Goal: Use online tool/utility: Utilize a website feature to perform a specific function

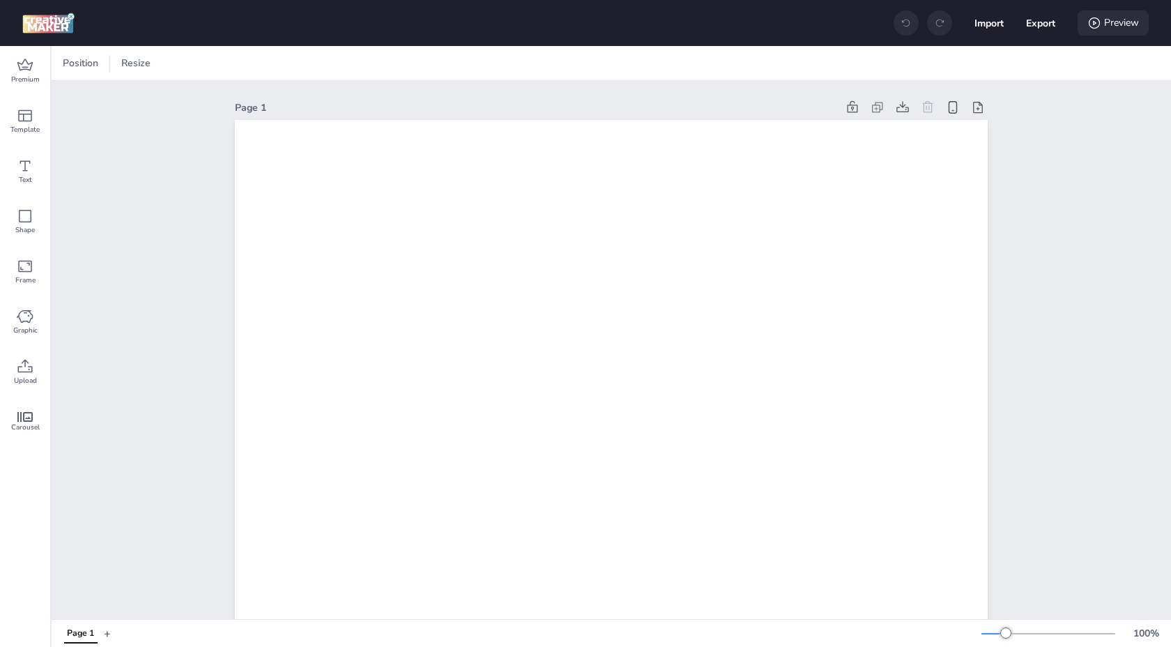
click at [1101, 21] on div "Preview" at bounding box center [1113, 22] width 71 height 25
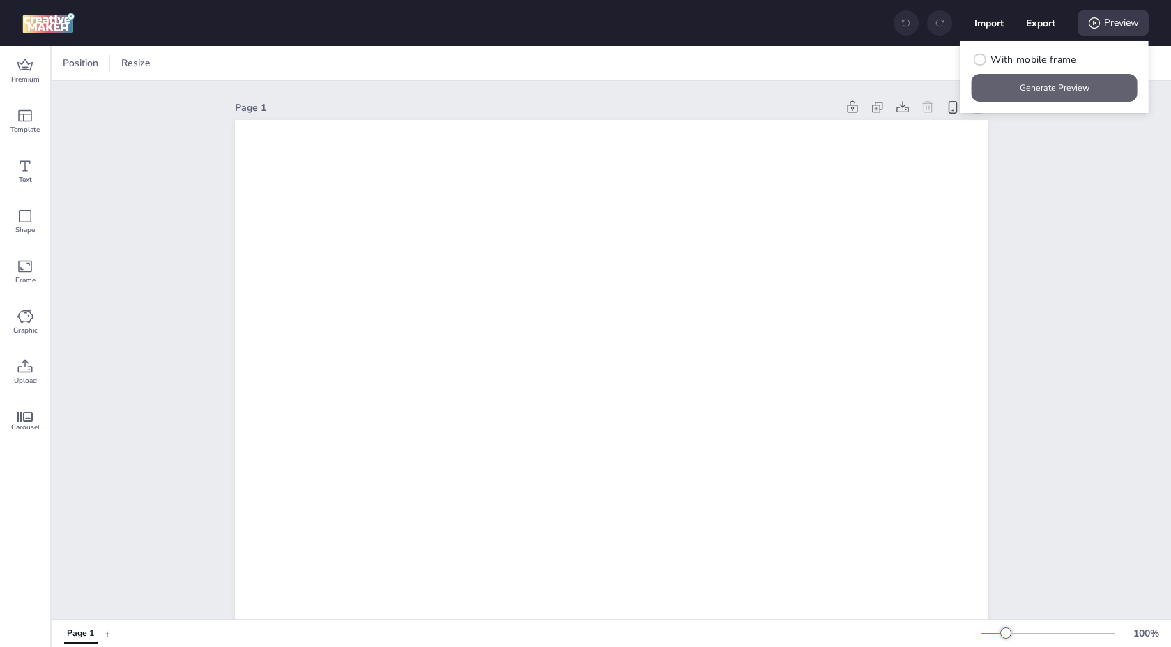
click at [1014, 83] on button "Generate Preview" at bounding box center [1055, 88] width 166 height 28
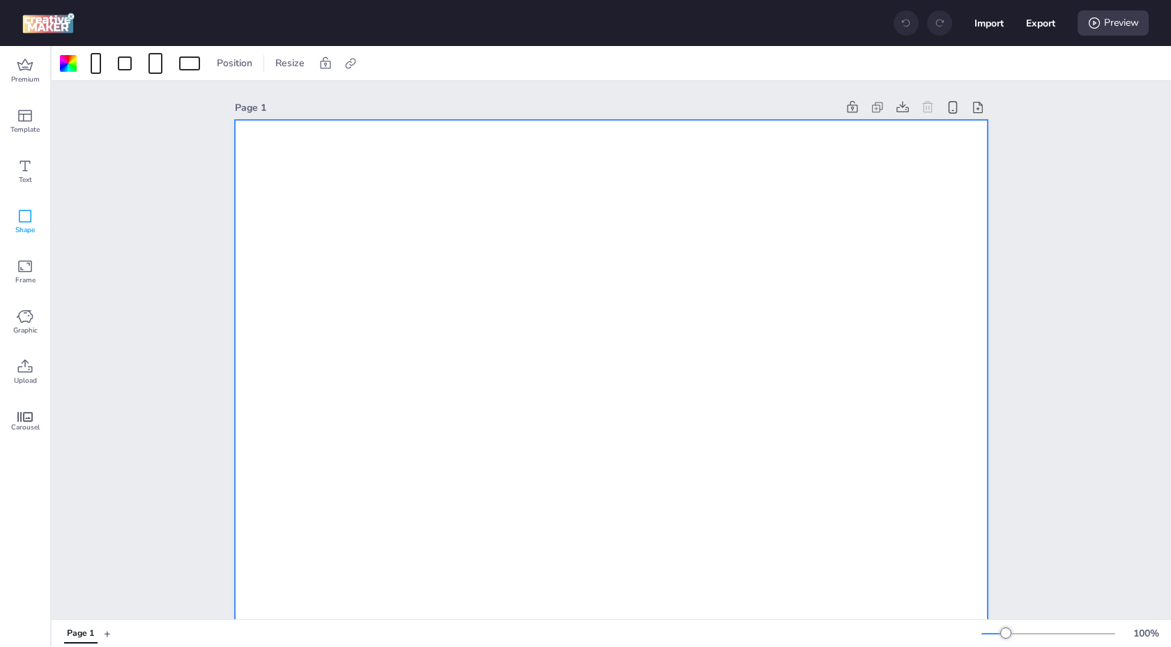
click at [22, 222] on icon at bounding box center [25, 216] width 13 height 13
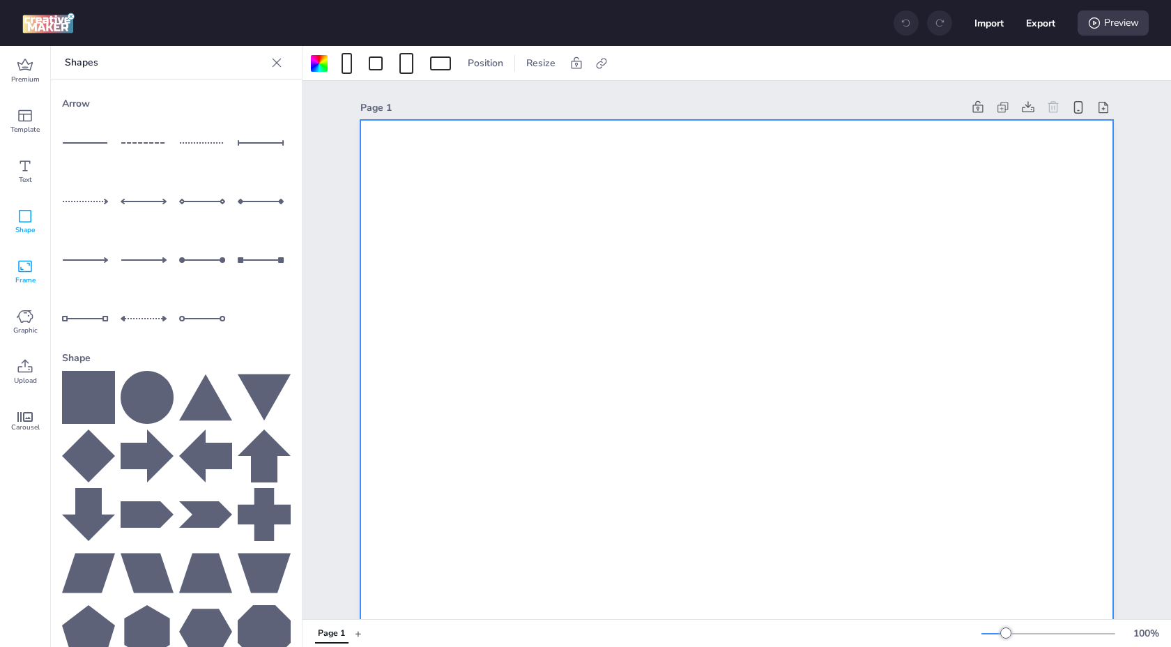
click at [20, 261] on icon at bounding box center [25, 266] width 17 height 17
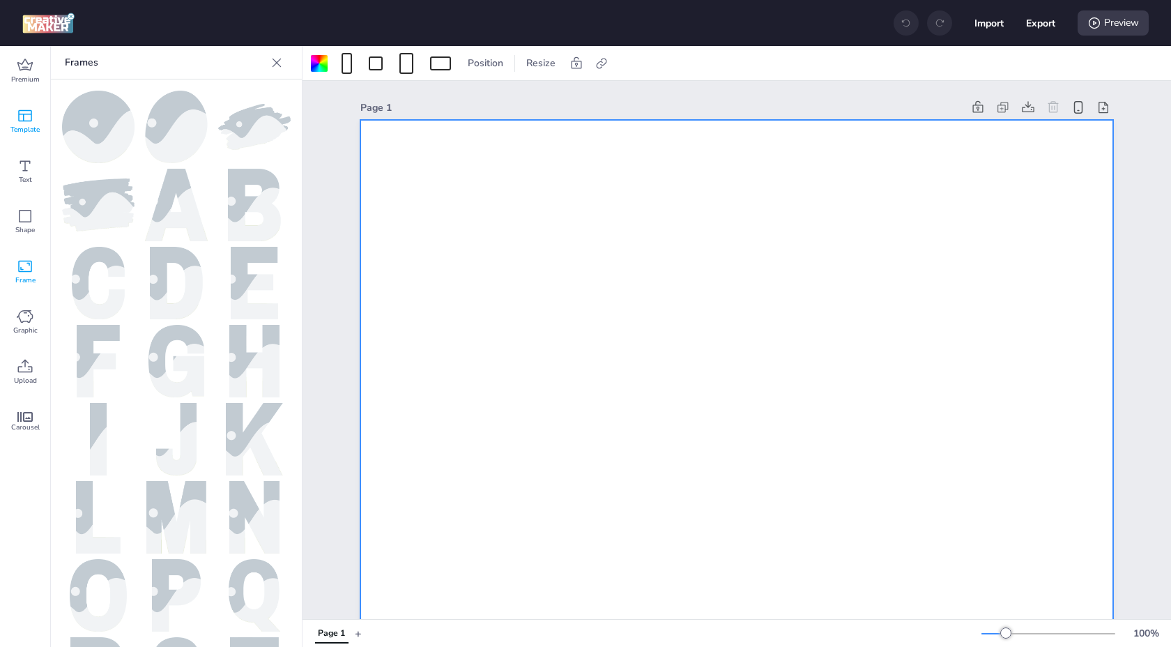
click at [24, 123] on icon at bounding box center [25, 115] width 17 height 17
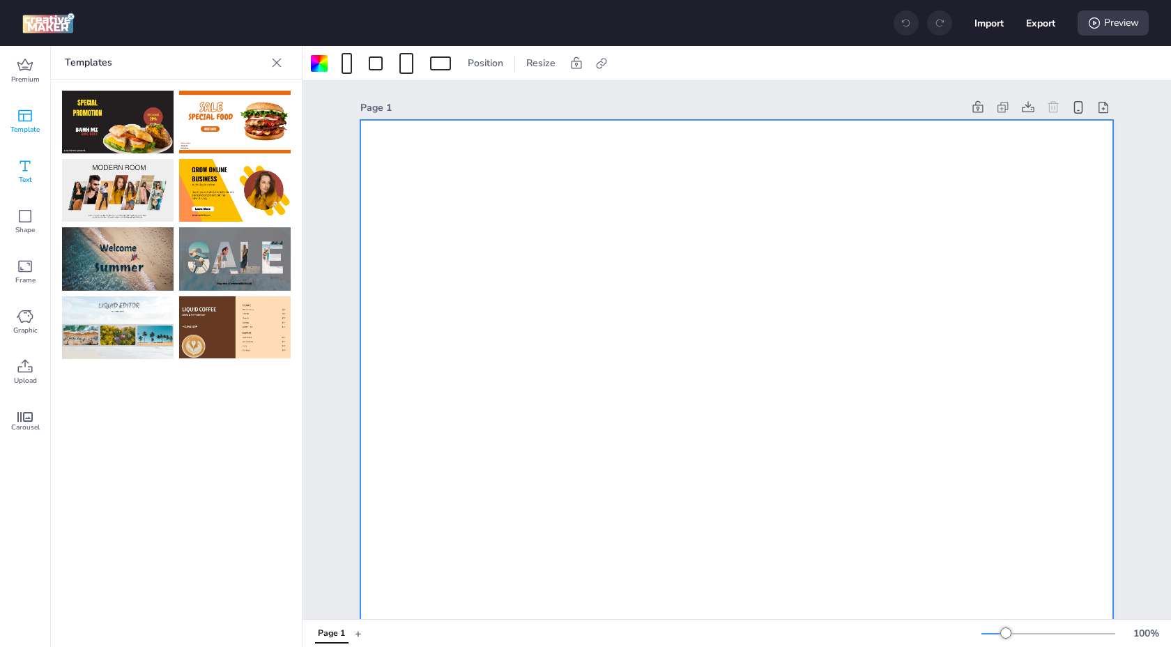
click at [22, 166] on icon at bounding box center [25, 166] width 17 height 17
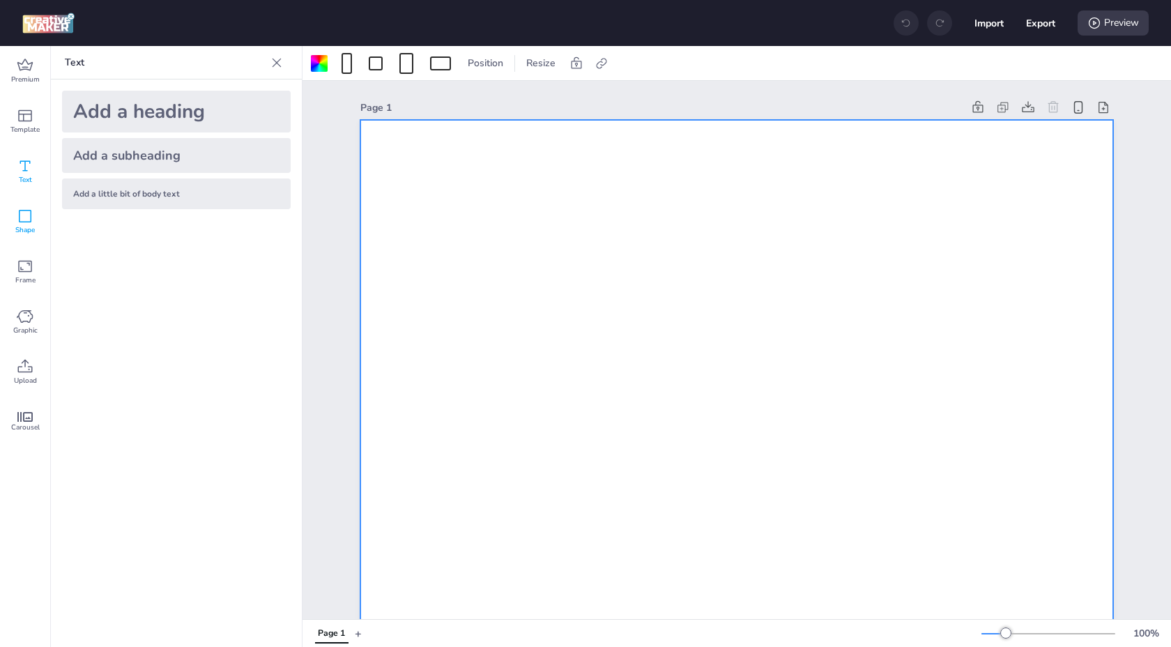
click at [27, 223] on icon at bounding box center [25, 216] width 17 height 17
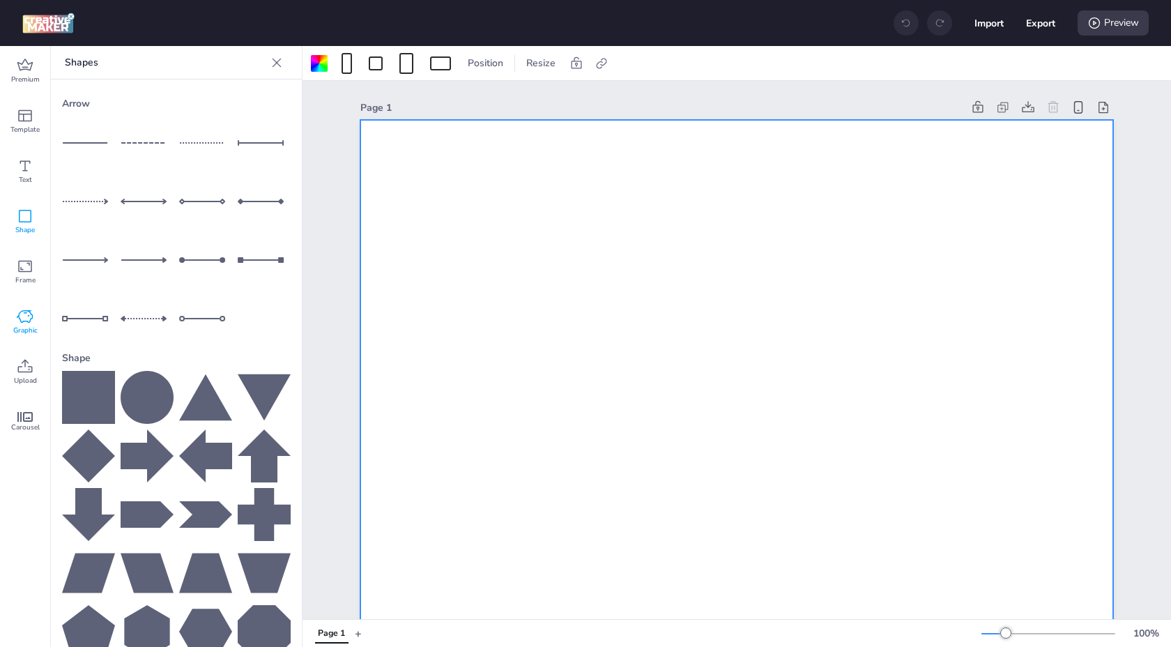
click at [26, 314] on icon at bounding box center [25, 316] width 17 height 17
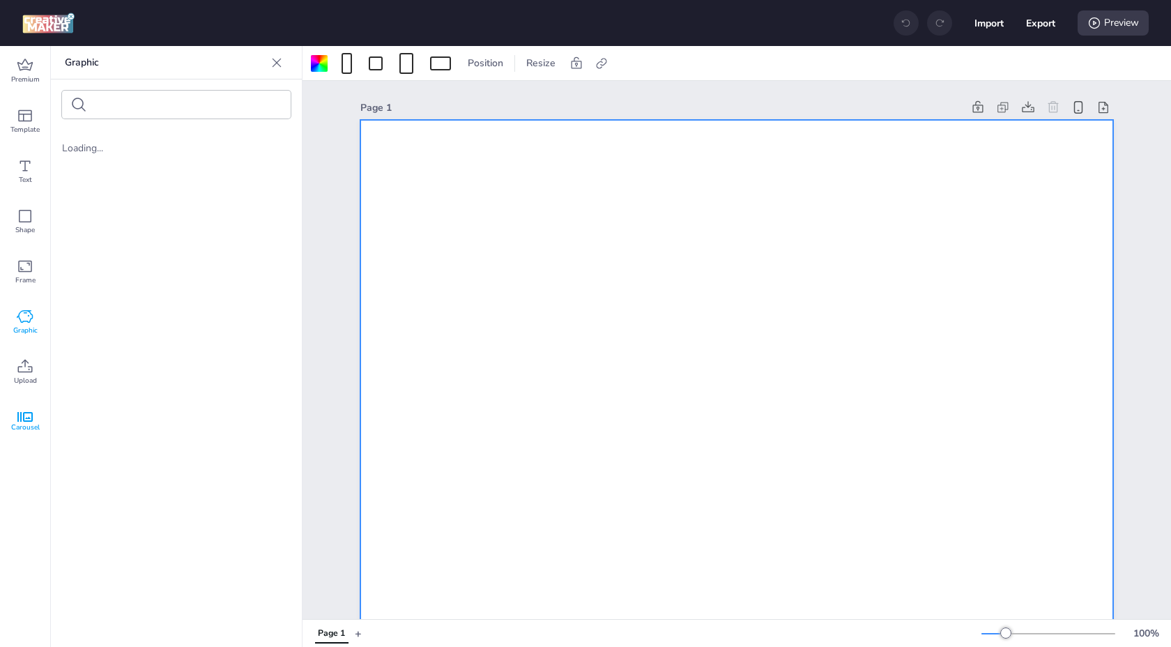
click at [29, 421] on icon at bounding box center [24, 417] width 15 height 10
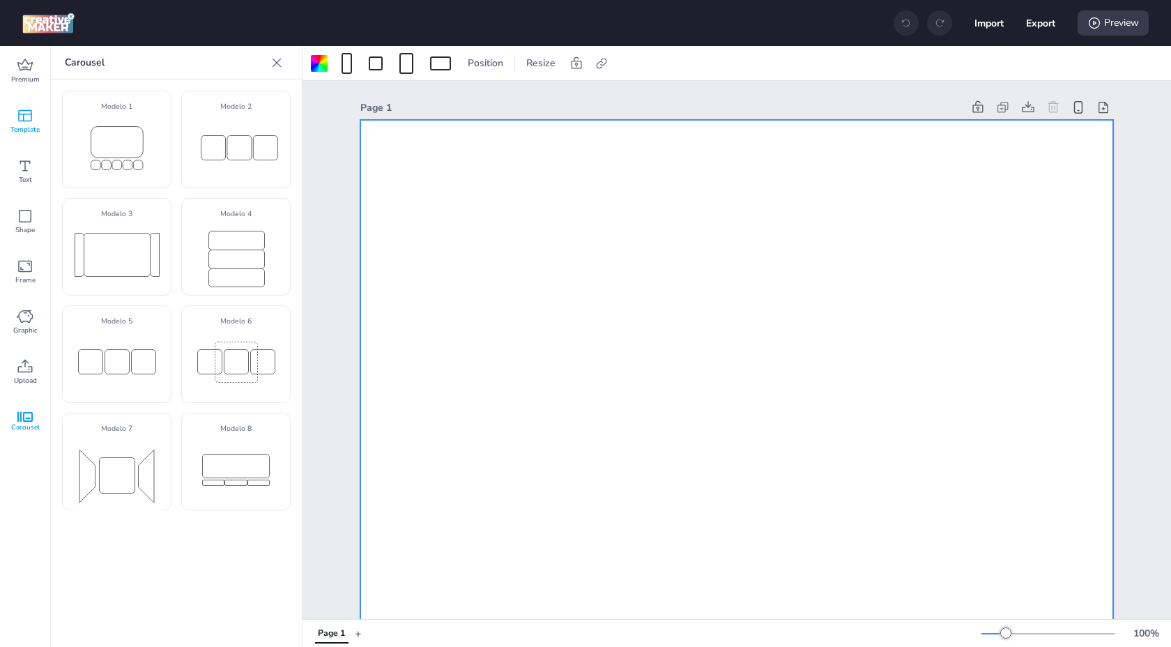
click at [24, 125] on span "Template" at bounding box center [24, 129] width 29 height 11
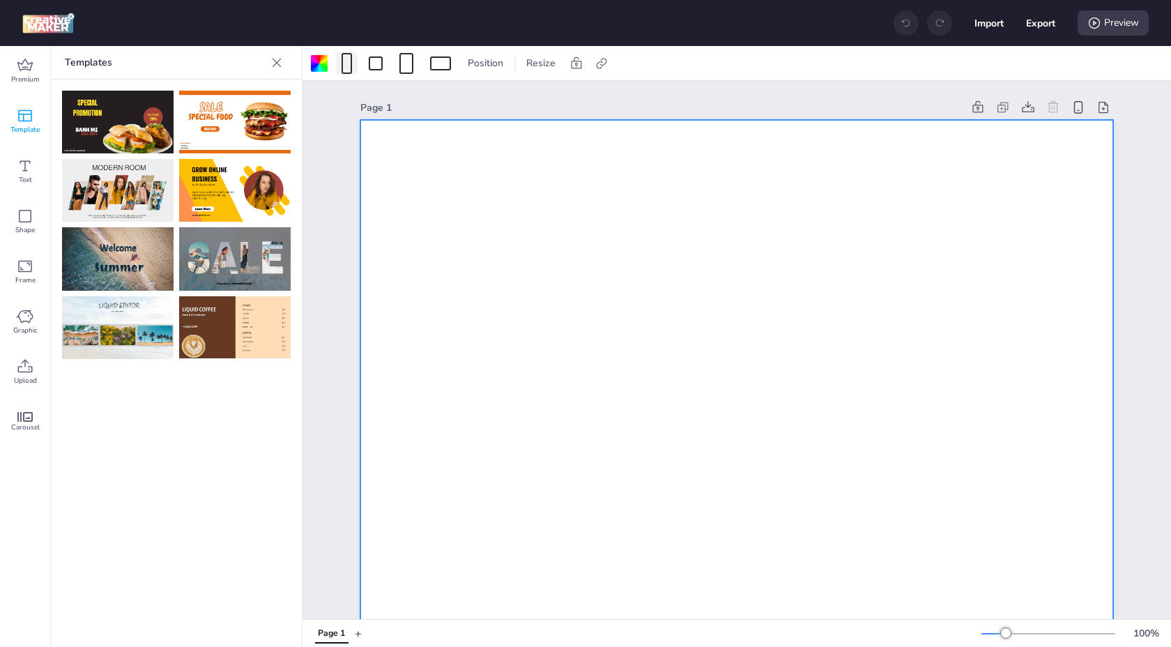
click at [344, 68] on div at bounding box center [347, 63] width 10 height 21
click at [26, 68] on icon at bounding box center [25, 65] width 17 height 17
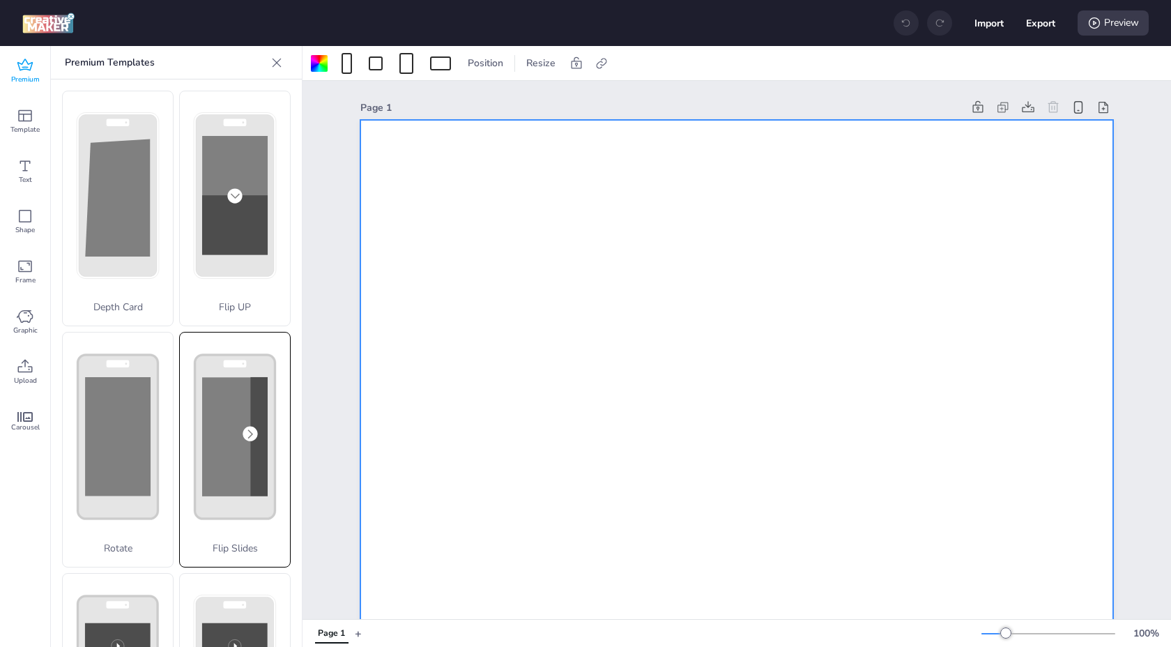
click at [254, 472] on rect at bounding box center [258, 436] width 17 height 119
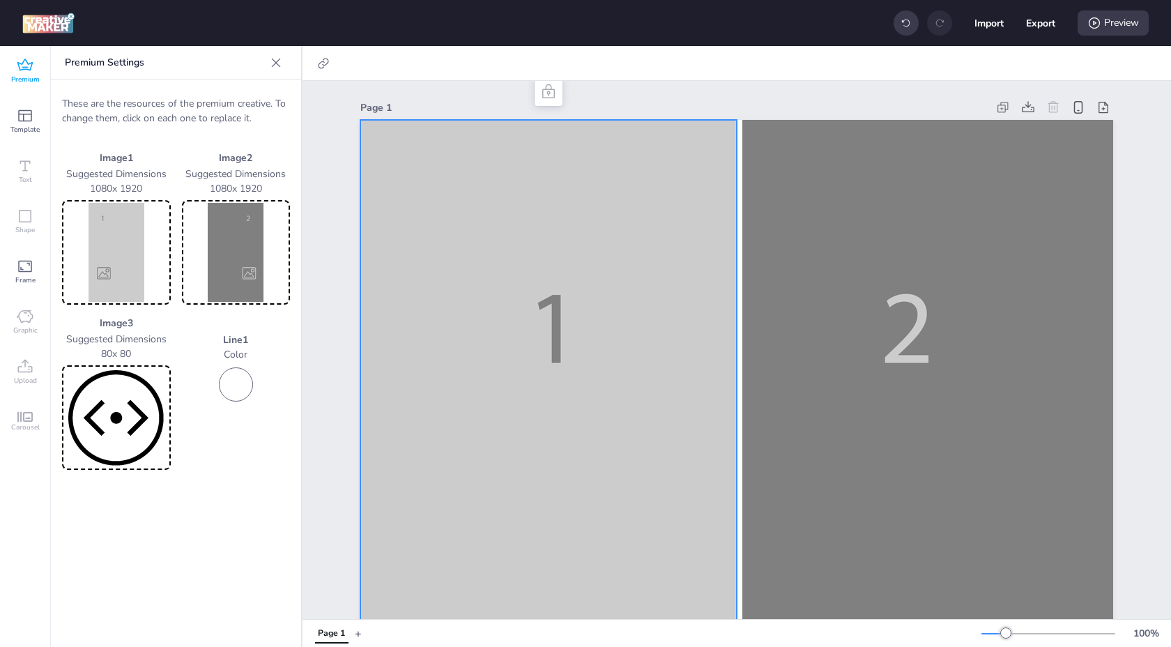
click at [118, 283] on img at bounding box center [116, 252] width 103 height 99
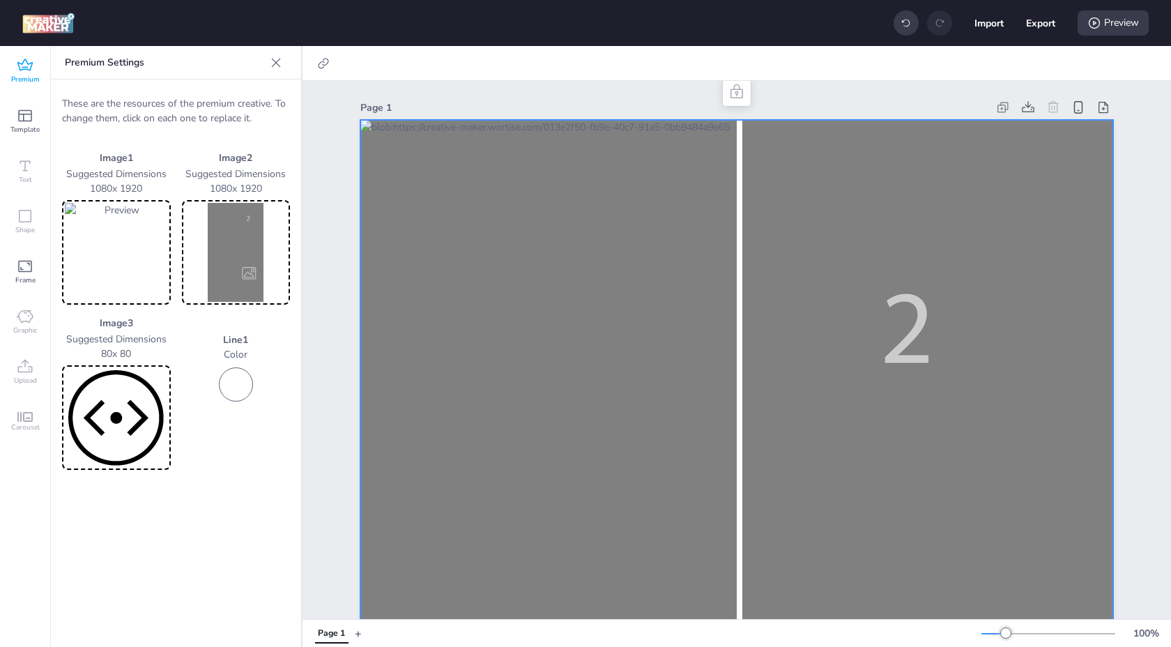
click at [213, 248] on img at bounding box center [236, 252] width 103 height 99
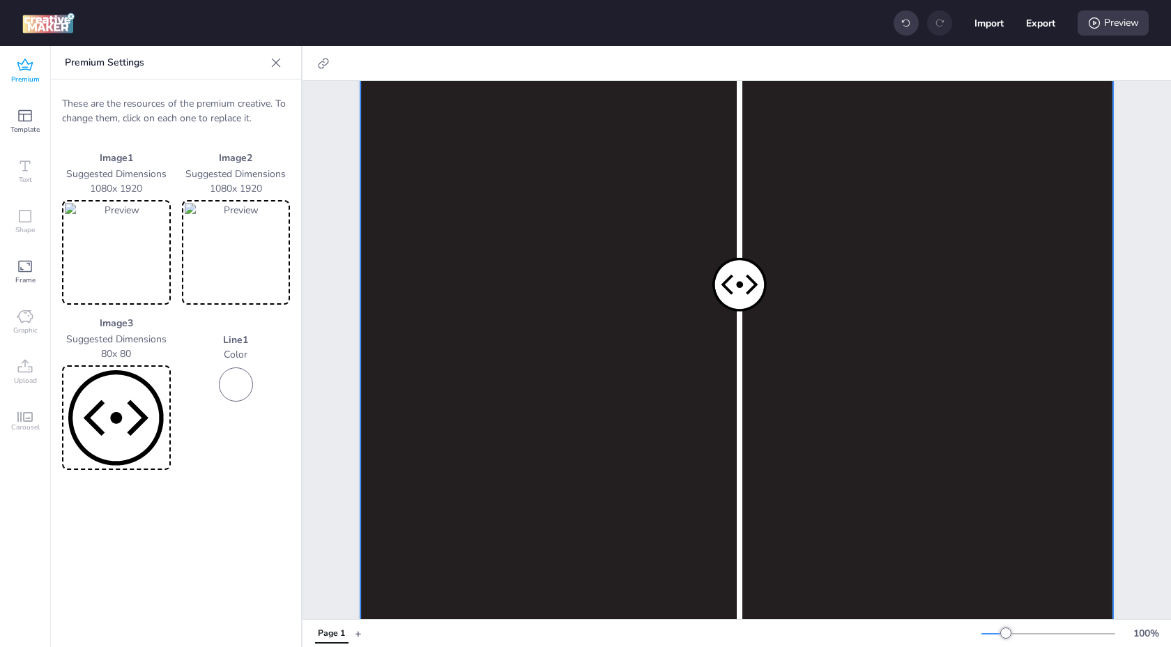
scroll to position [487, 0]
drag, startPoint x: 728, startPoint y: 316, endPoint x: 876, endPoint y: 308, distance: 148.7
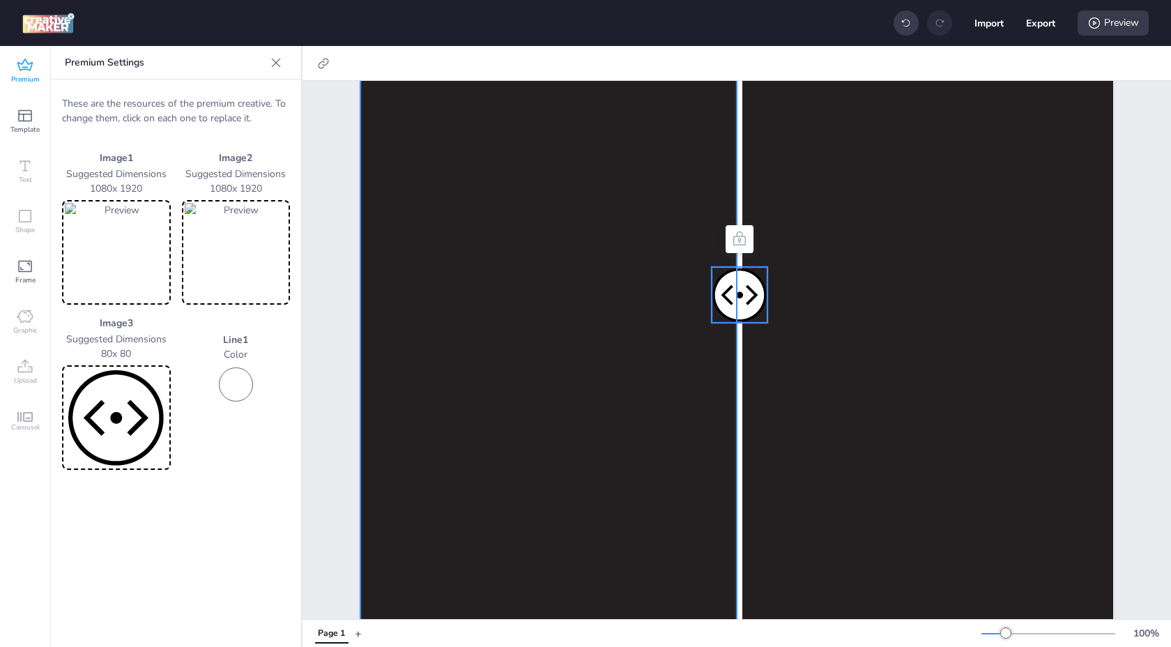
drag, startPoint x: 758, startPoint y: 307, endPoint x: 709, endPoint y: 305, distance: 48.9
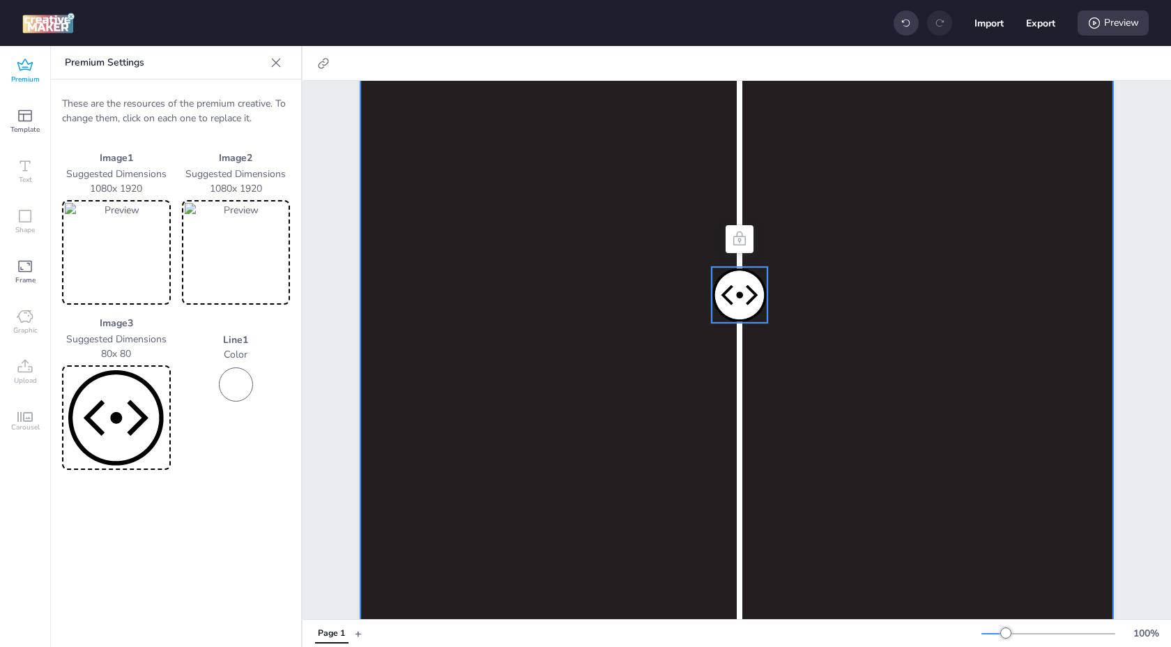
drag, startPoint x: 738, startPoint y: 287, endPoint x: 821, endPoint y: 285, distance: 83.0
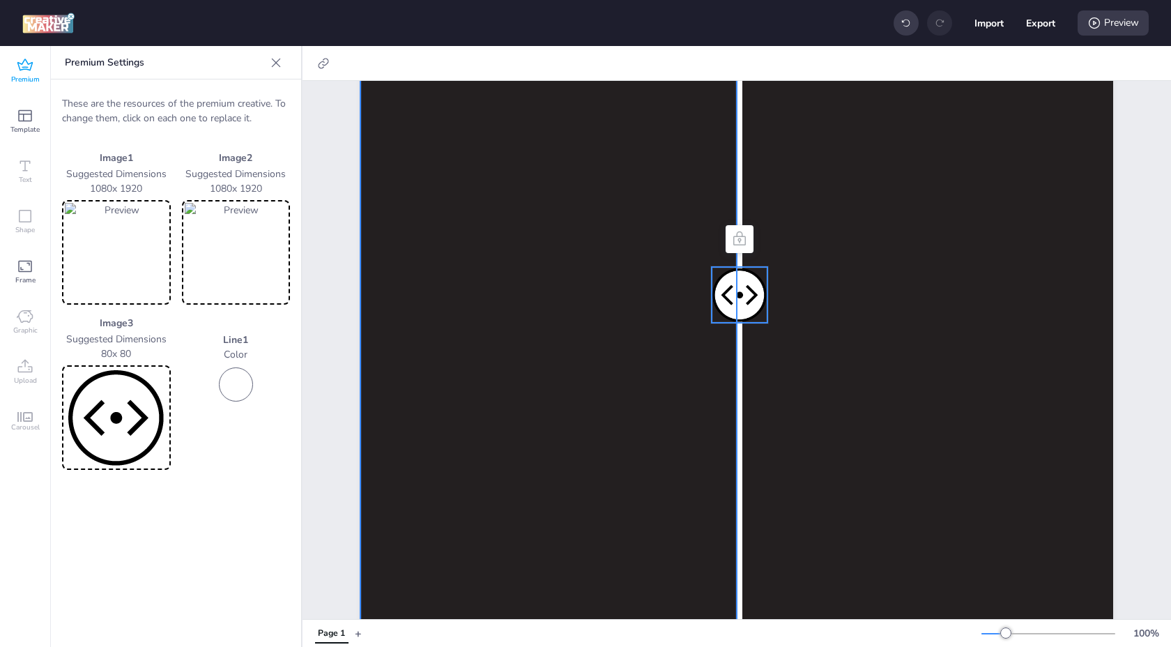
drag, startPoint x: 751, startPoint y: 287, endPoint x: 689, endPoint y: 290, distance: 62.1
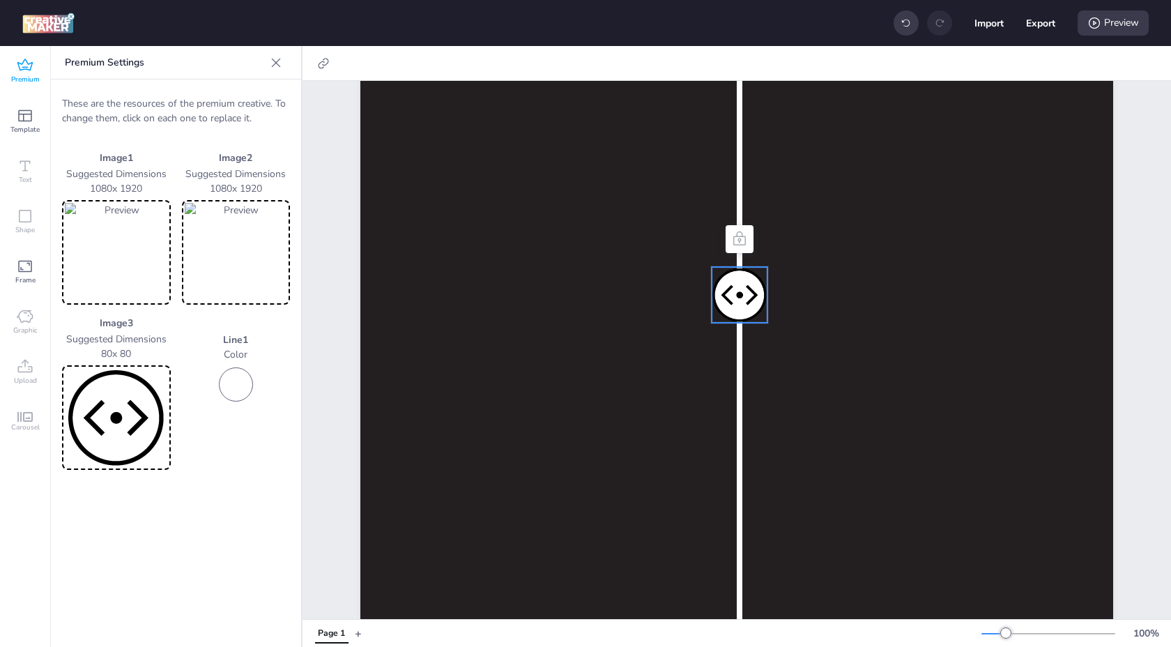
click at [245, 383] on div at bounding box center [236, 384] width 34 height 34
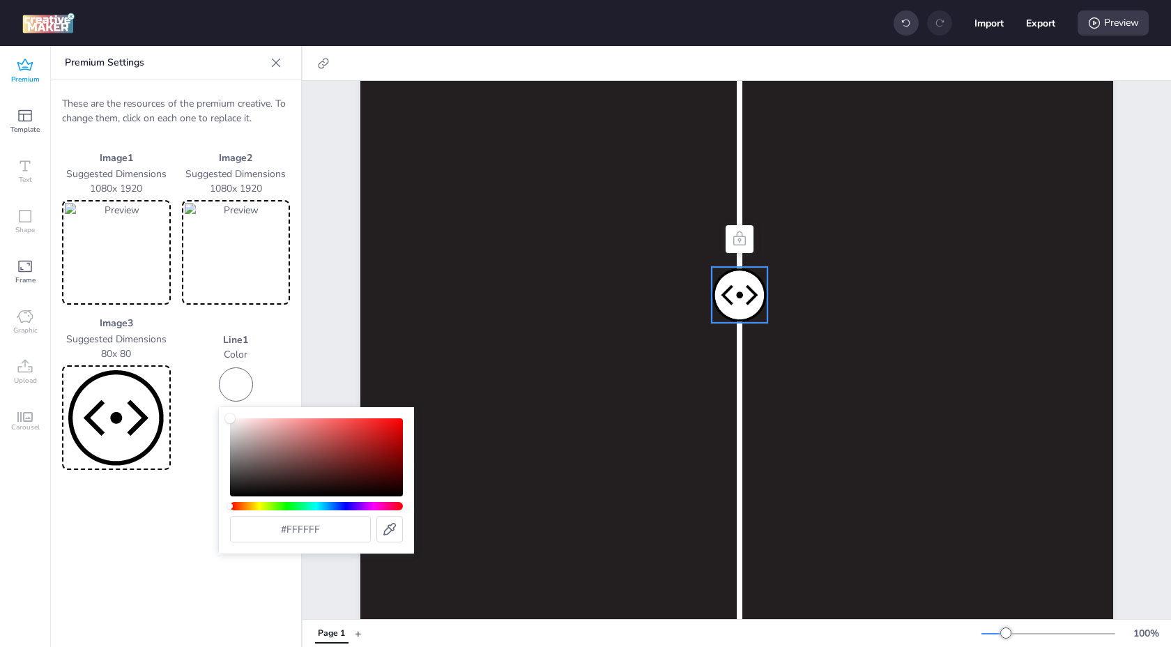
click at [305, 511] on div "#ffffff" at bounding box center [316, 480] width 173 height 124
click at [305, 506] on div "Hue" at bounding box center [316, 506] width 173 height 8
drag, startPoint x: 305, startPoint y: 506, endPoint x: 223, endPoint y: 506, distance: 82.2
click at [223, 506] on div "#ffffff" at bounding box center [316, 480] width 195 height 146
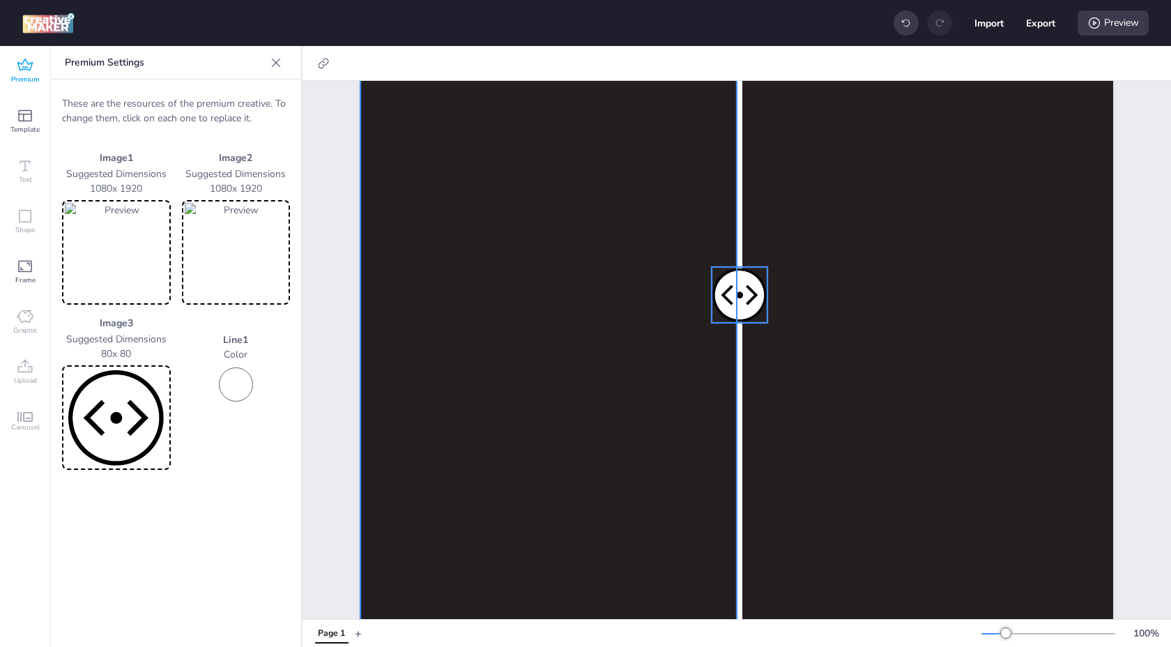
drag, startPoint x: 730, startPoint y: 305, endPoint x: 767, endPoint y: 304, distance: 36.9
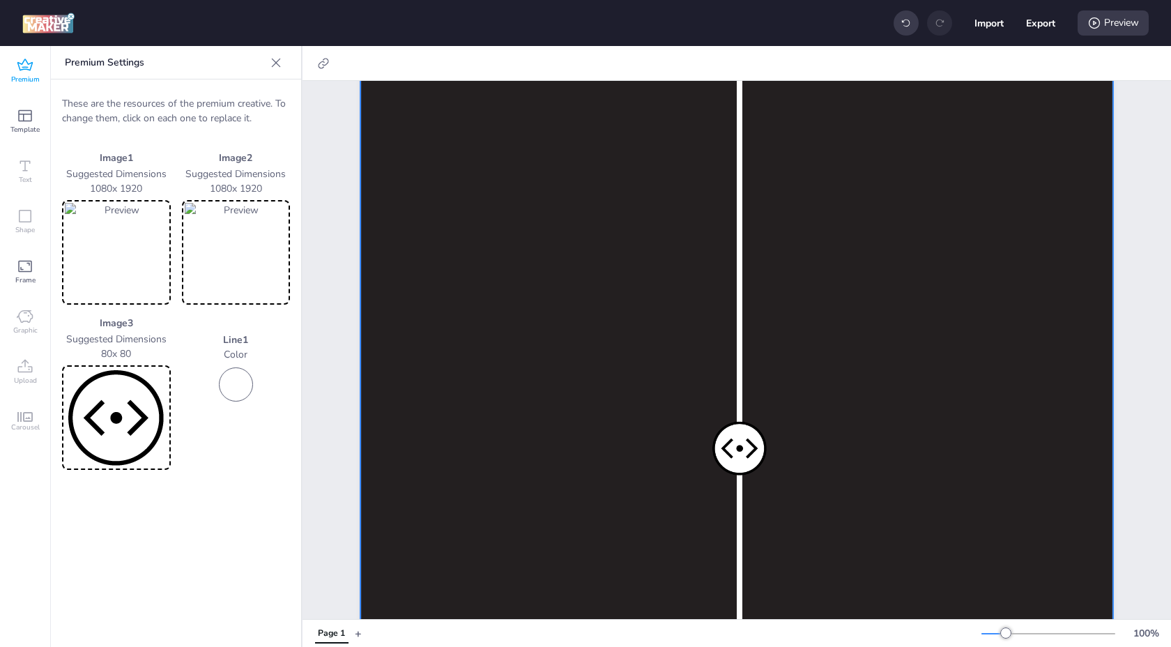
scroll to position [284, 0]
click at [1119, 14] on div "Preview" at bounding box center [1113, 22] width 71 height 25
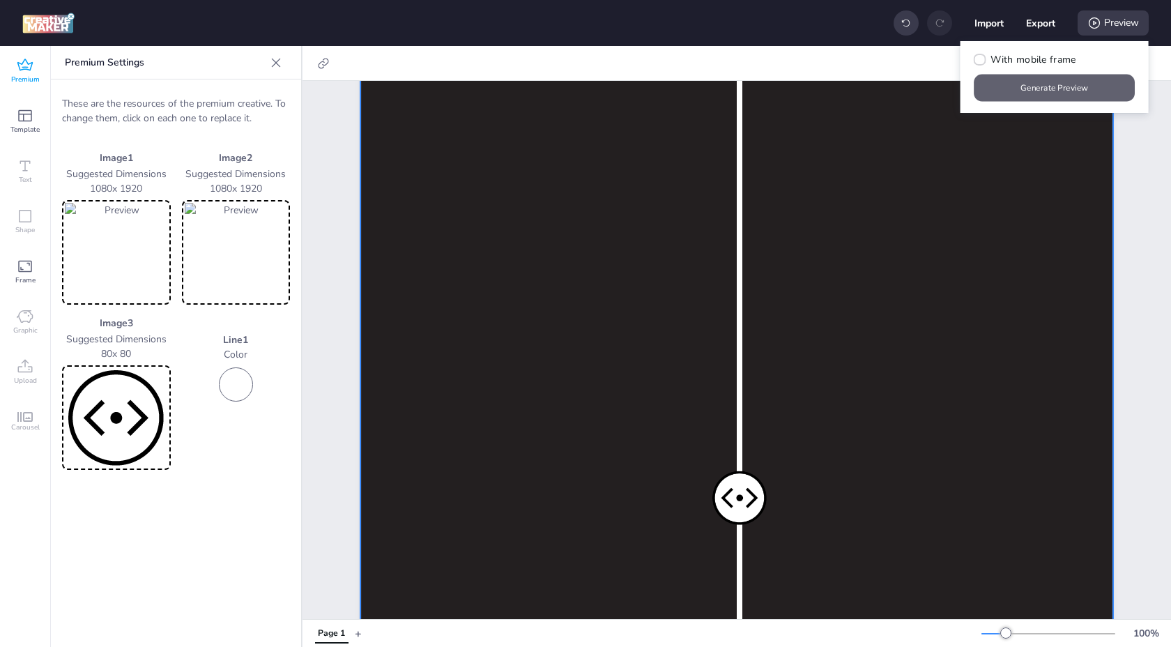
click at [995, 92] on button "Generate Preview" at bounding box center [1054, 88] width 161 height 27
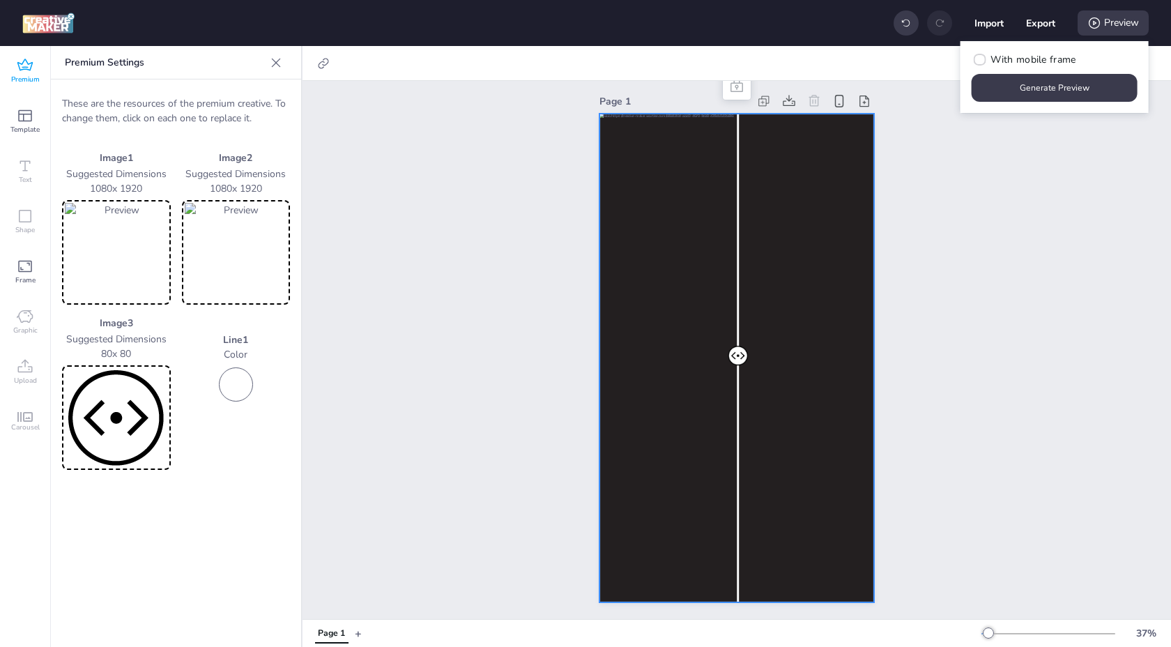
scroll to position [0, 0]
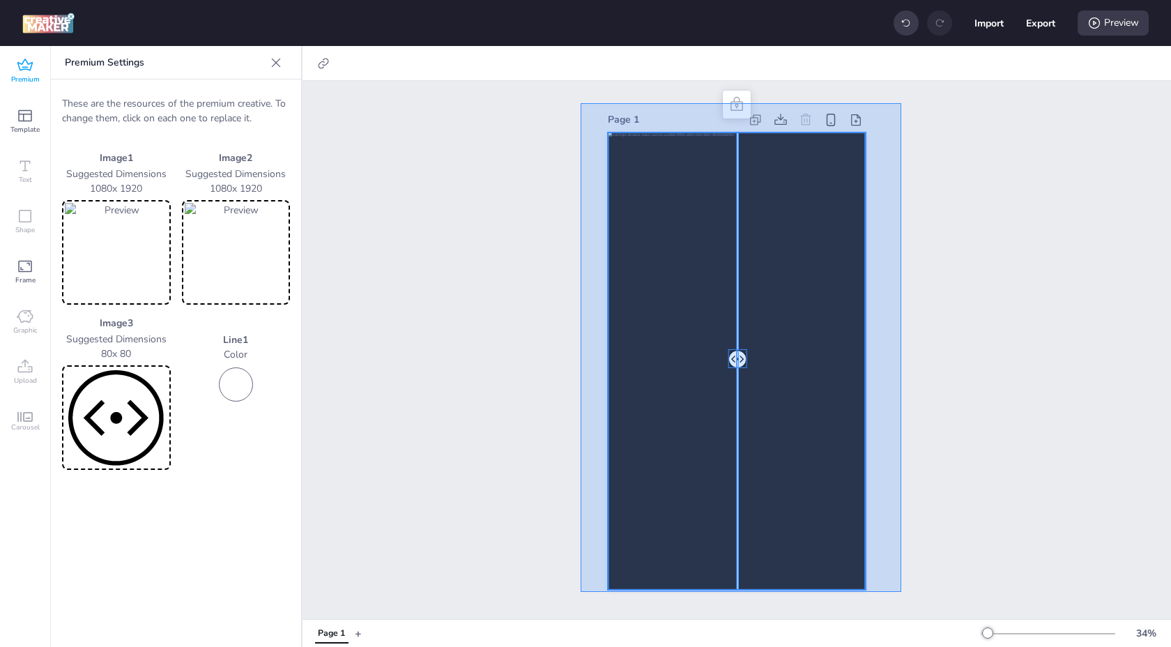
drag, startPoint x: 901, startPoint y: 592, endPoint x: 581, endPoint y: 103, distance: 584.4
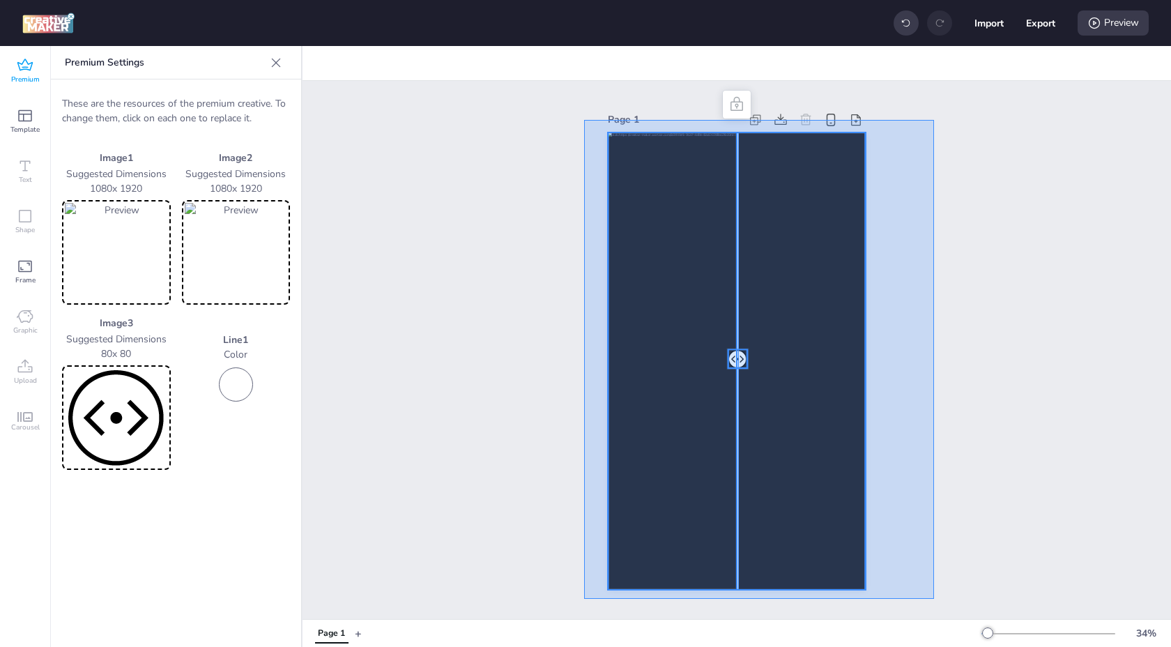
drag, startPoint x: 584, startPoint y: 120, endPoint x: 933, endPoint y: 599, distance: 592.7
click at [933, 599] on div "Page 1" at bounding box center [737, 350] width 868 height 538
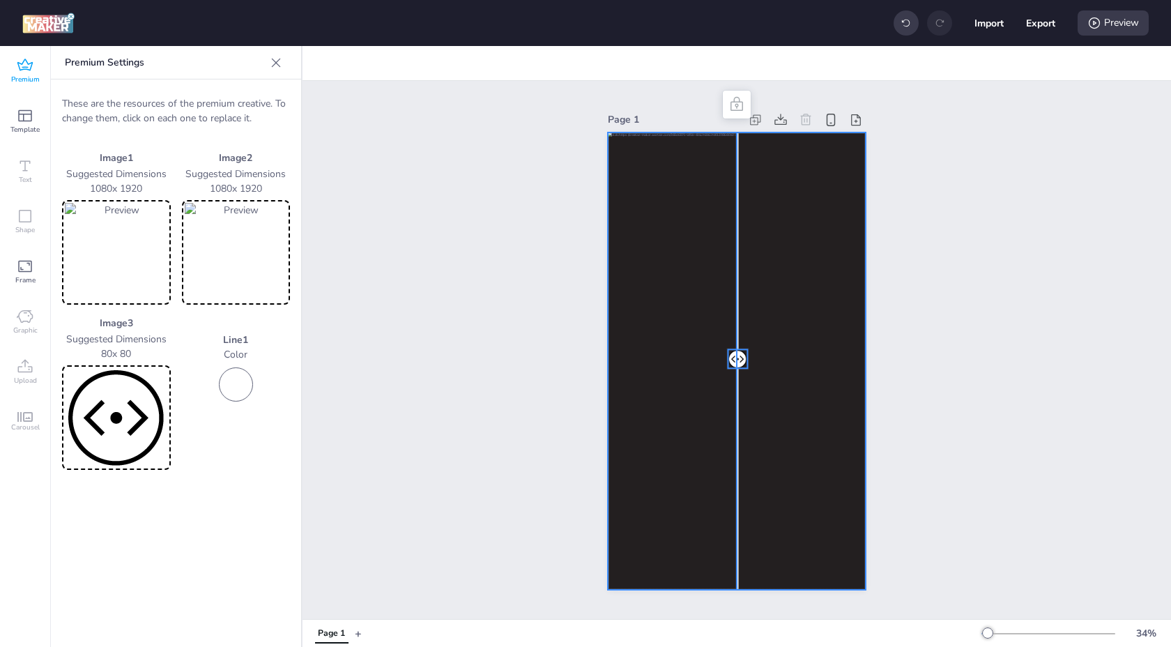
click at [859, 528] on div at bounding box center [736, 361] width 257 height 458
click at [278, 59] on icon at bounding box center [276, 62] width 9 height 9
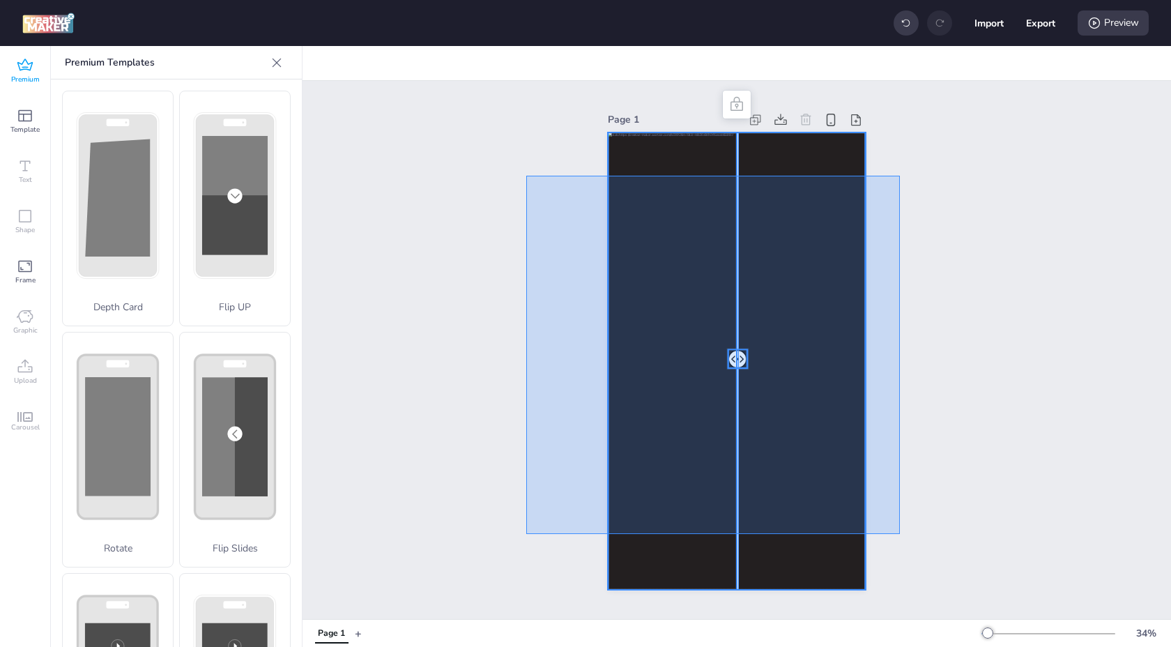
drag, startPoint x: 571, startPoint y: 204, endPoint x: 902, endPoint y: 539, distance: 471.2
click at [901, 538] on div "Page 1" at bounding box center [737, 350] width 868 height 538
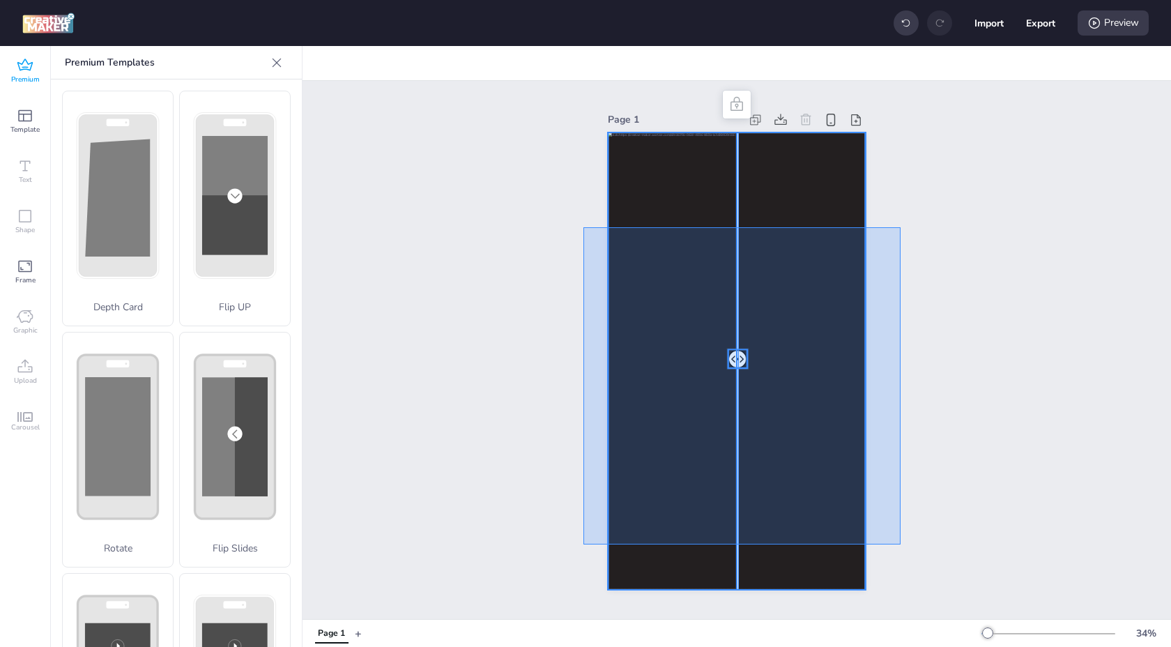
drag, startPoint x: 901, startPoint y: 544, endPoint x: 574, endPoint y: 186, distance: 485.0
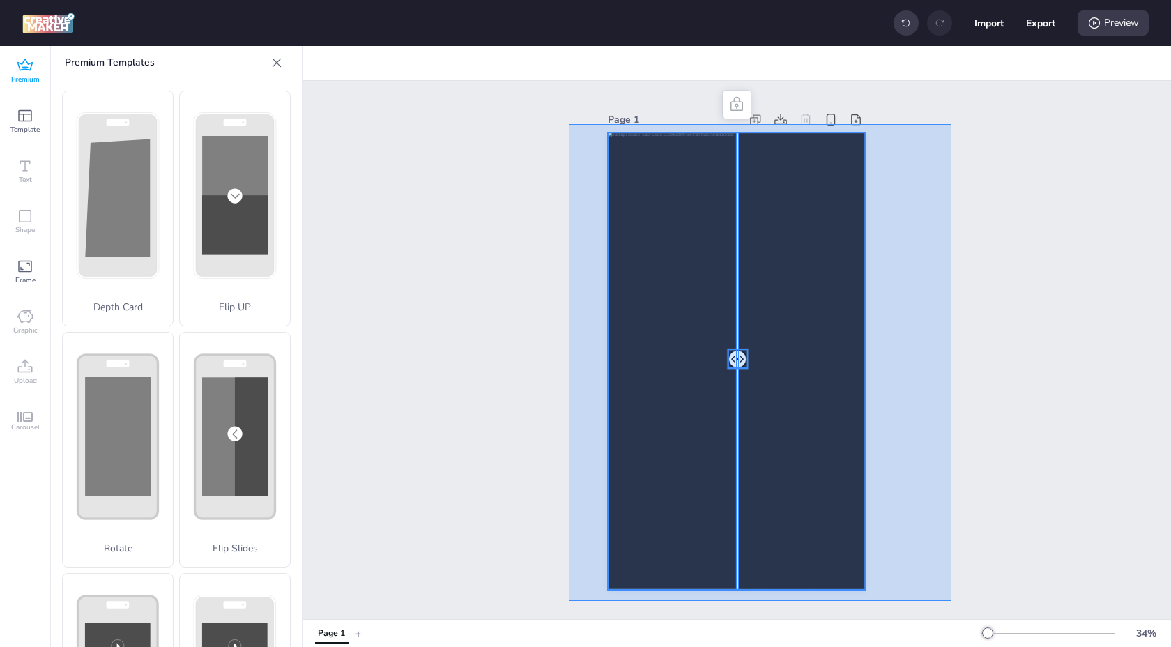
drag, startPoint x: 569, startPoint y: 124, endPoint x: 951, endPoint y: 601, distance: 611.3
click at [951, 601] on div "Page 1" at bounding box center [737, 350] width 868 height 538
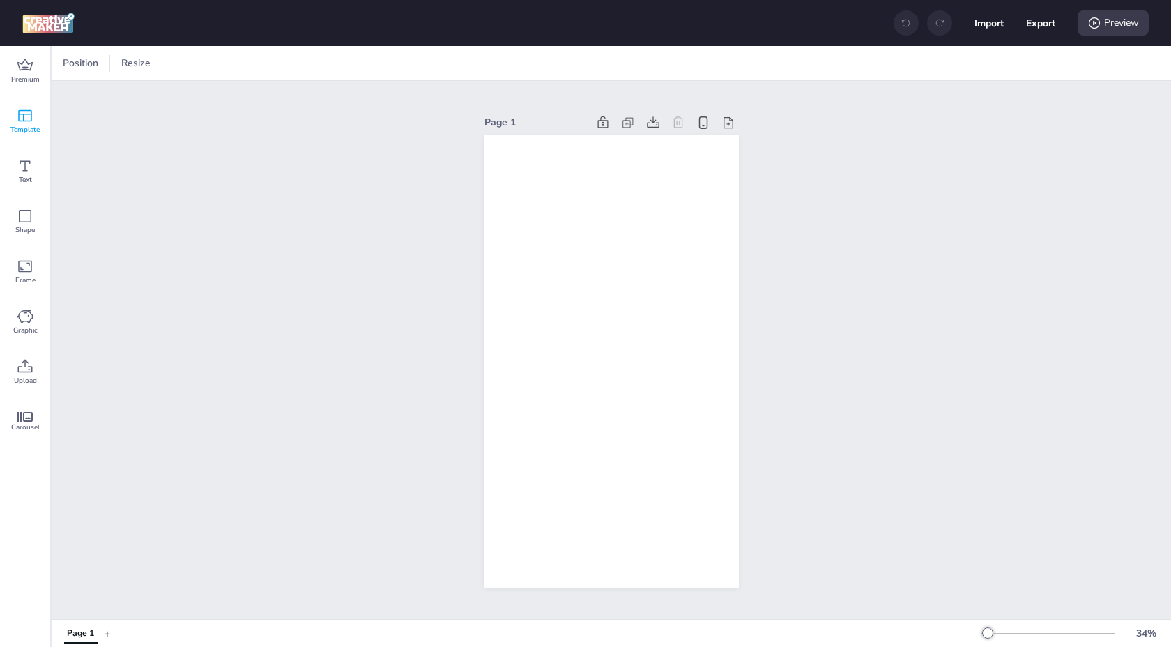
click at [30, 120] on icon at bounding box center [25, 115] width 17 height 17
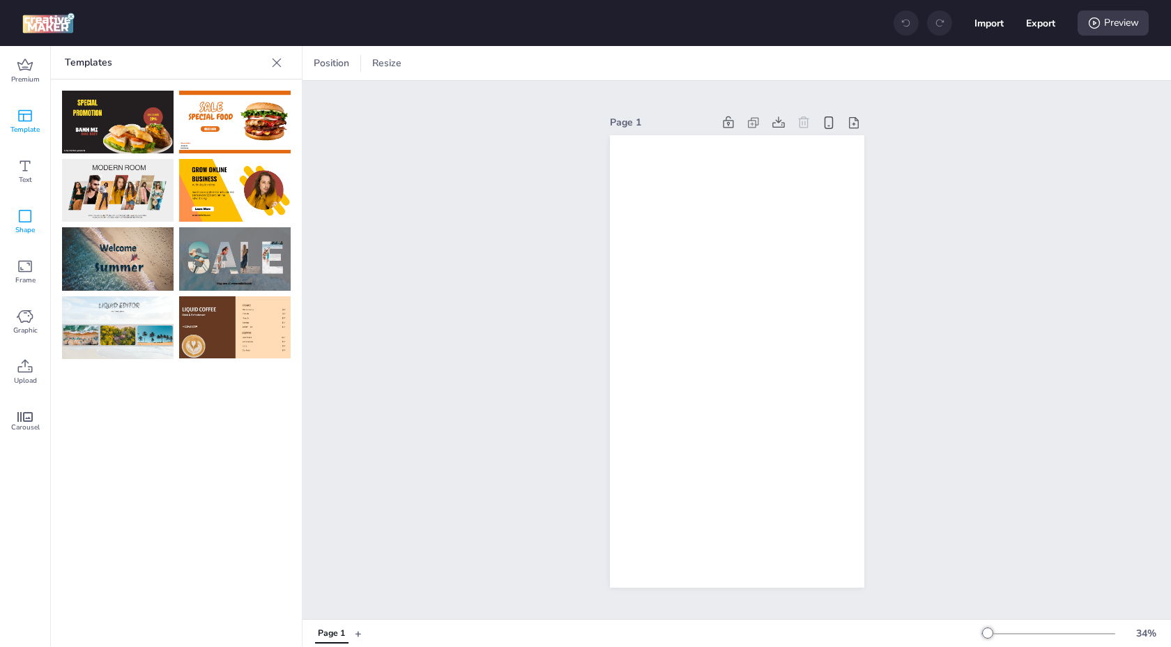
click at [29, 216] on icon at bounding box center [25, 216] width 17 height 17
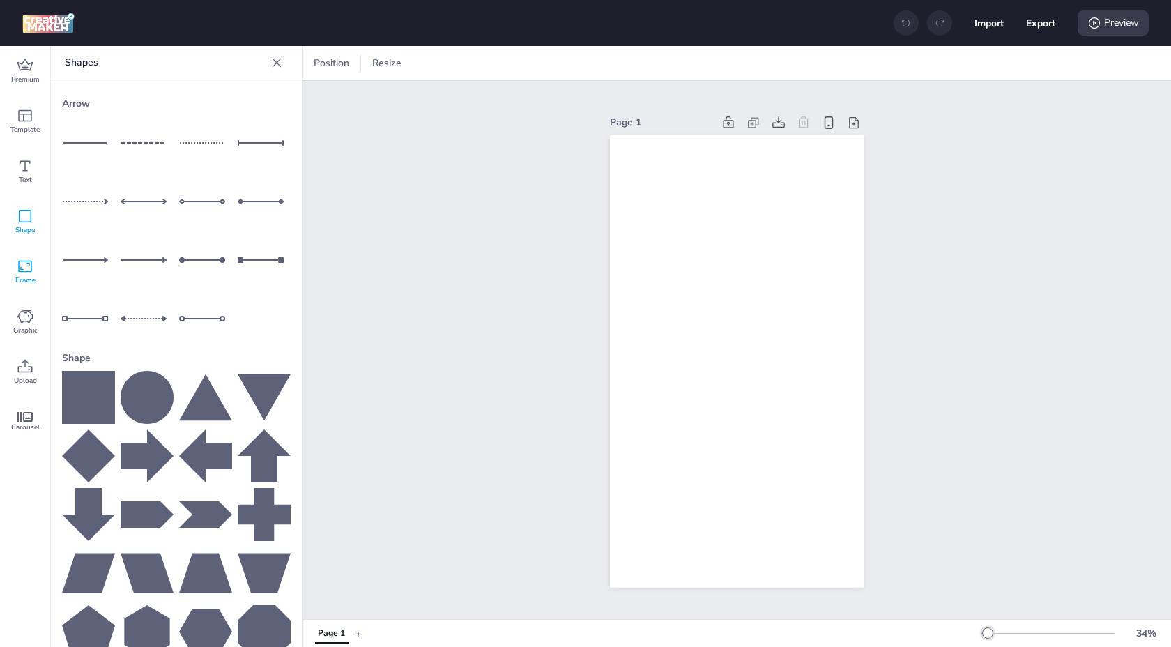
click at [29, 276] on span "Frame" at bounding box center [25, 280] width 20 height 11
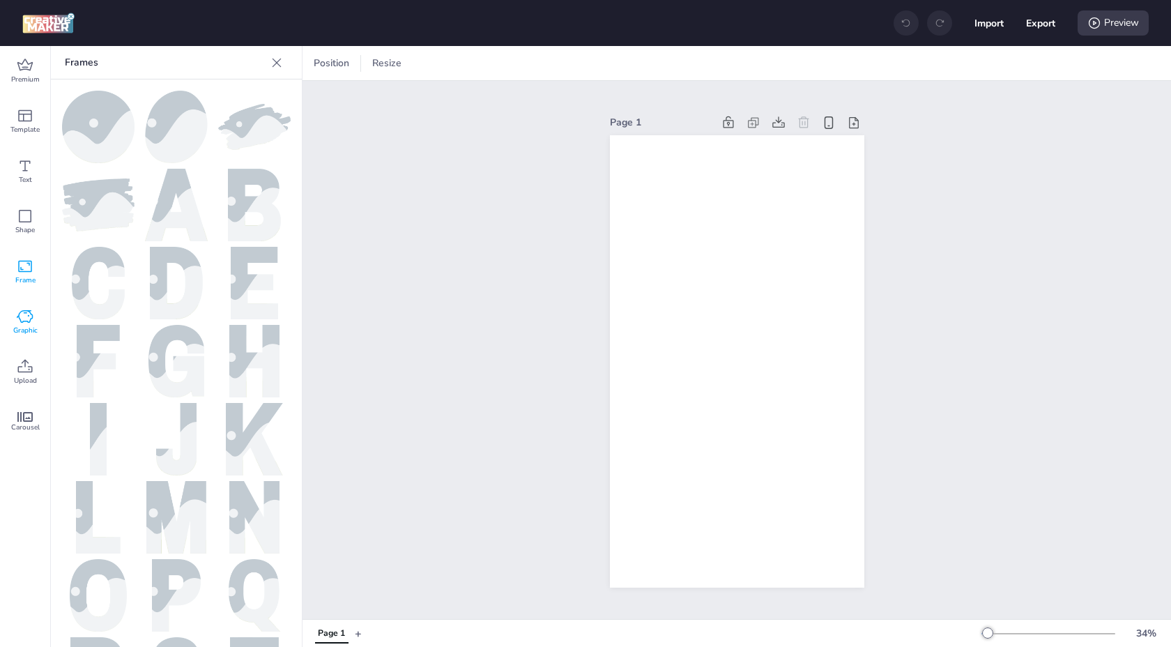
click at [26, 335] on span "Graphic" at bounding box center [25, 330] width 24 height 11
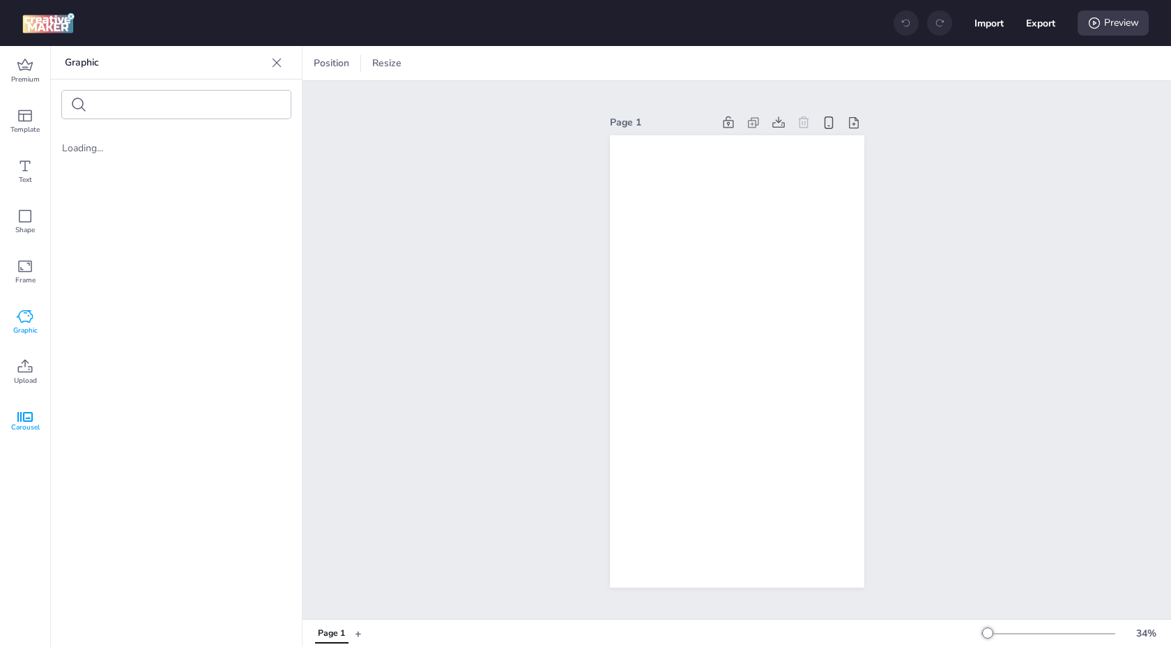
click at [24, 419] on icon at bounding box center [24, 417] width 15 height 10
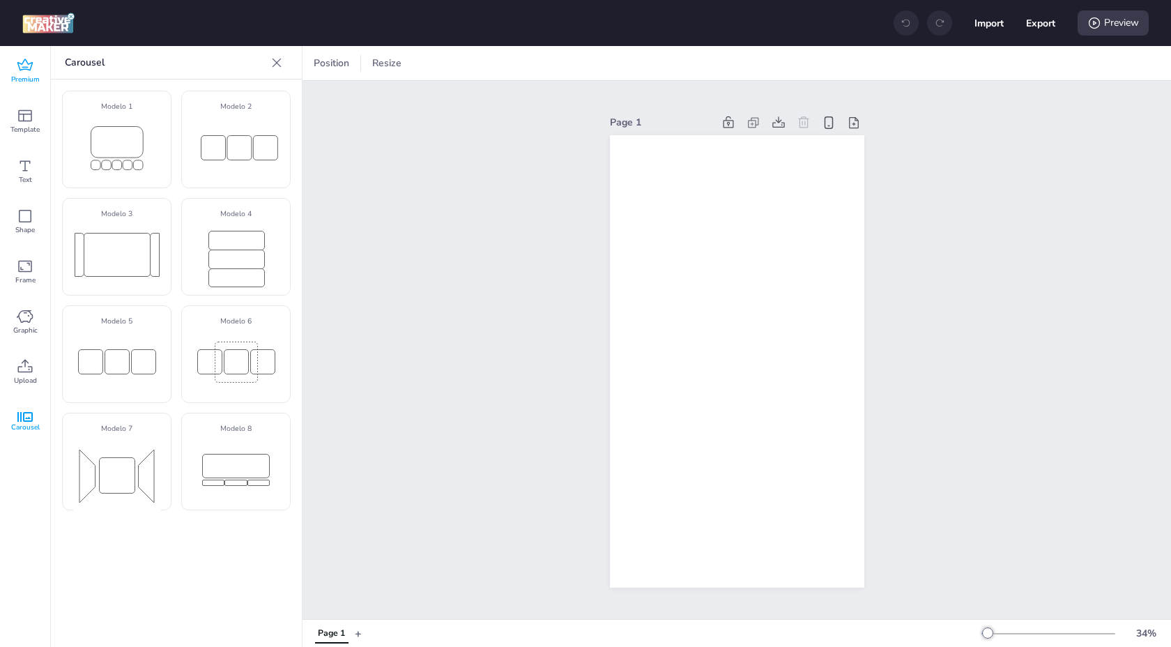
click at [36, 78] on span "Premium" at bounding box center [25, 79] width 29 height 11
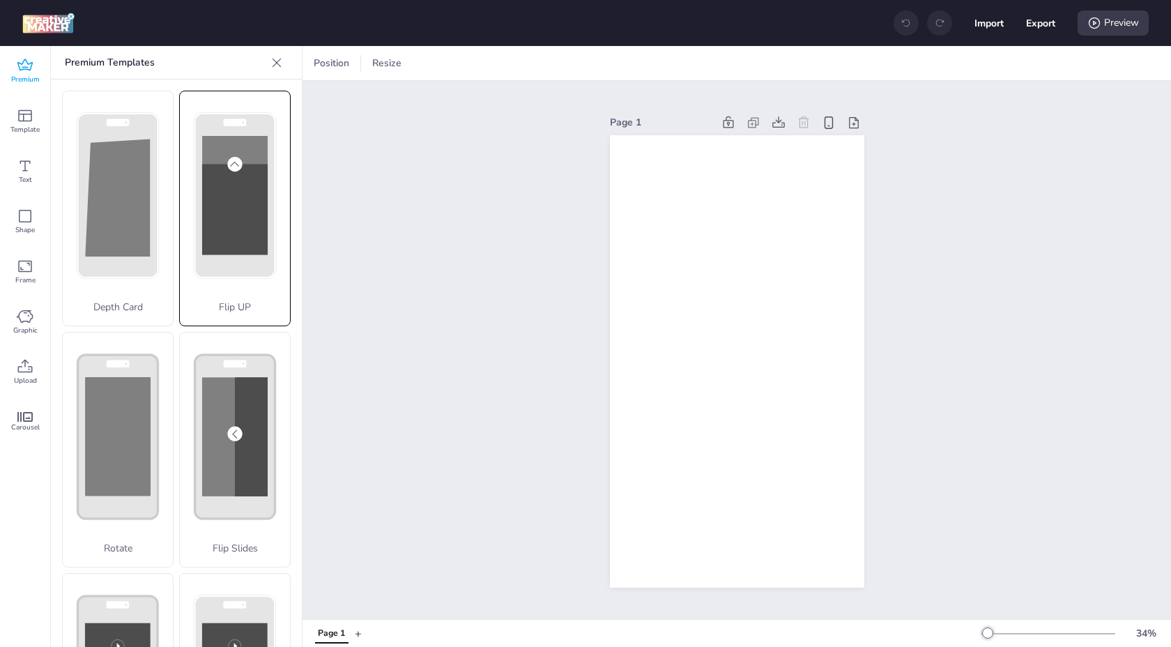
click at [236, 296] on icon at bounding box center [235, 195] width 110 height 208
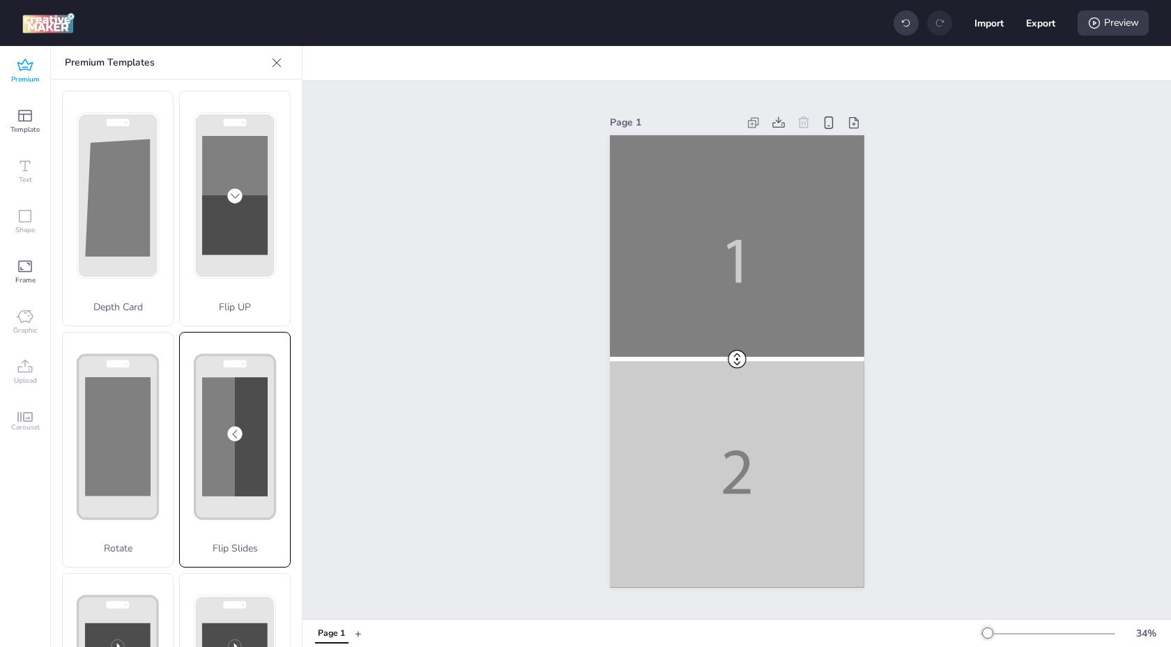
click at [210, 440] on rect at bounding box center [235, 436] width 66 height 119
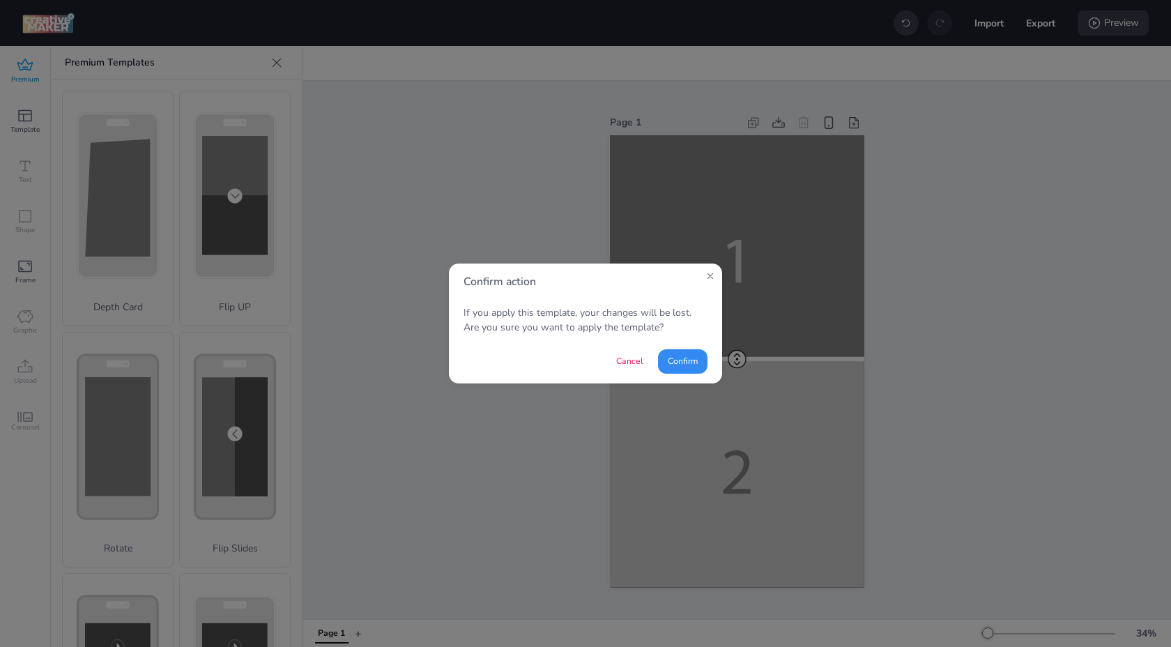
click at [675, 363] on button "Confirm" at bounding box center [682, 361] width 49 height 24
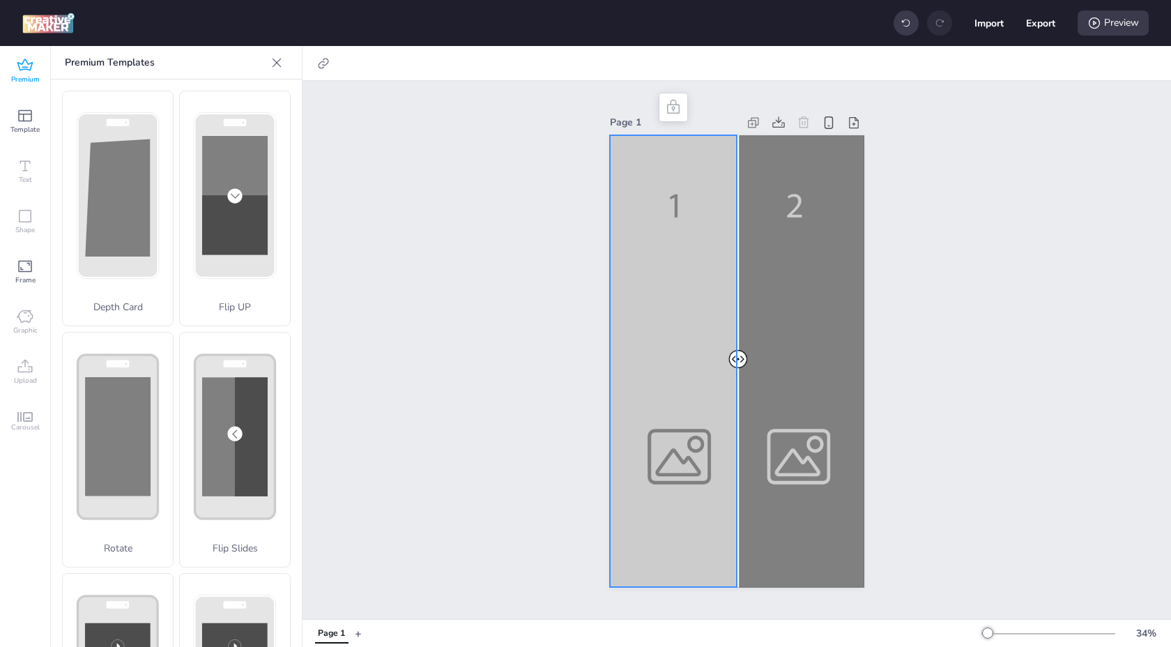
click at [661, 241] on div at bounding box center [737, 361] width 254 height 452
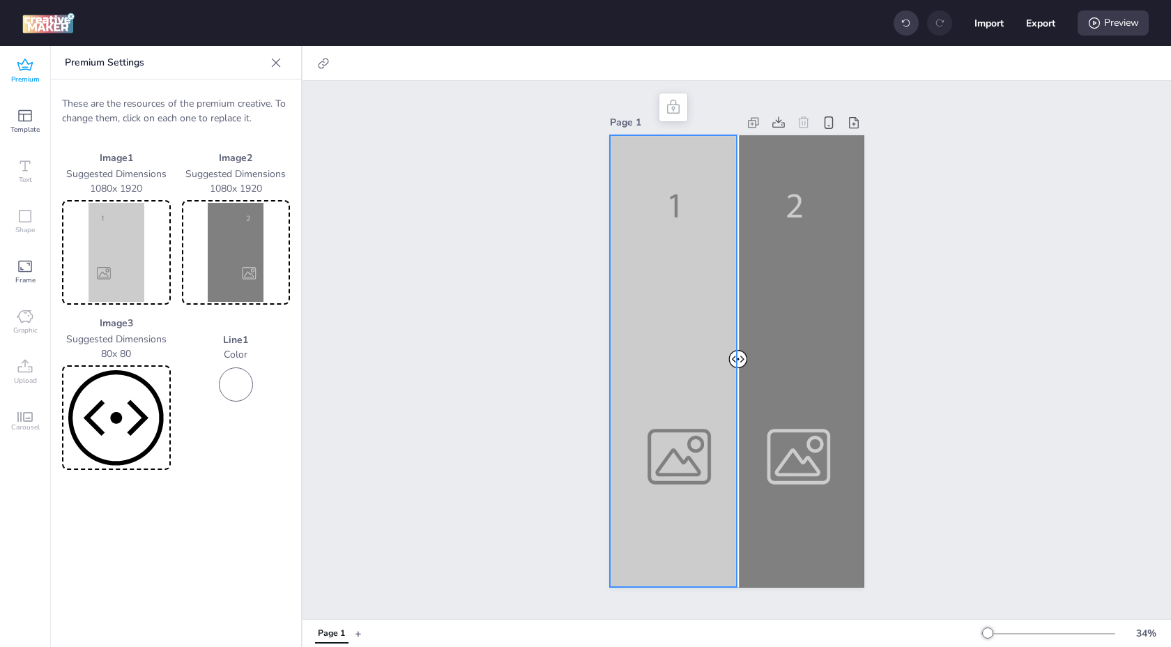
click at [137, 272] on img at bounding box center [116, 252] width 103 height 99
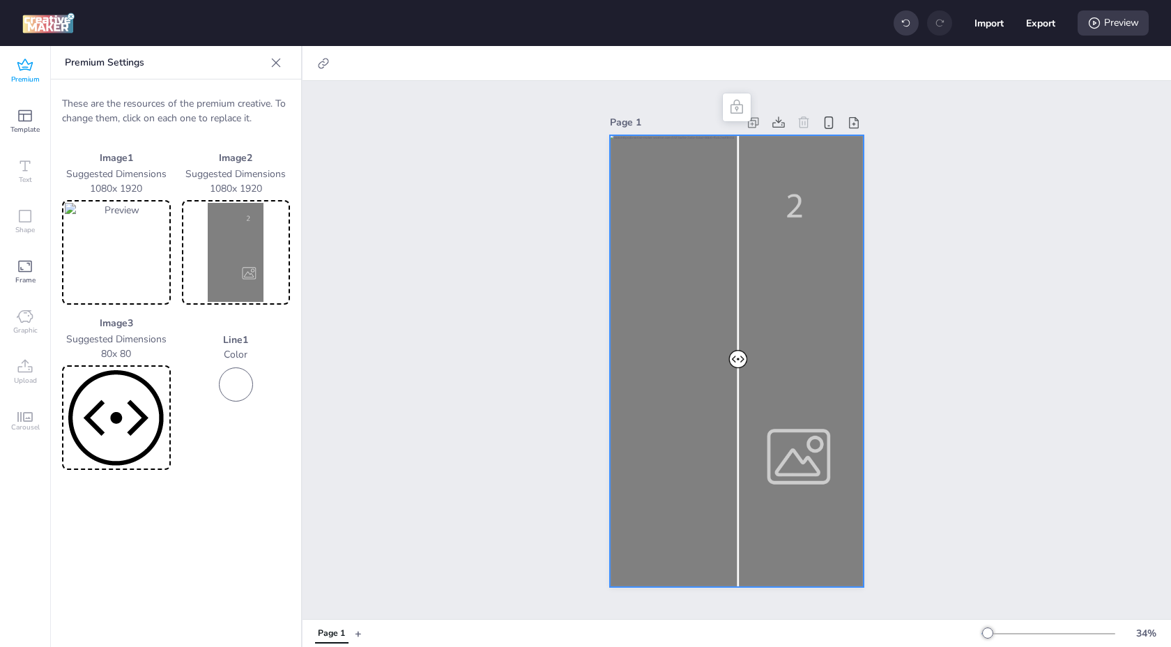
click at [788, 370] on div at bounding box center [737, 361] width 254 height 452
click at [245, 249] on img at bounding box center [236, 252] width 103 height 99
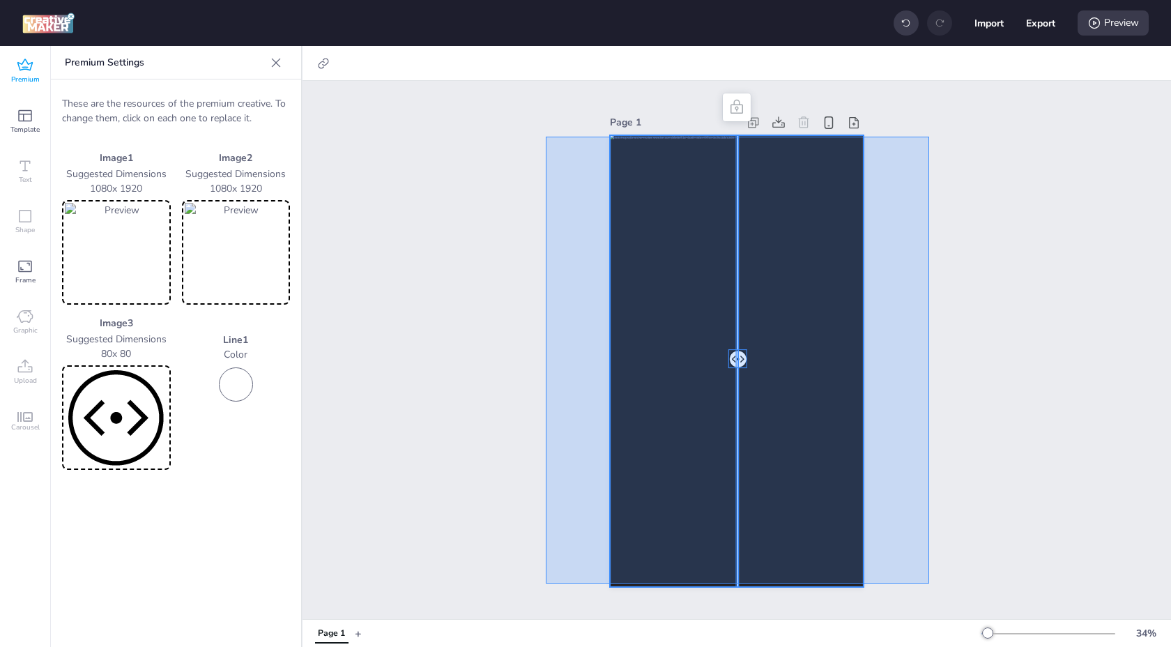
drag, startPoint x: 546, startPoint y: 137, endPoint x: 926, endPoint y: 579, distance: 583.2
click at [928, 580] on div "Page 1" at bounding box center [737, 350] width 868 height 538
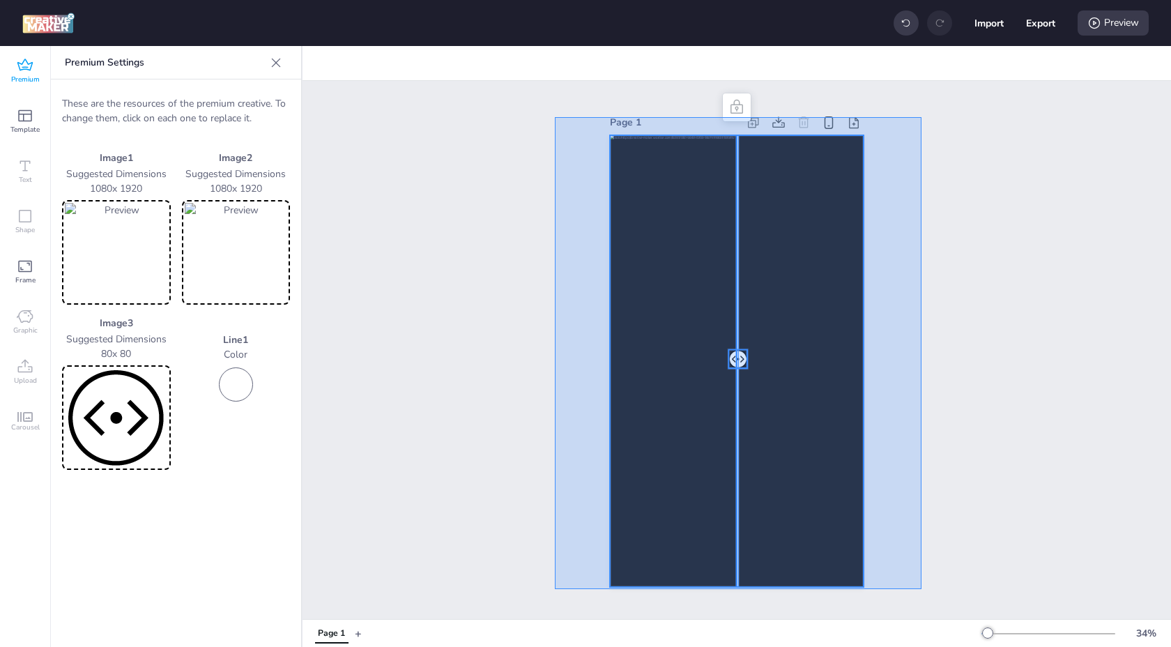
drag, startPoint x: 921, startPoint y: 590, endPoint x: 555, endPoint y: 116, distance: 598.7
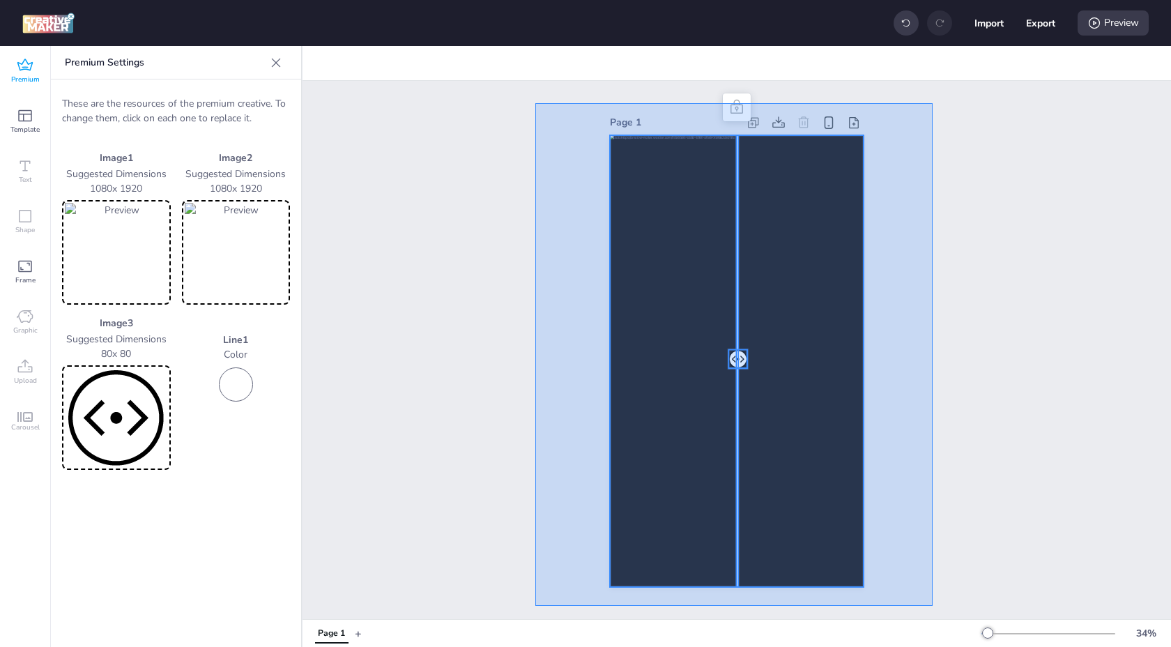
drag, startPoint x: 535, startPoint y: 103, endPoint x: 933, endPoint y: 606, distance: 640.6
click at [933, 606] on div "Page 1" at bounding box center [737, 350] width 868 height 538
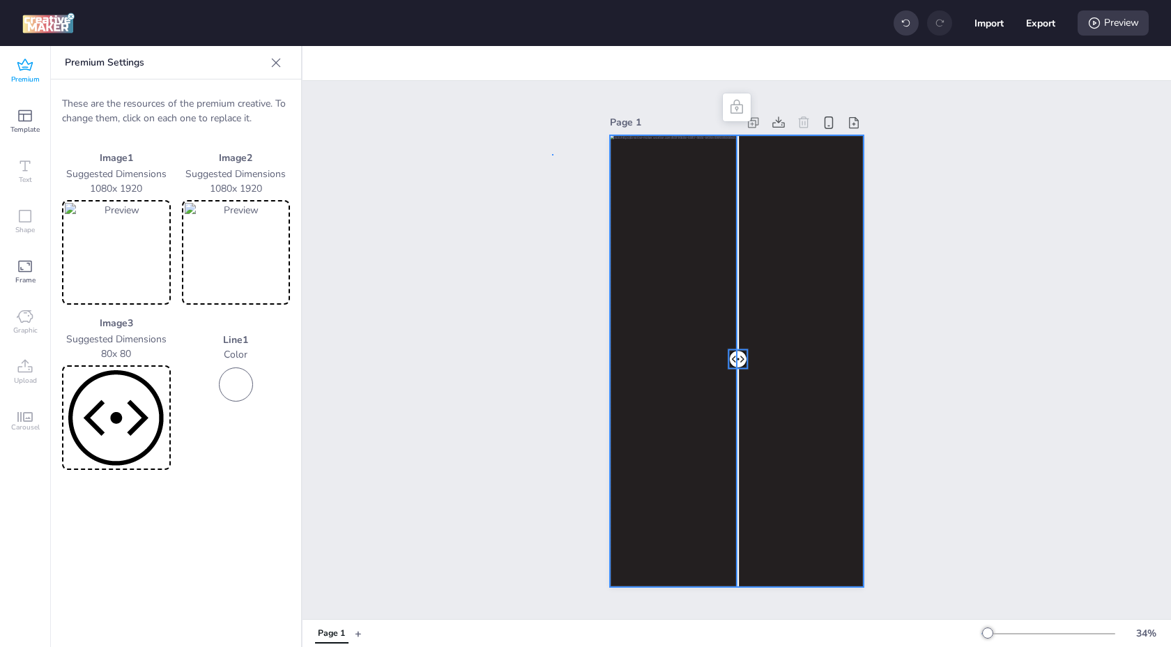
drag, startPoint x: 552, startPoint y: 155, endPoint x: 677, endPoint y: 309, distance: 198.8
click at [676, 307] on div "Page 1" at bounding box center [737, 350] width 868 height 538
click at [698, 321] on div at bounding box center [737, 361] width 254 height 452
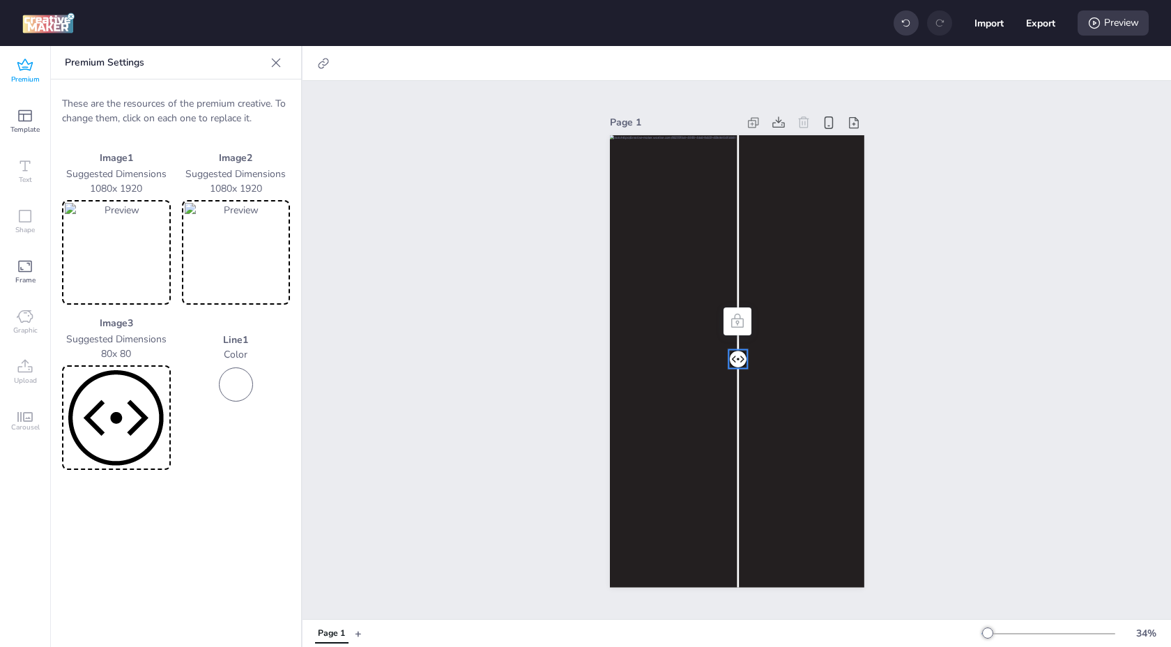
drag, startPoint x: 733, startPoint y: 355, endPoint x: 653, endPoint y: 354, distance: 80.2
click at [653, 135] on div at bounding box center [737, 135] width 254 height 0
click at [322, 66] on icon at bounding box center [323, 63] width 14 height 14
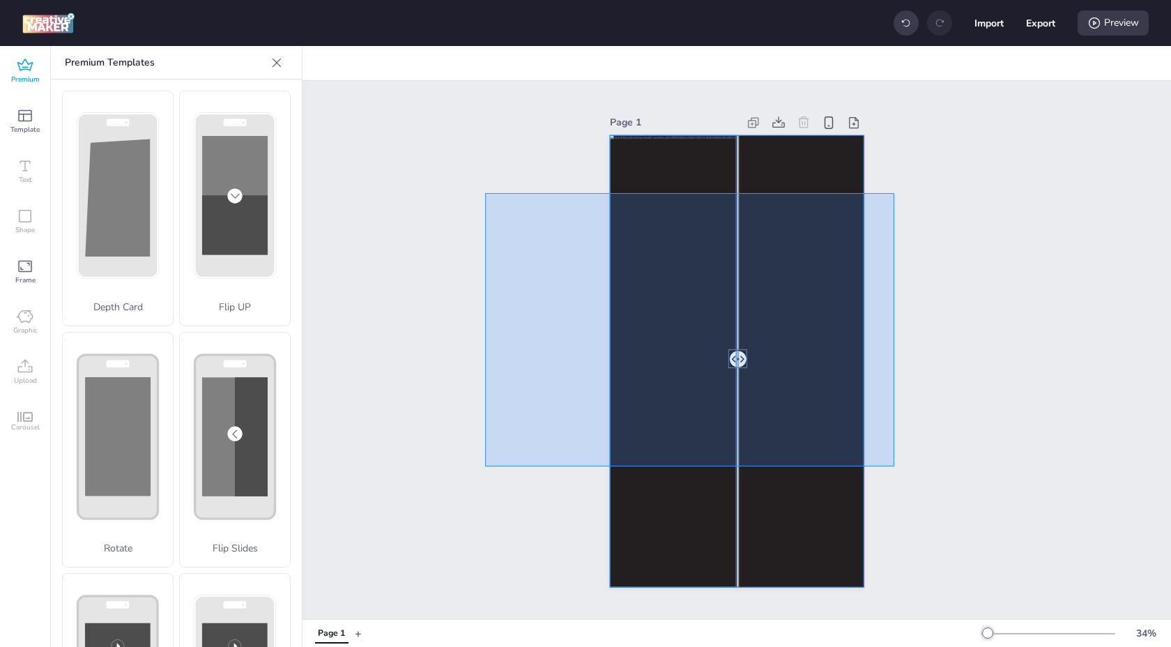
drag, startPoint x: 485, startPoint y: 193, endPoint x: 911, endPoint y: 503, distance: 526.9
click at [911, 503] on div "Page 1" at bounding box center [737, 350] width 868 height 538
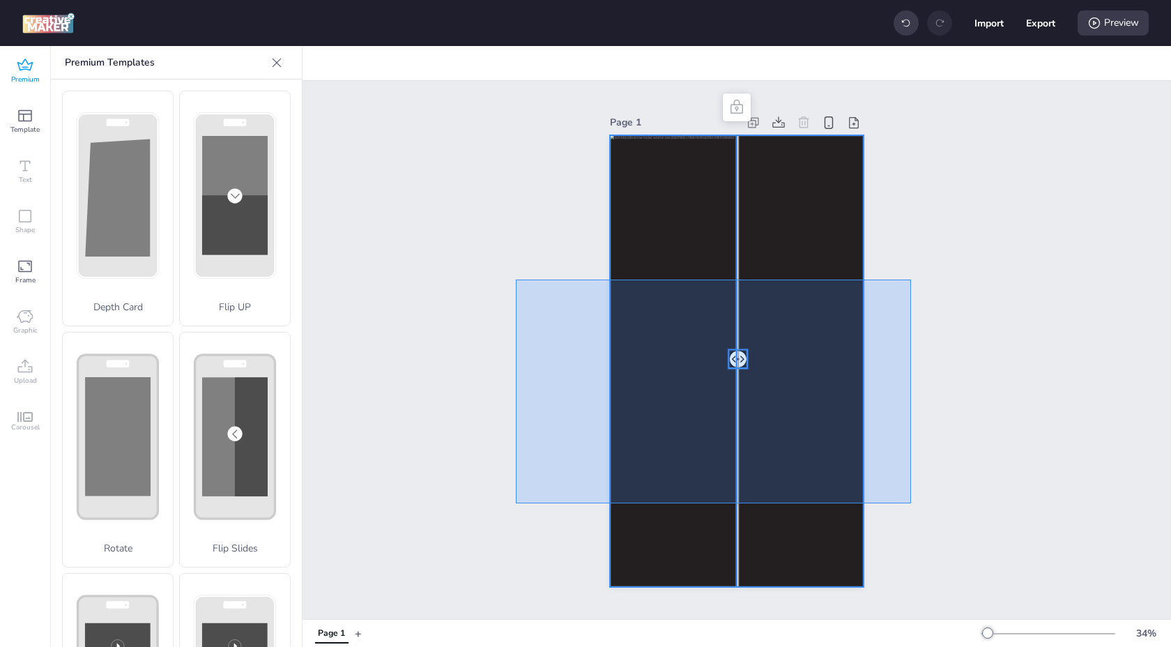
drag, startPoint x: 911, startPoint y: 503, endPoint x: 606, endPoint y: 67, distance: 532.5
click at [602, 71] on div "Page 1 Page 1 + 34 %" at bounding box center [737, 346] width 868 height 601
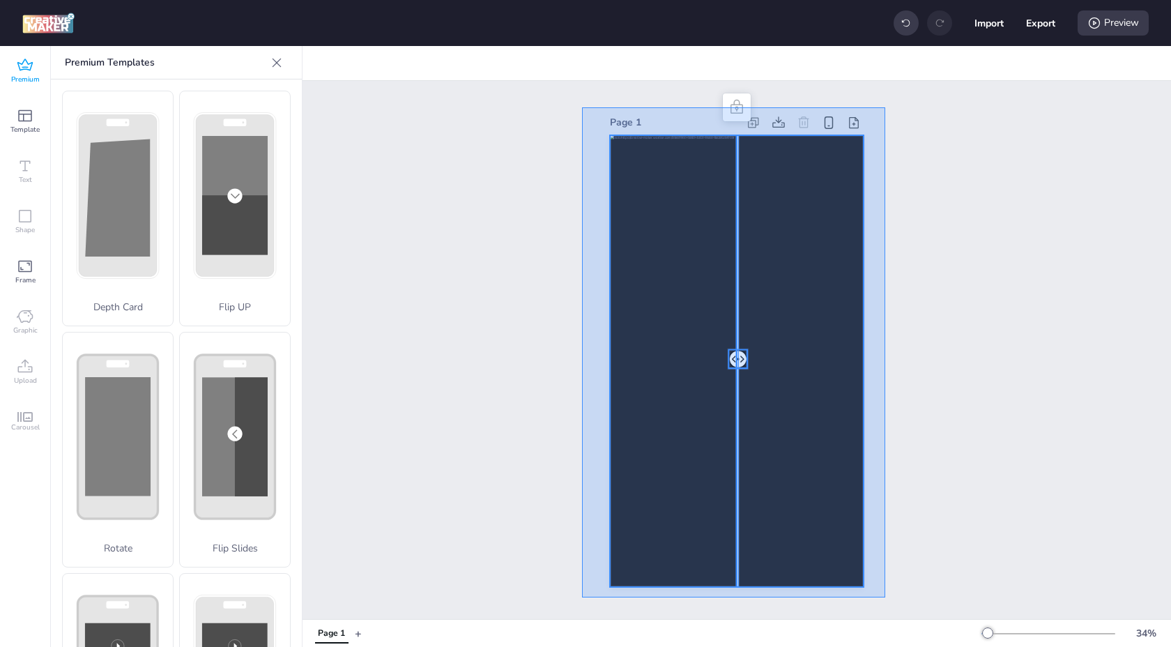
drag, startPoint x: 582, startPoint y: 107, endPoint x: 885, endPoint y: 597, distance: 576.2
click at [885, 597] on div "Page 1" at bounding box center [737, 350] width 332 height 508
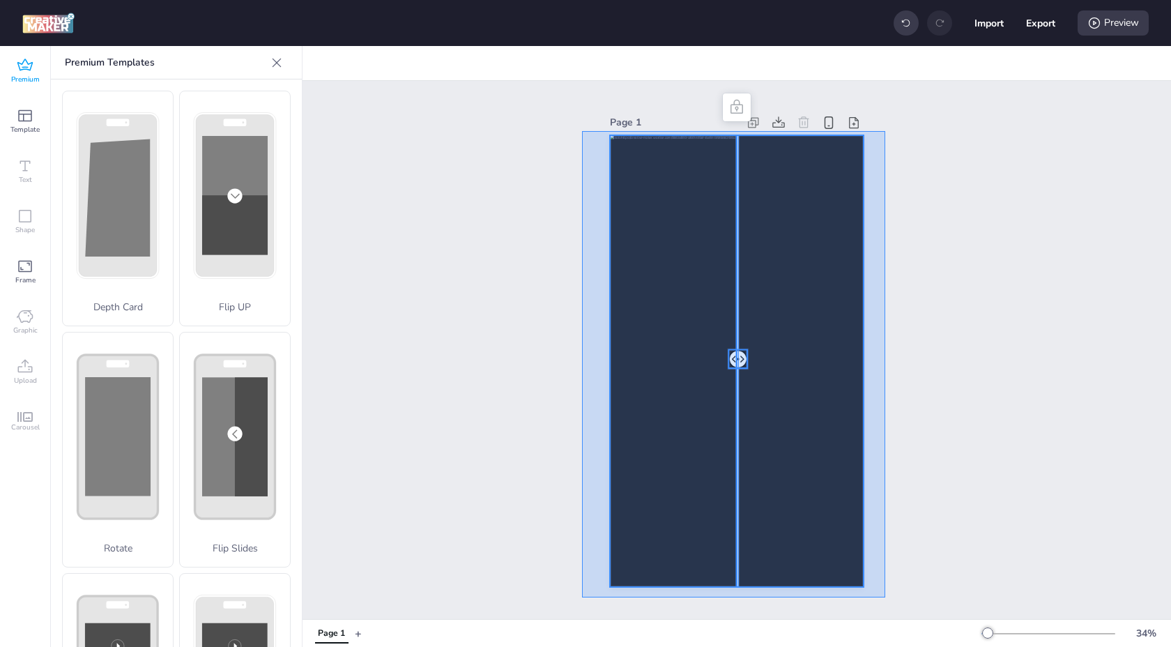
drag, startPoint x: 885, startPoint y: 597, endPoint x: 583, endPoint y: 130, distance: 556.4
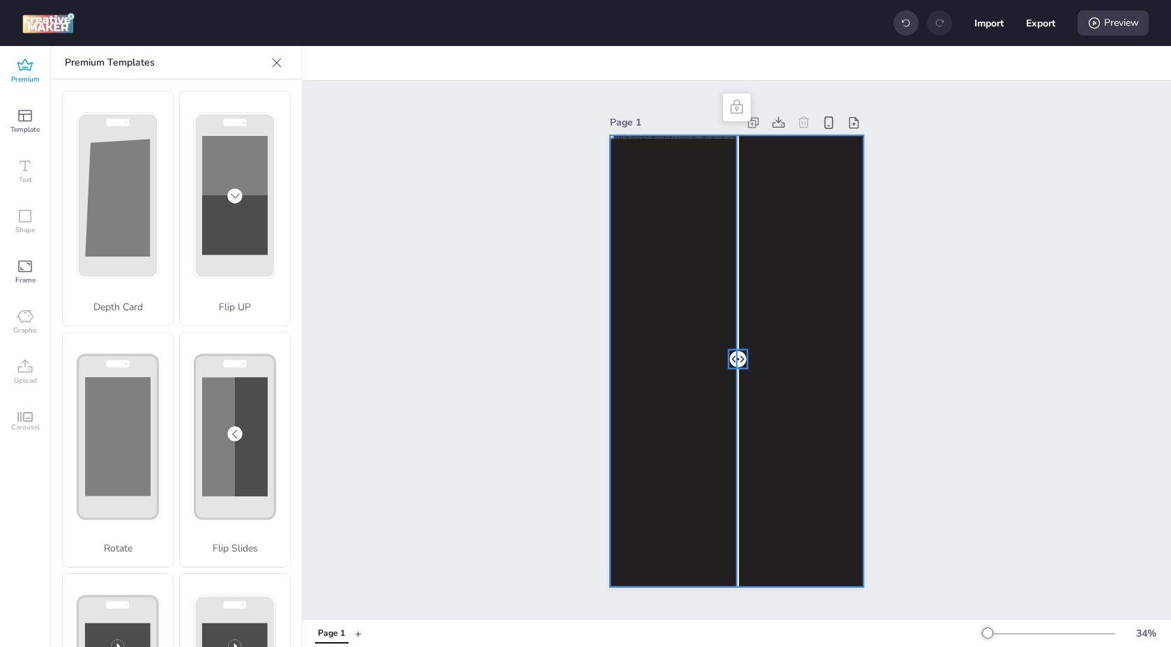
click at [708, 365] on div at bounding box center [737, 361] width 254 height 452
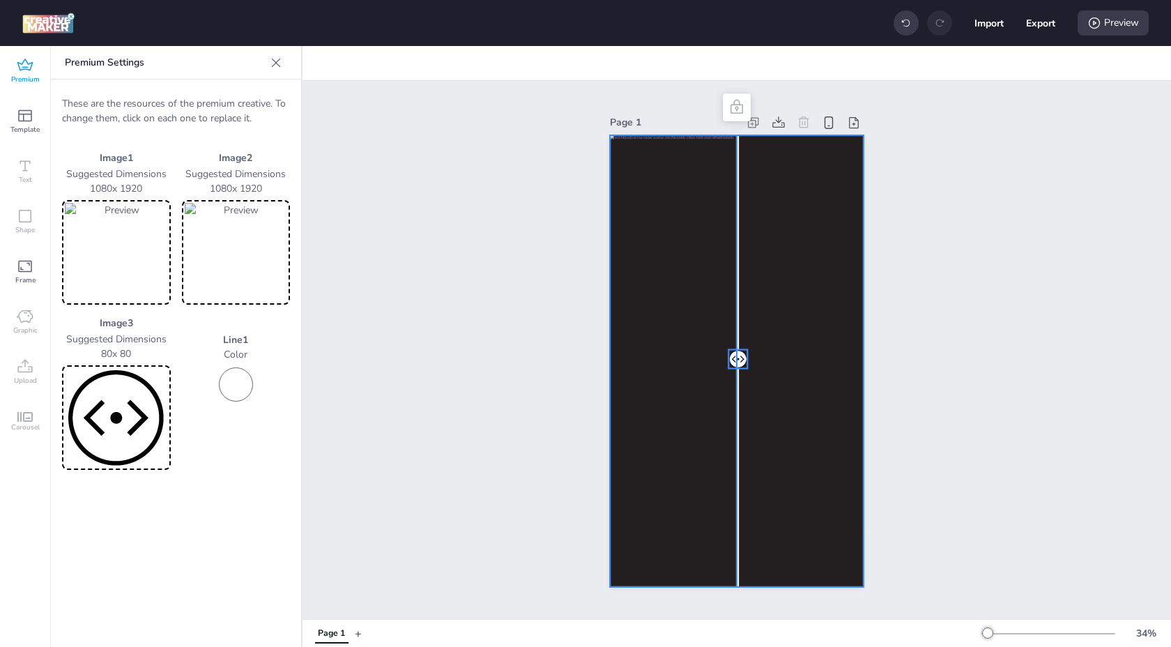
click at [270, 270] on img at bounding box center [236, 252] width 103 height 99
click at [740, 342] on div at bounding box center [737, 361] width 254 height 452
drag, startPoint x: 737, startPoint y: 355, endPoint x: 793, endPoint y: 354, distance: 56.5
click at [793, 135] on div at bounding box center [737, 135] width 254 height 0
drag, startPoint x: 750, startPoint y: 355, endPoint x: 707, endPoint y: 355, distance: 42.5
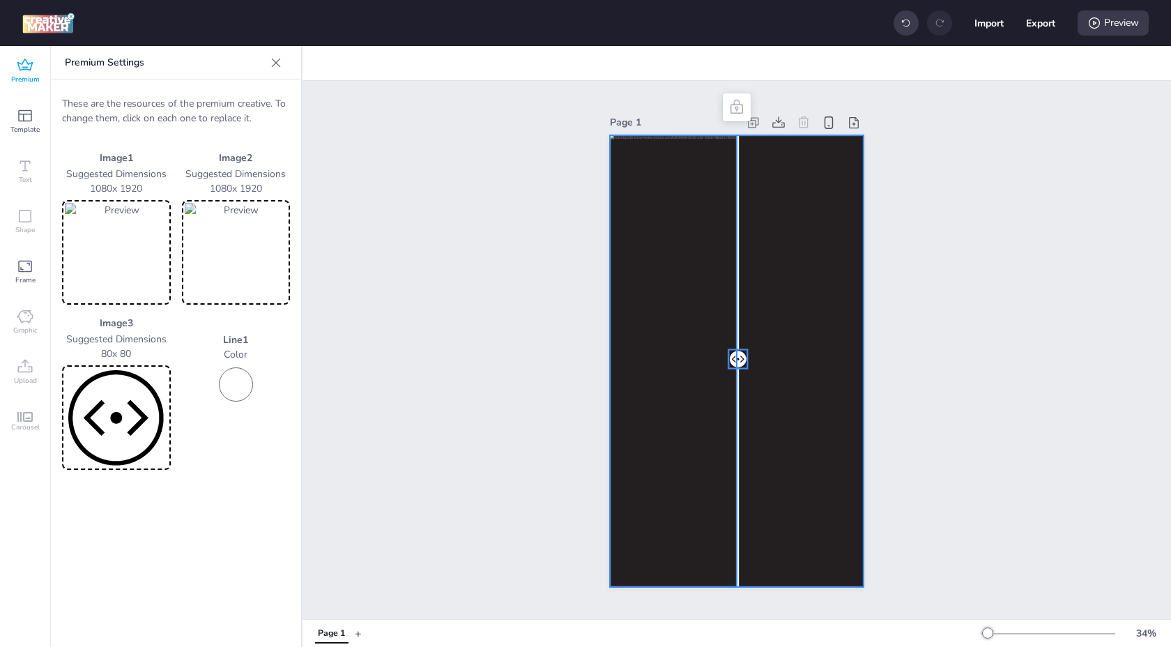
click at [707, 135] on div at bounding box center [737, 135] width 254 height 0
click at [740, 103] on icon at bounding box center [736, 106] width 13 height 14
click at [757, 126] on icon at bounding box center [753, 123] width 14 height 14
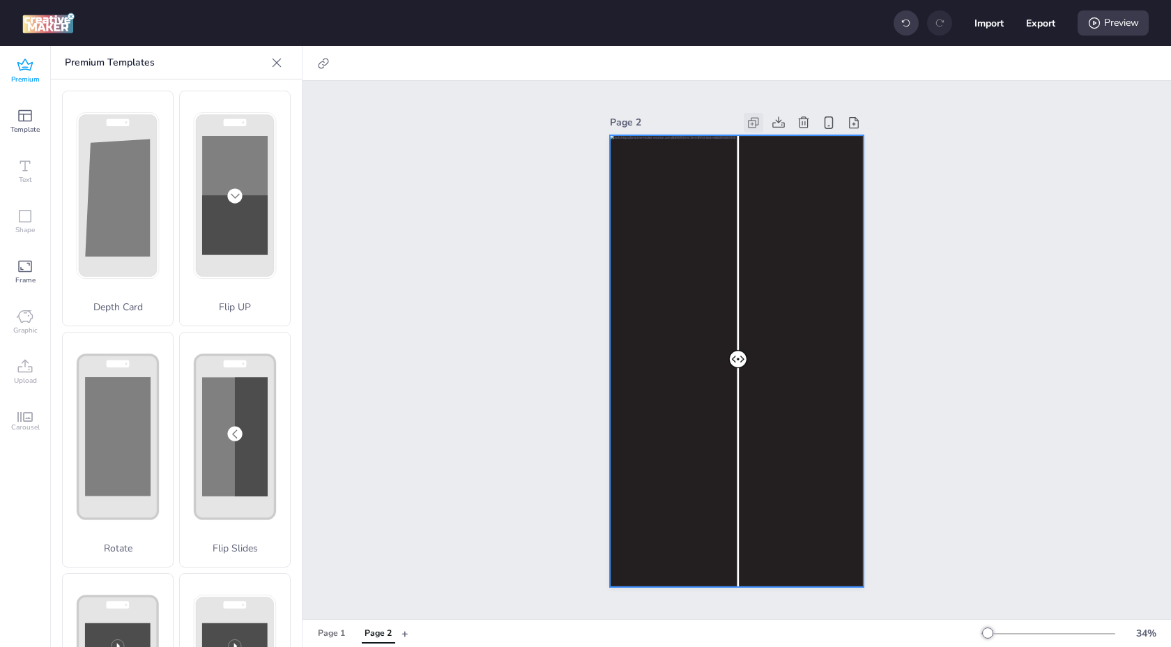
click at [753, 125] on icon at bounding box center [753, 123] width 14 height 14
click at [803, 123] on icon at bounding box center [804, 123] width 14 height 14
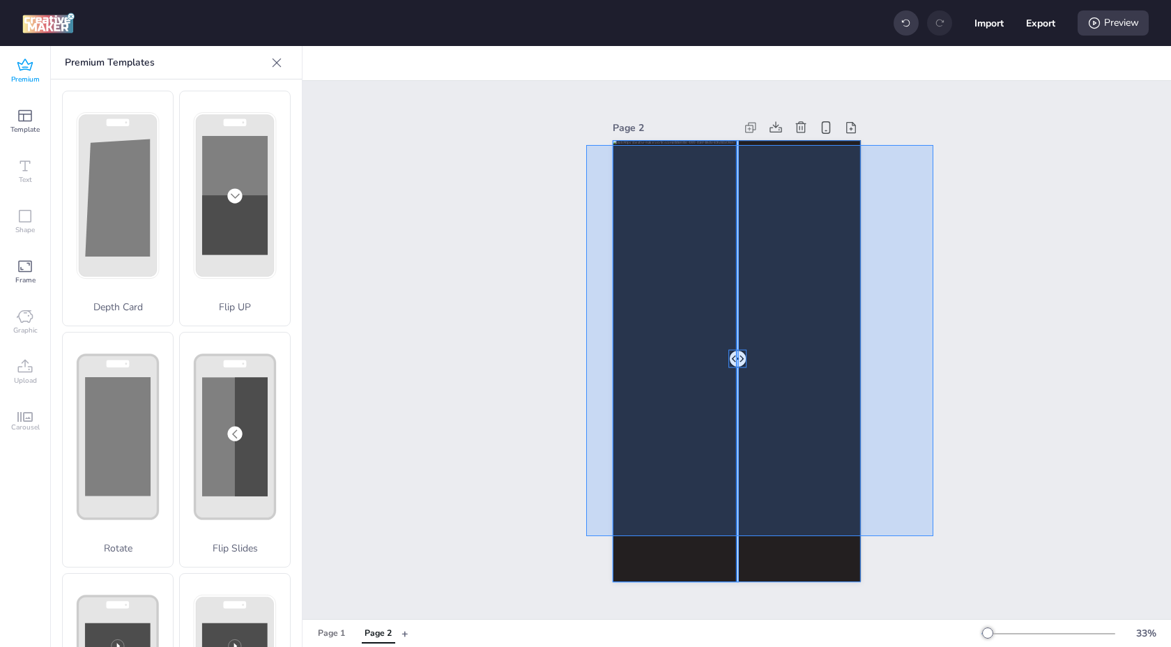
drag, startPoint x: 586, startPoint y: 145, endPoint x: 940, endPoint y: 547, distance: 535.8
click at [940, 547] on div "Page 2" at bounding box center [737, 350] width 868 height 538
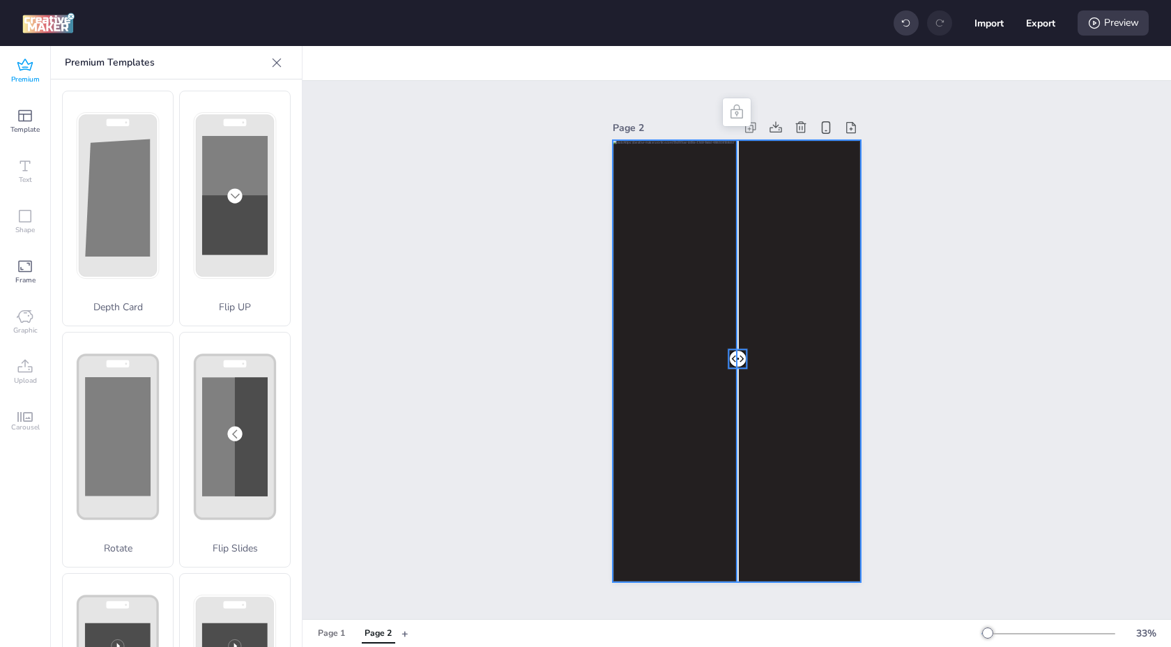
click at [379, 637] on div "Page 2" at bounding box center [378, 633] width 27 height 13
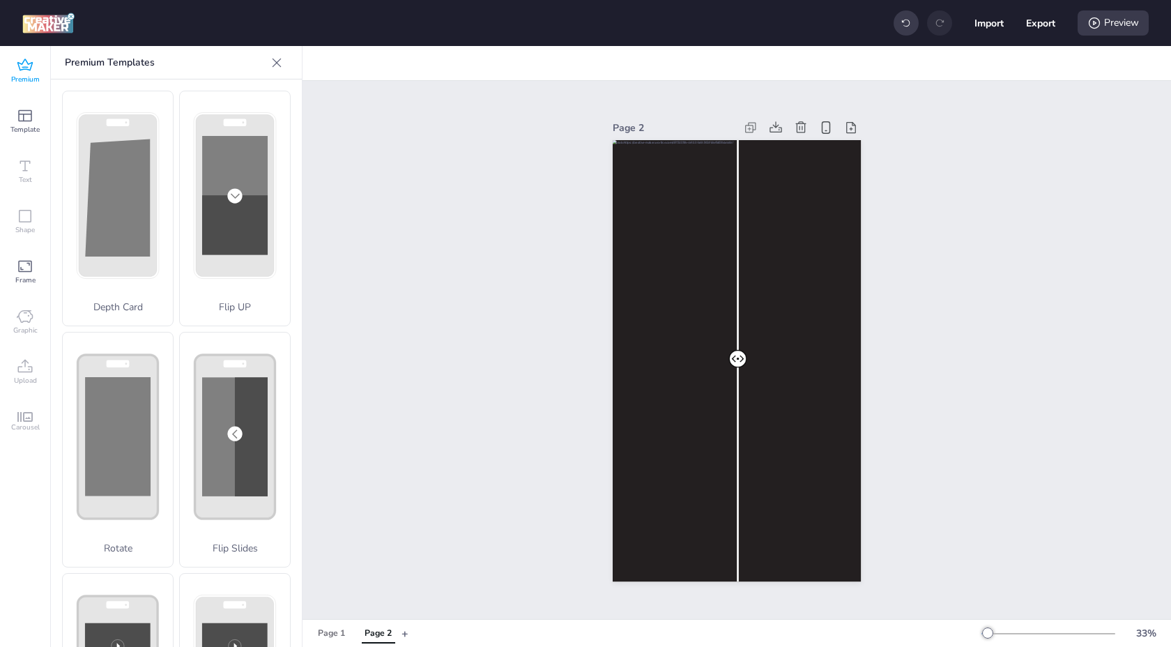
click at [305, 634] on div "Page 1 Page 2 + 33 %" at bounding box center [737, 633] width 868 height 24
click at [329, 634] on div "Page 1" at bounding box center [331, 633] width 27 height 13
click at [366, 631] on div "Page 2" at bounding box center [378, 633] width 27 height 13
click at [801, 131] on icon at bounding box center [801, 128] width 14 height 14
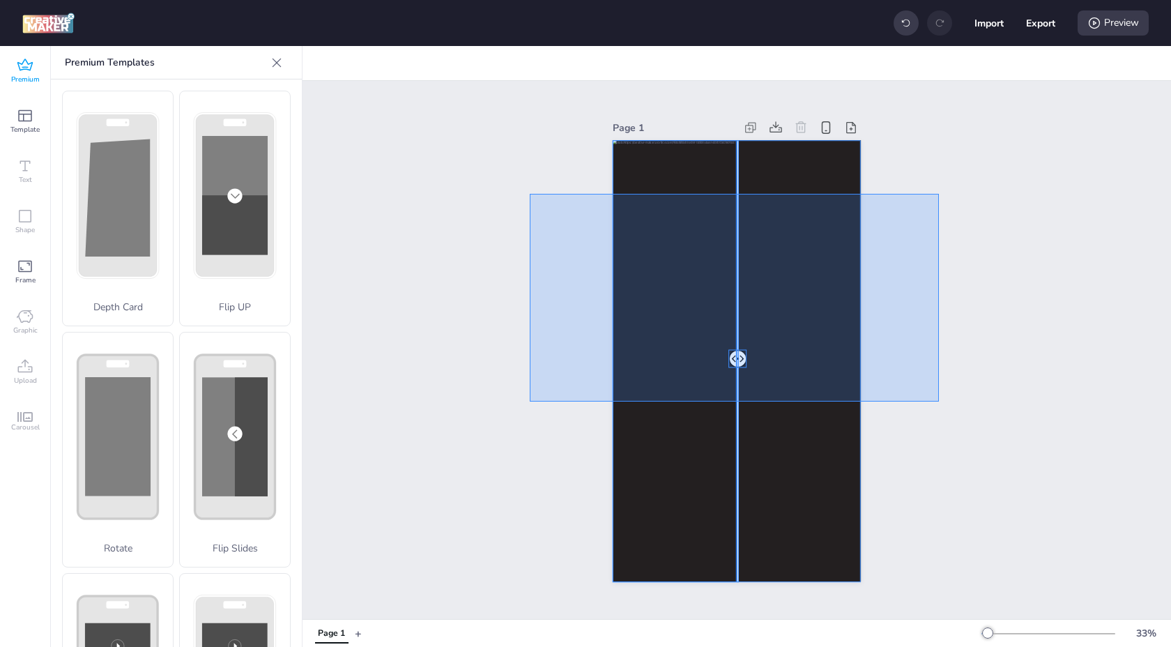
drag, startPoint x: 530, startPoint y: 194, endPoint x: 945, endPoint y: 408, distance: 467.3
click at [945, 407] on div "Page 1" at bounding box center [737, 350] width 868 height 538
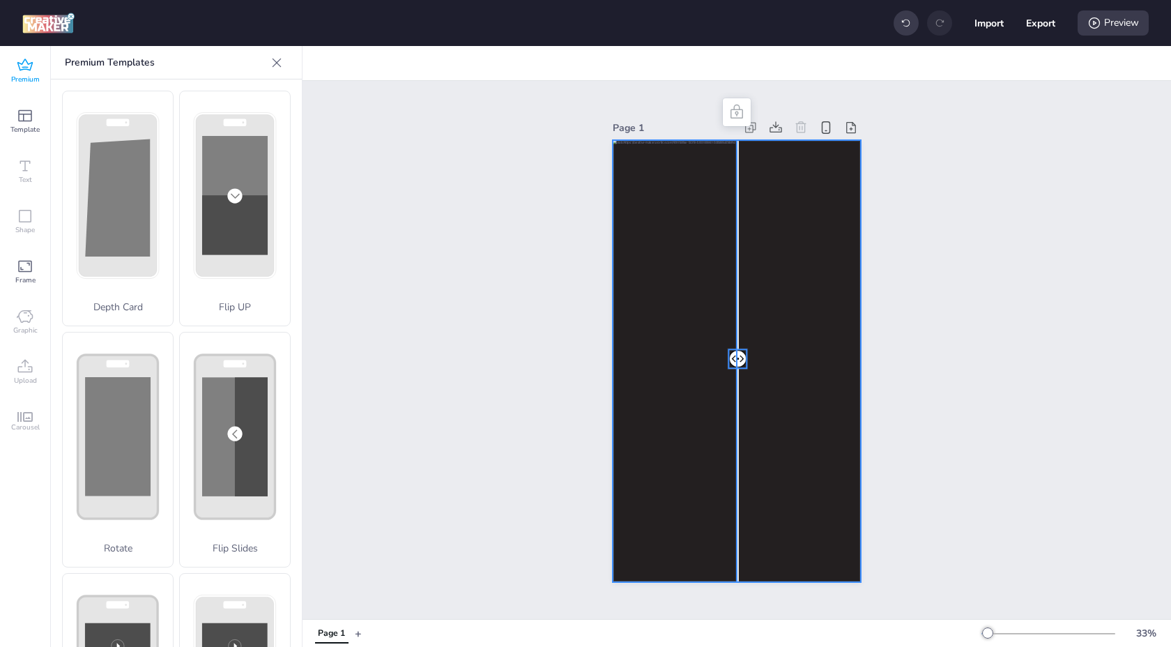
click at [271, 65] on icon at bounding box center [277, 63] width 14 height 14
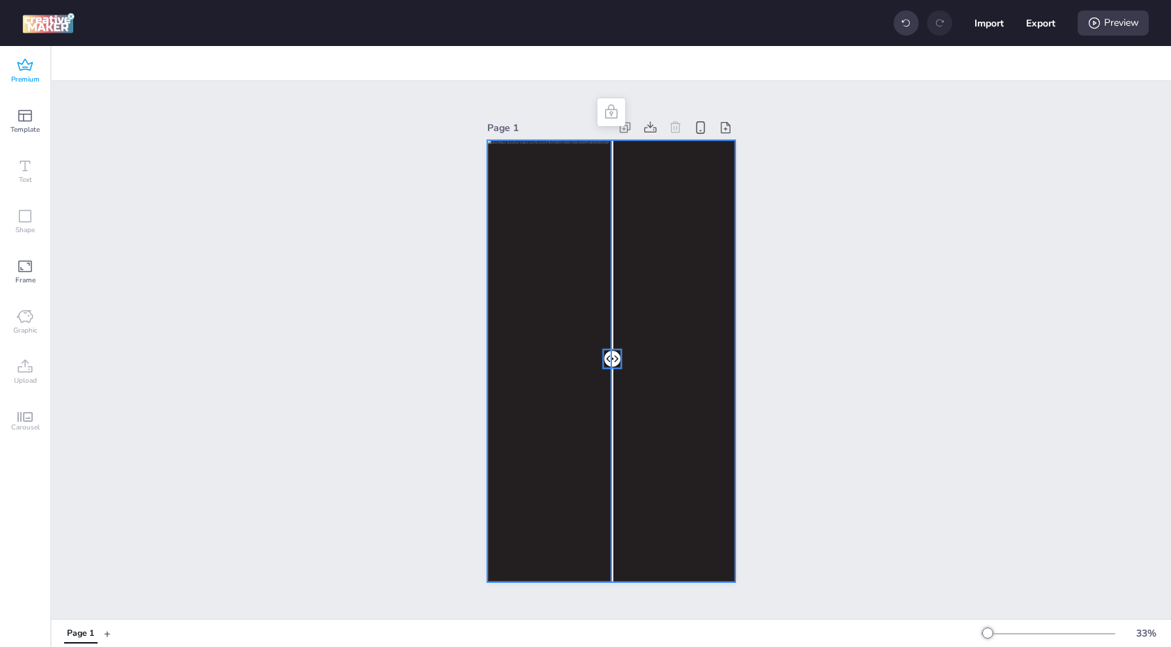
click at [22, 74] on span "Premium" at bounding box center [25, 79] width 29 height 11
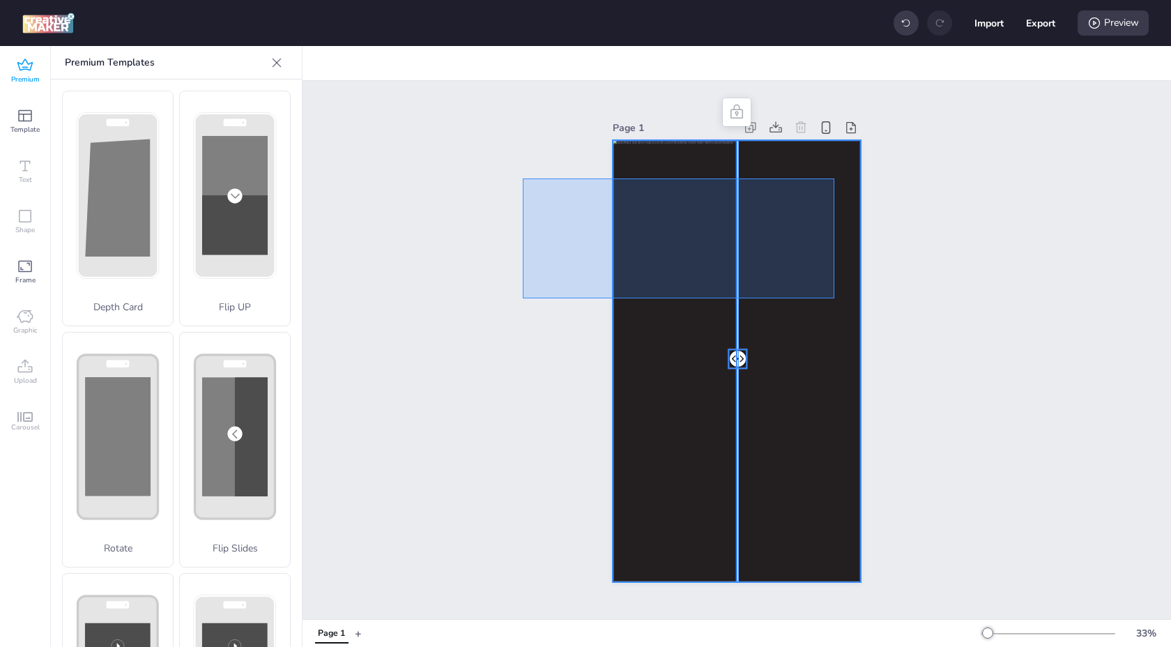
drag, startPoint x: 541, startPoint y: 180, endPoint x: 859, endPoint y: 326, distance: 349.6
click at [858, 324] on div "Page 1" at bounding box center [737, 350] width 868 height 538
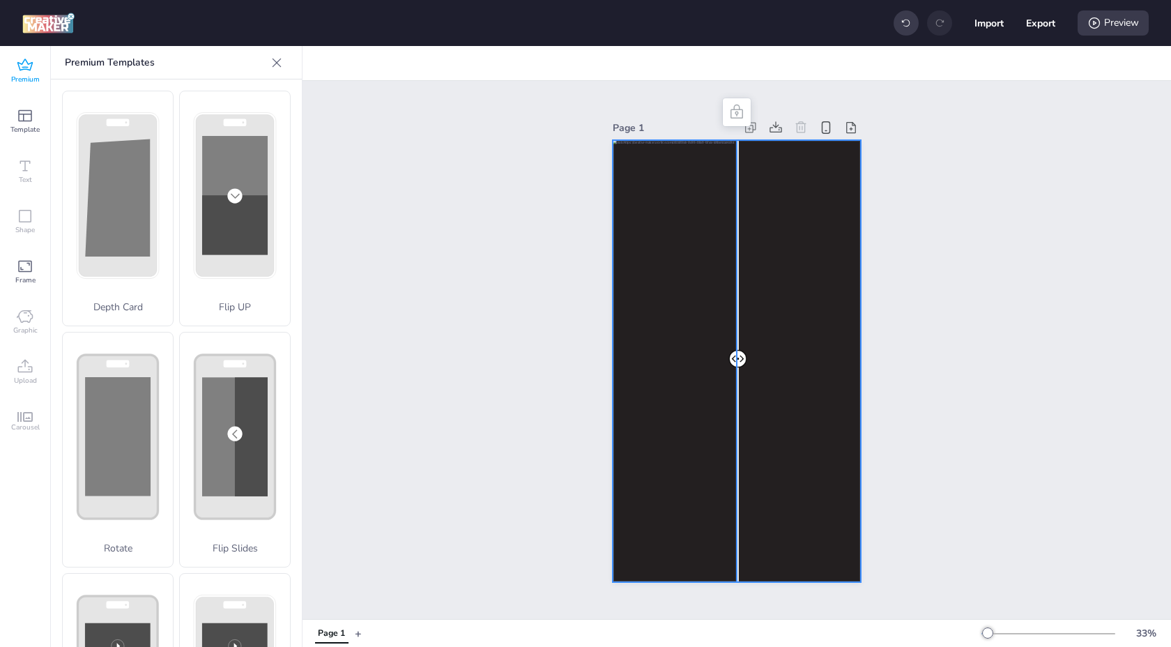
click at [832, 321] on div at bounding box center [737, 361] width 248 height 442
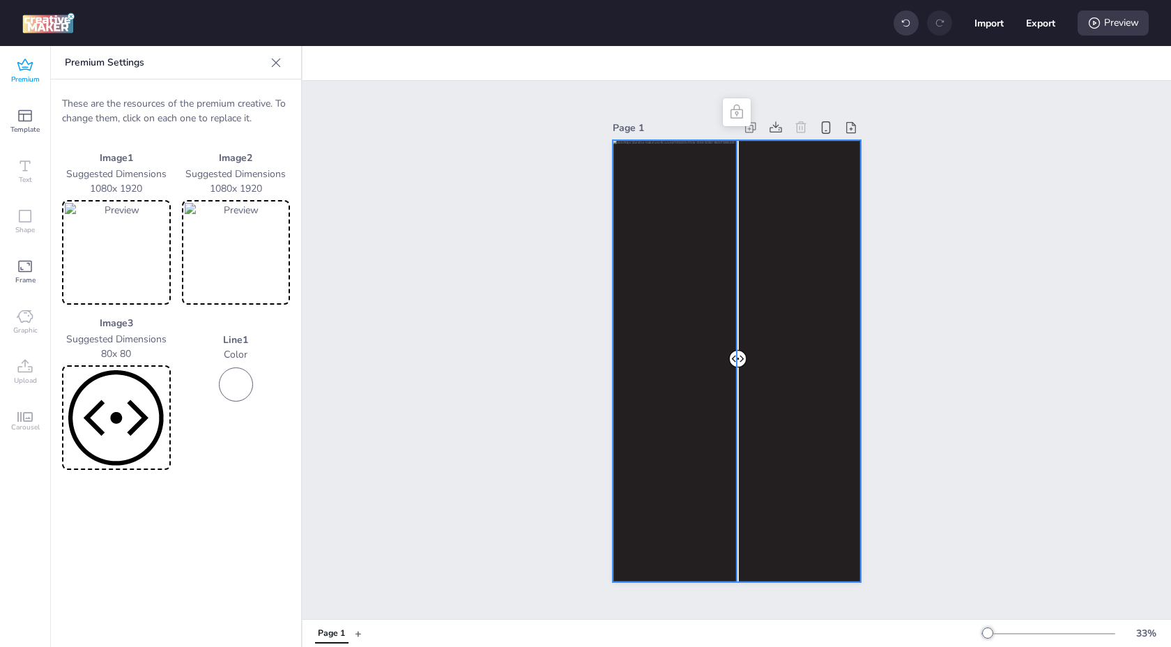
click at [235, 243] on img at bounding box center [236, 252] width 103 height 99
click at [335, 628] on div "Page 1" at bounding box center [331, 633] width 27 height 13
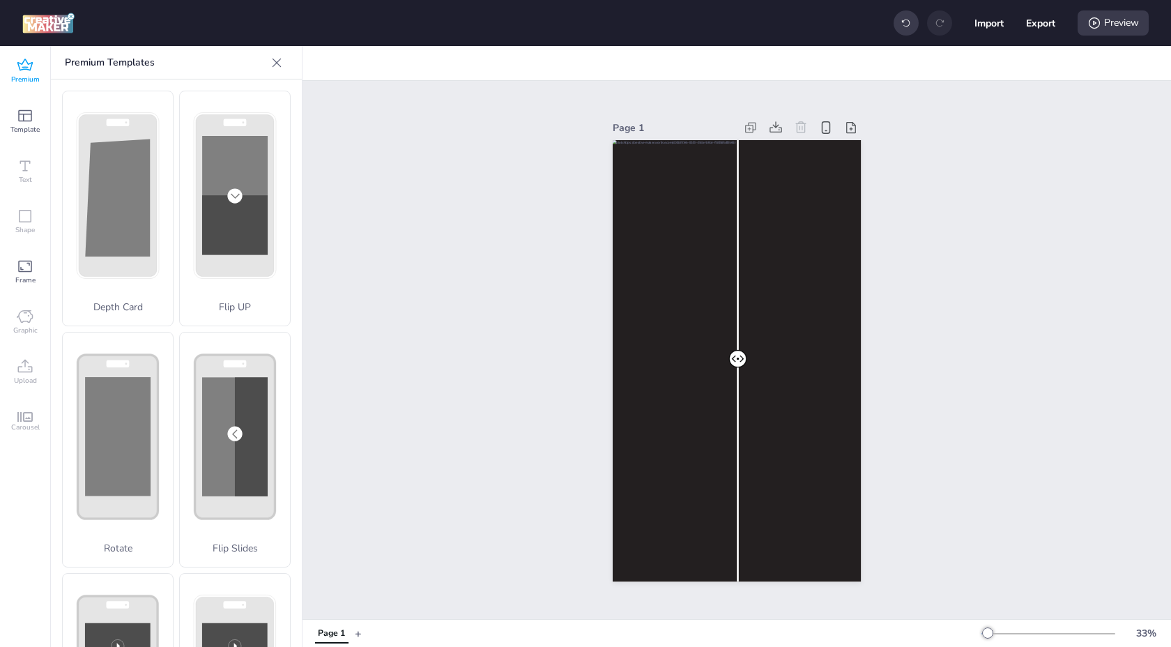
click at [799, 125] on icon at bounding box center [801, 128] width 14 height 14
click at [824, 128] on icon at bounding box center [825, 127] width 15 height 15
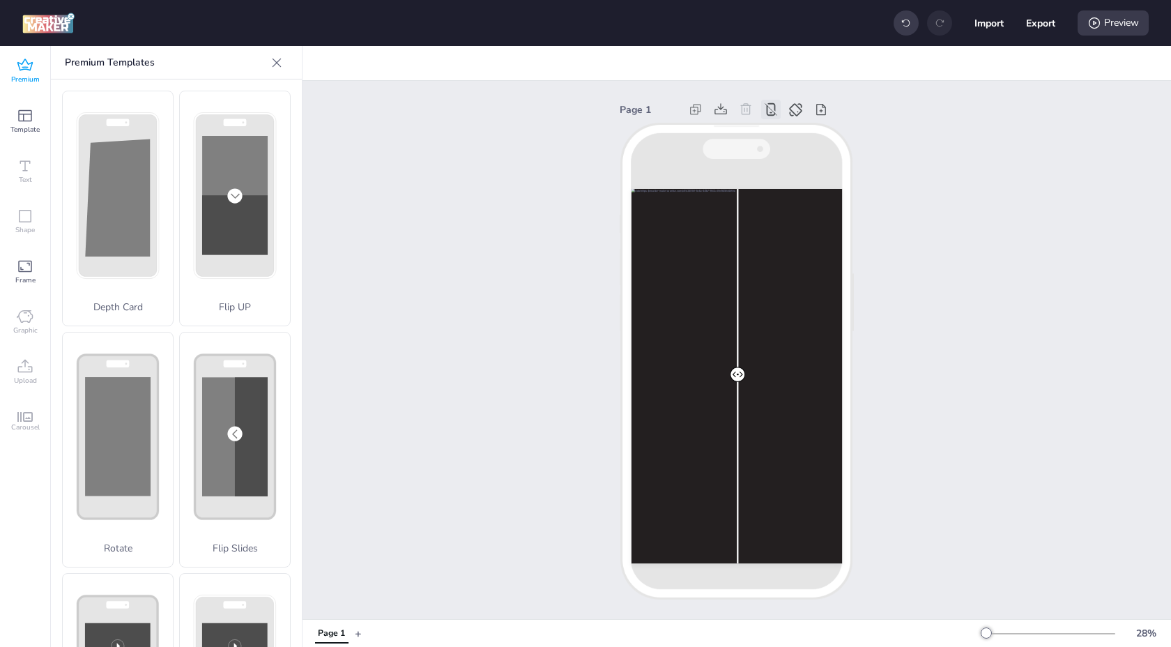
click at [273, 68] on icon at bounding box center [277, 63] width 14 height 14
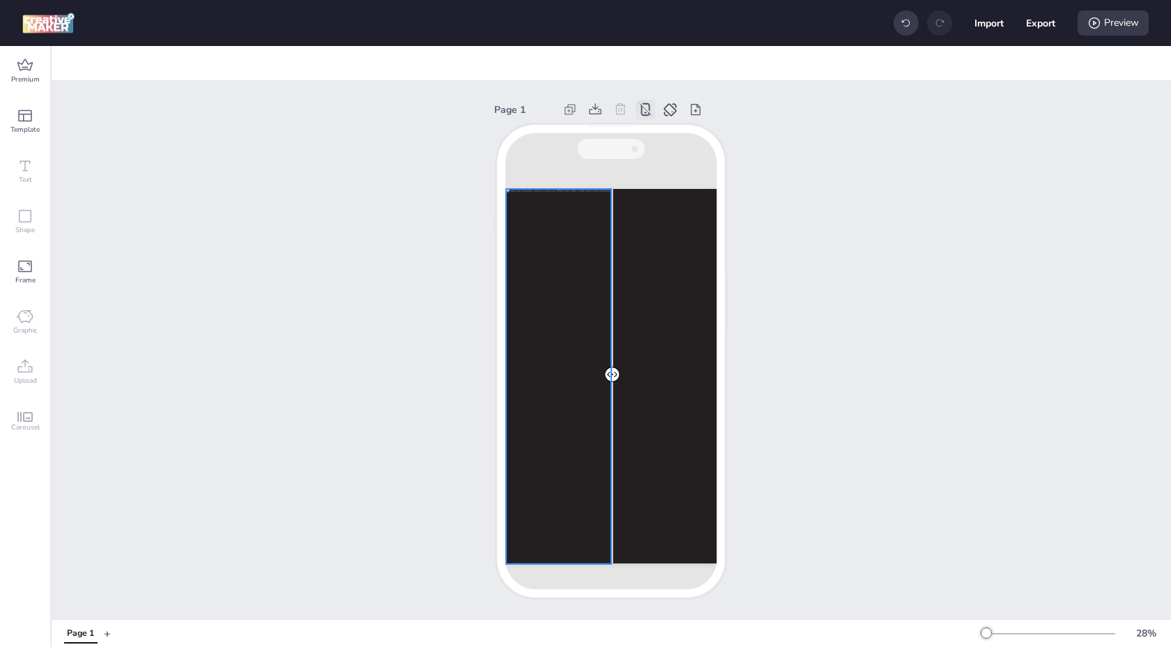
click at [604, 263] on div at bounding box center [611, 376] width 210 height 375
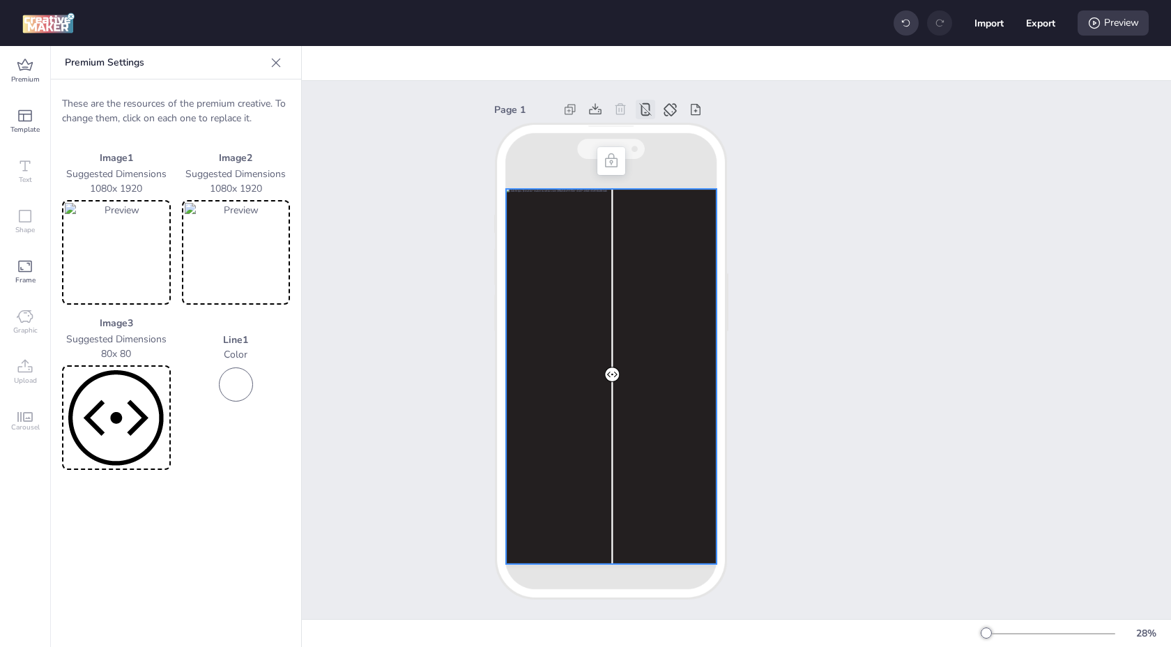
click at [628, 273] on div at bounding box center [611, 376] width 210 height 375
click at [702, 305] on div at bounding box center [611, 376] width 210 height 375
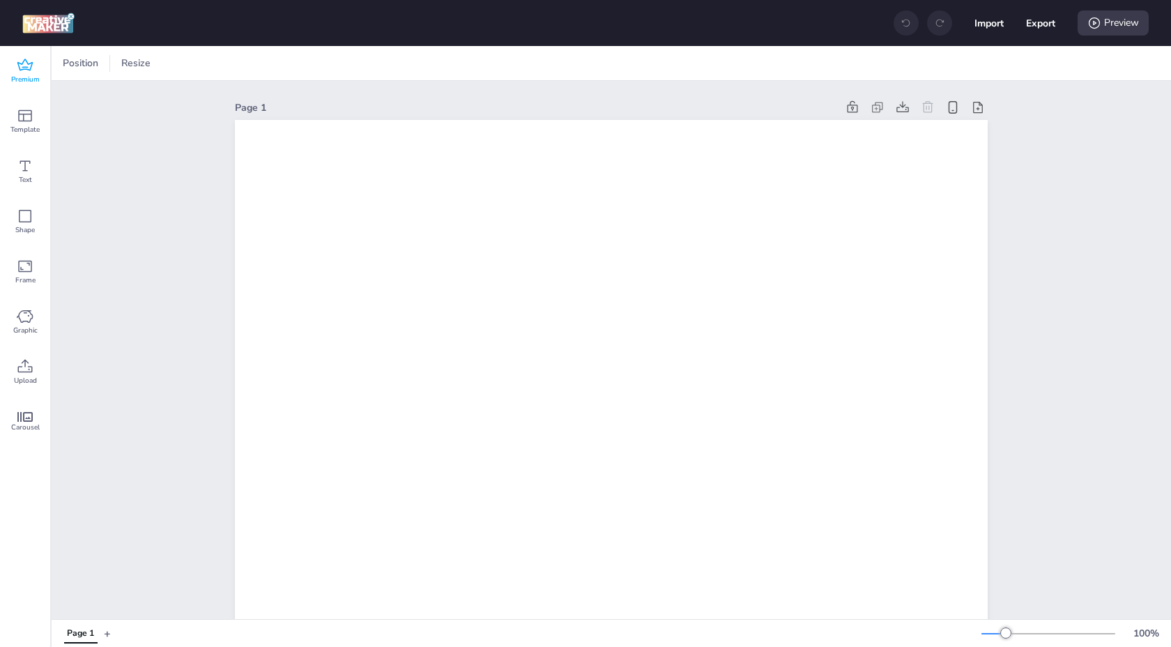
click at [34, 66] on div "Premium" at bounding box center [25, 71] width 50 height 50
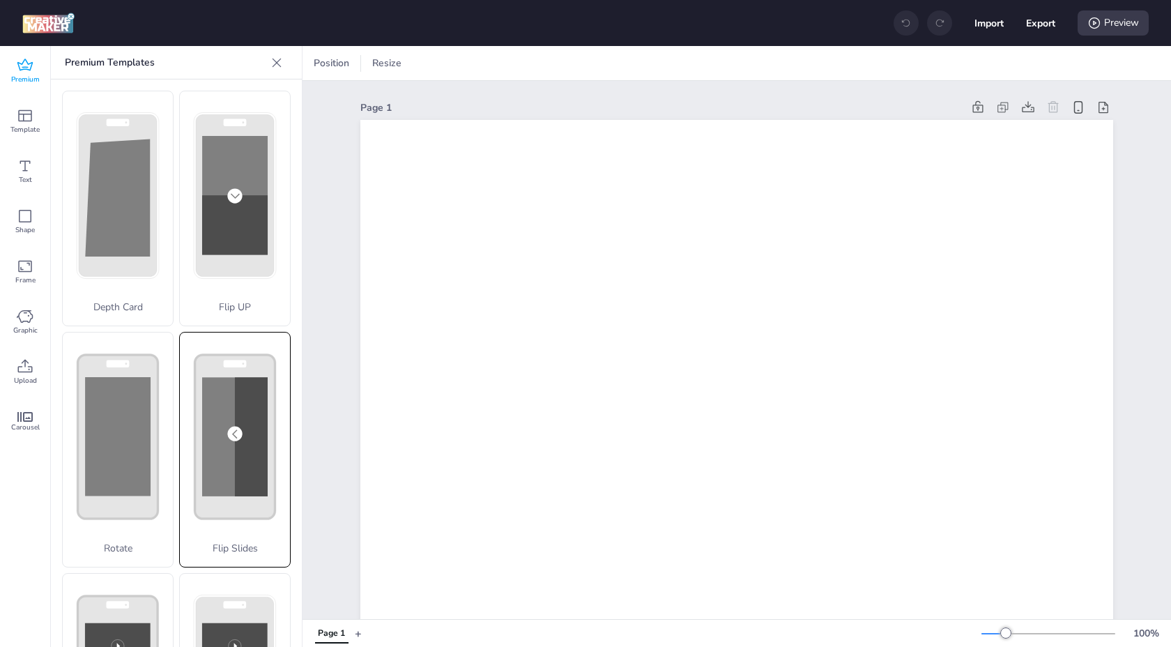
click at [252, 447] on div "Flip Slides" at bounding box center [235, 450] width 112 height 236
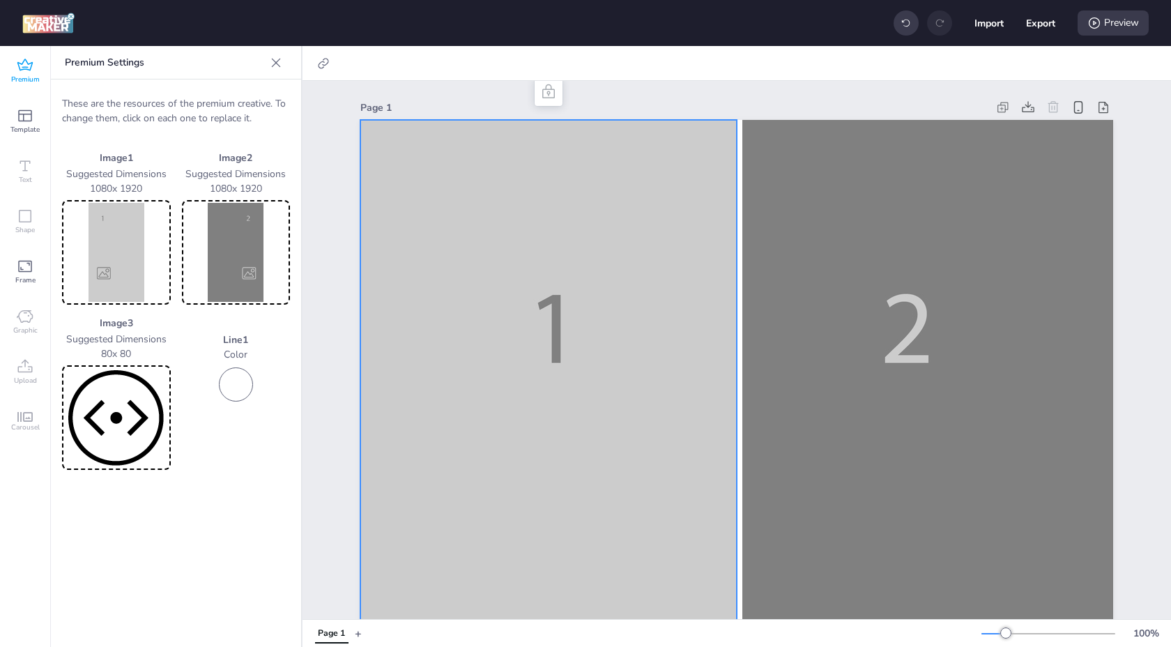
click at [139, 296] on img at bounding box center [116, 252] width 103 height 99
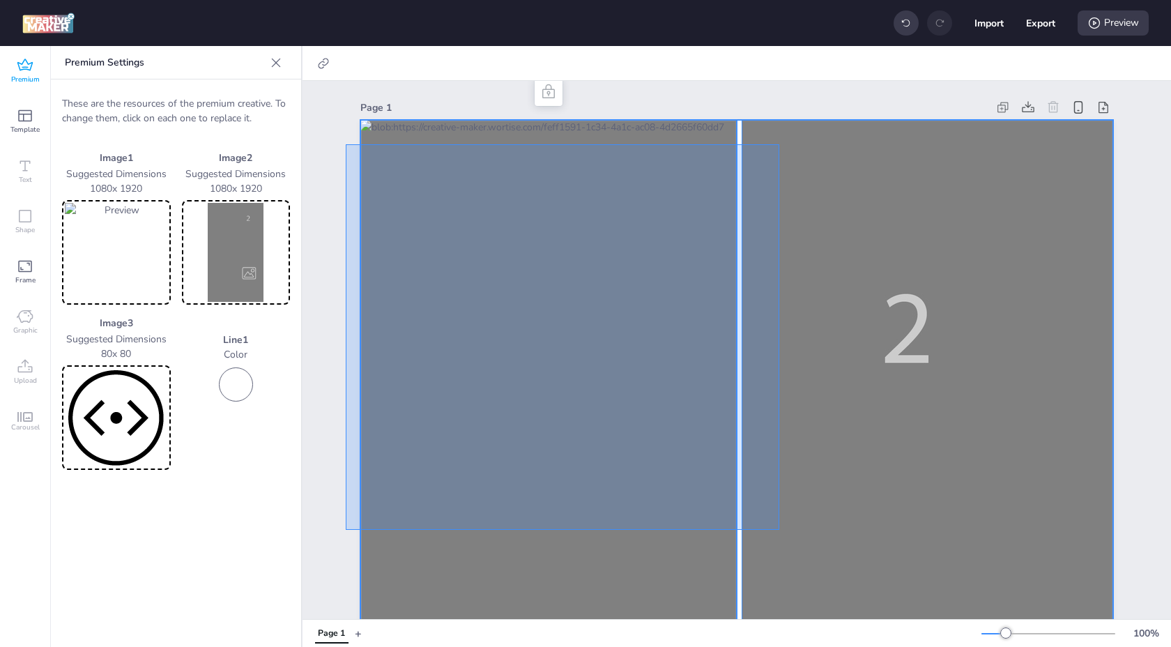
drag, startPoint x: 346, startPoint y: 144, endPoint x: 1039, endPoint y: 603, distance: 831.5
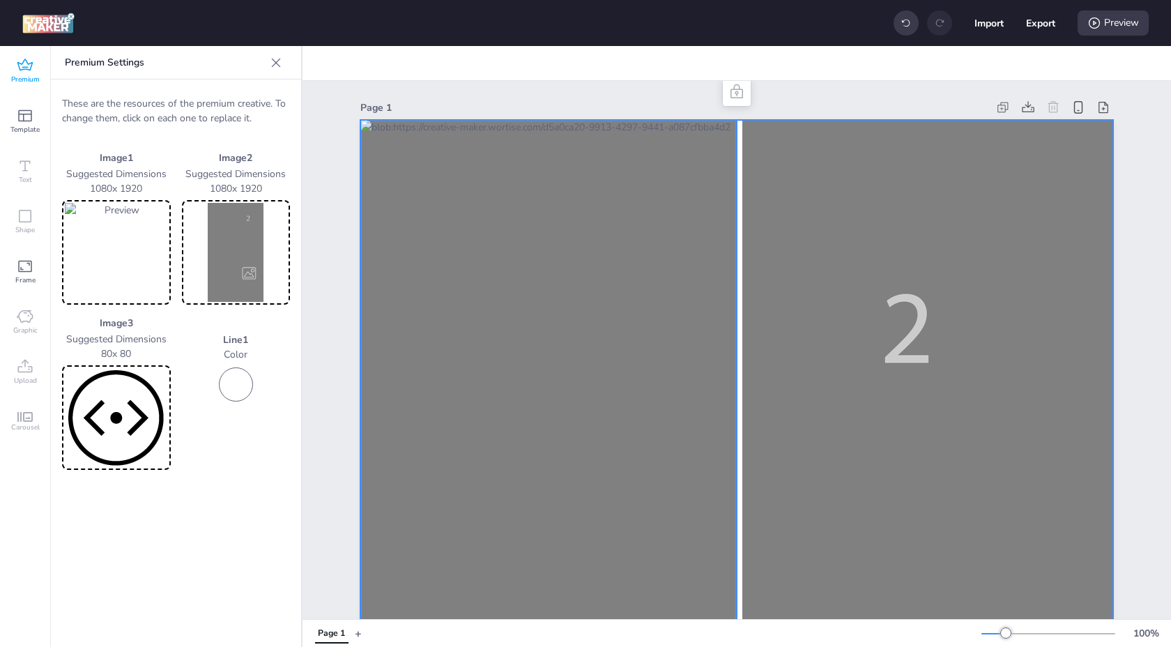
click at [420, 109] on div "Page 1" at bounding box center [673, 107] width 627 height 15
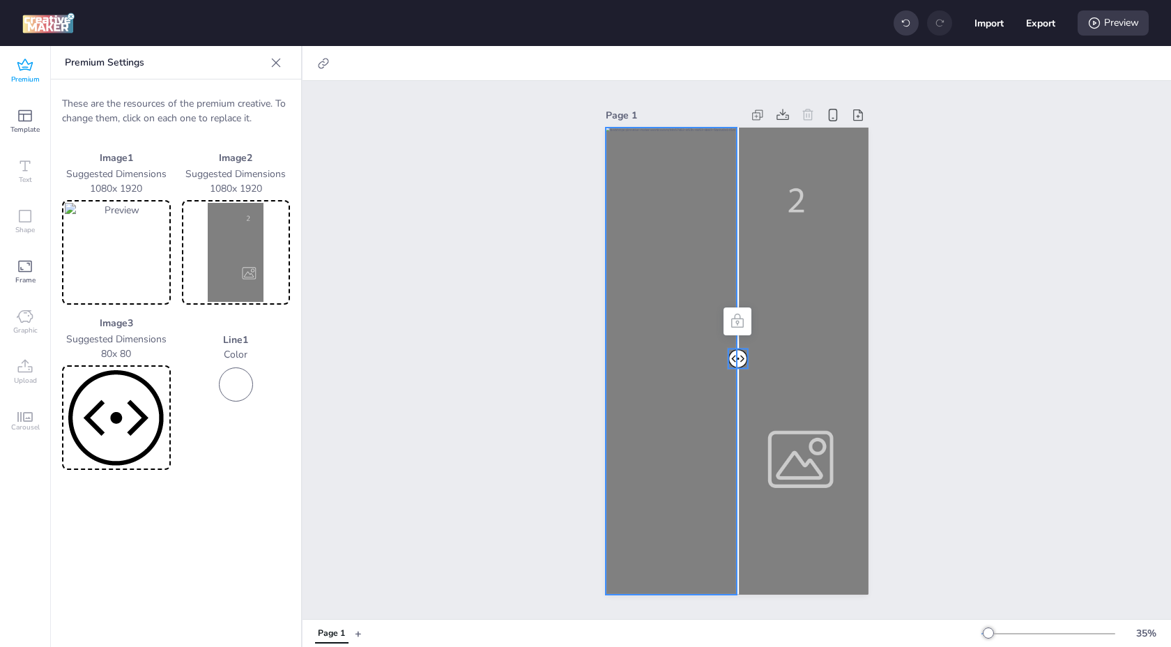
drag, startPoint x: 734, startPoint y: 352, endPoint x: 684, endPoint y: 346, distance: 49.9
click at [682, 128] on div at bounding box center [737, 128] width 263 height 0
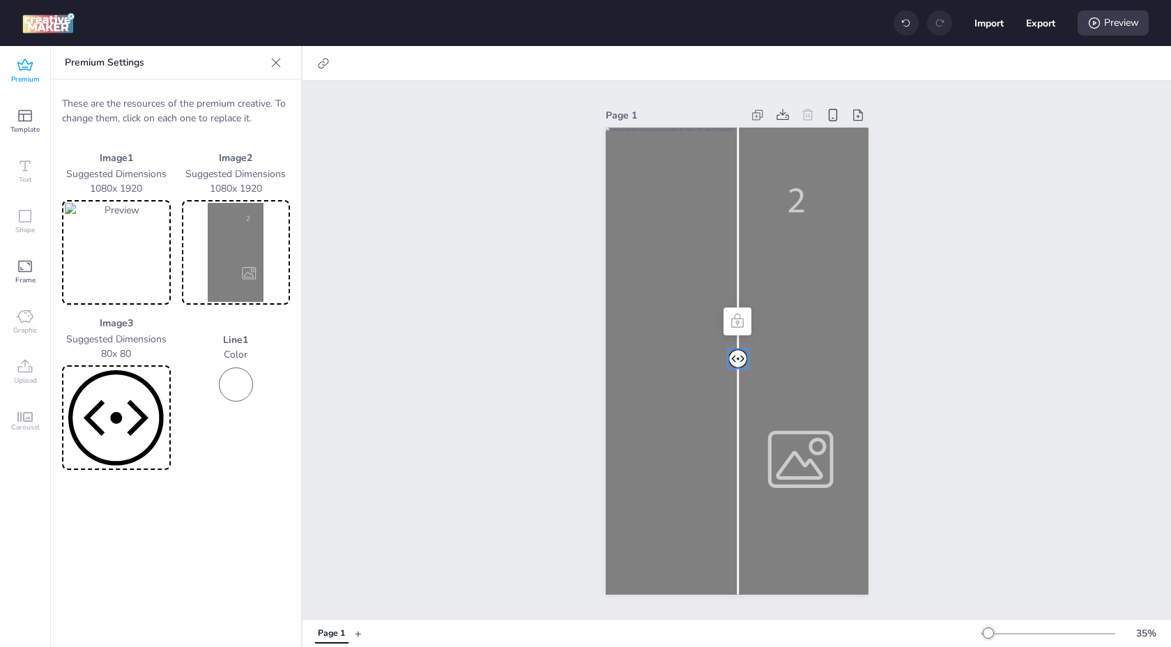
click at [898, 29] on div at bounding box center [906, 22] width 25 height 25
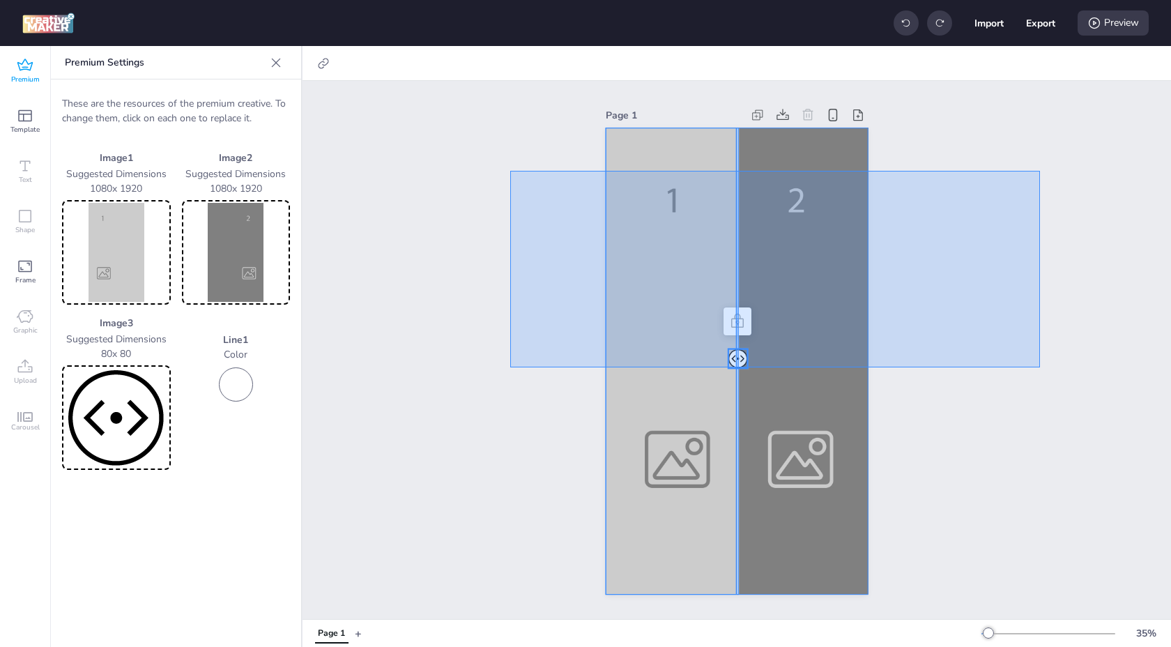
drag, startPoint x: 518, startPoint y: 171, endPoint x: 1008, endPoint y: 432, distance: 555.4
click at [1009, 432] on div "Page 1" at bounding box center [737, 350] width 868 height 538
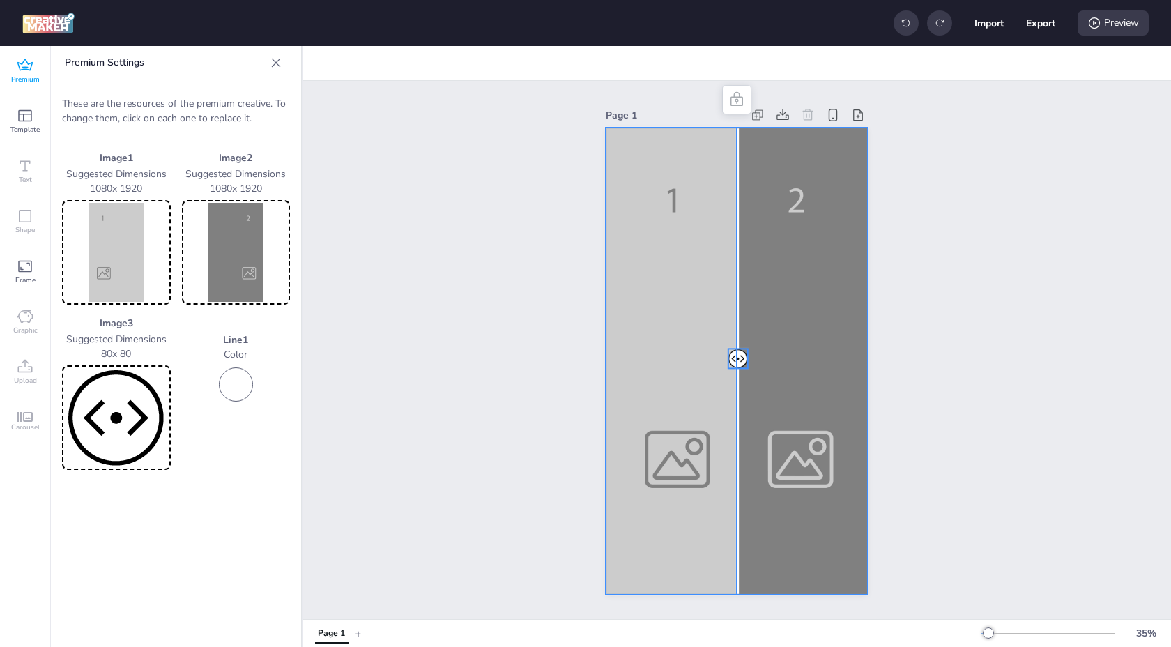
click at [557, 217] on div "Page 1" at bounding box center [737, 350] width 868 height 538
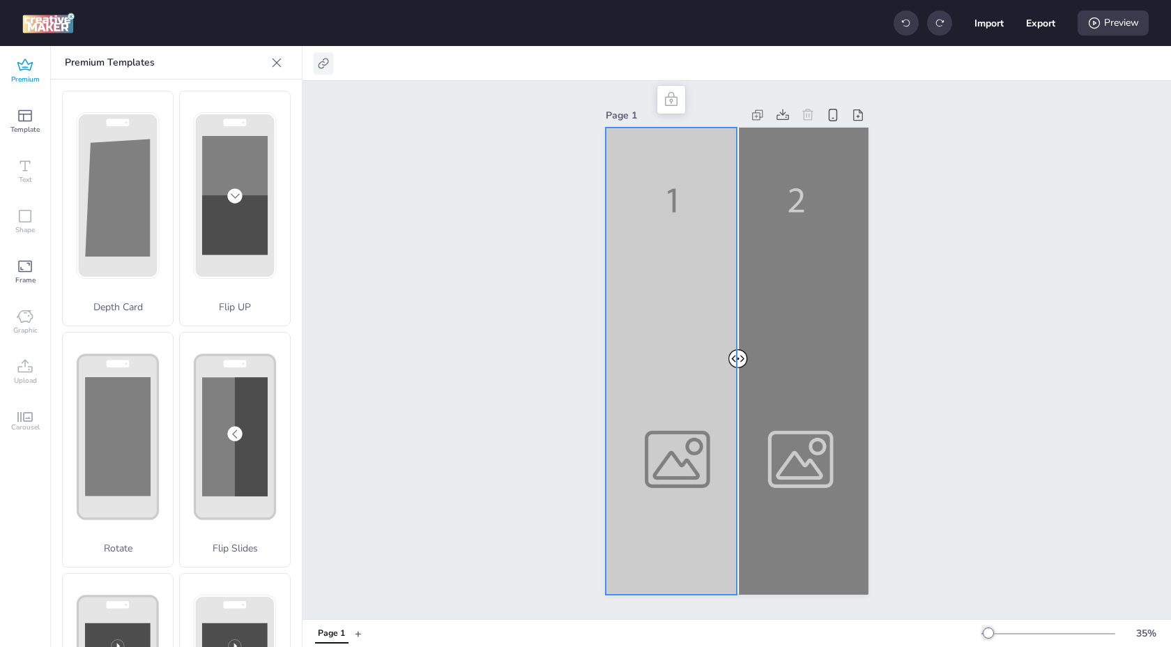
click at [320, 59] on icon at bounding box center [323, 63] width 14 height 14
click at [281, 100] on div "Activate hyperlink" at bounding box center [249, 98] width 145 height 15
click at [254, 97] on span "Activate hyperlink" at bounding box center [232, 98] width 77 height 15
click at [185, 100] on input "Activate hyperlink" at bounding box center [180, 104] width 9 height 9
checkbox input "true"
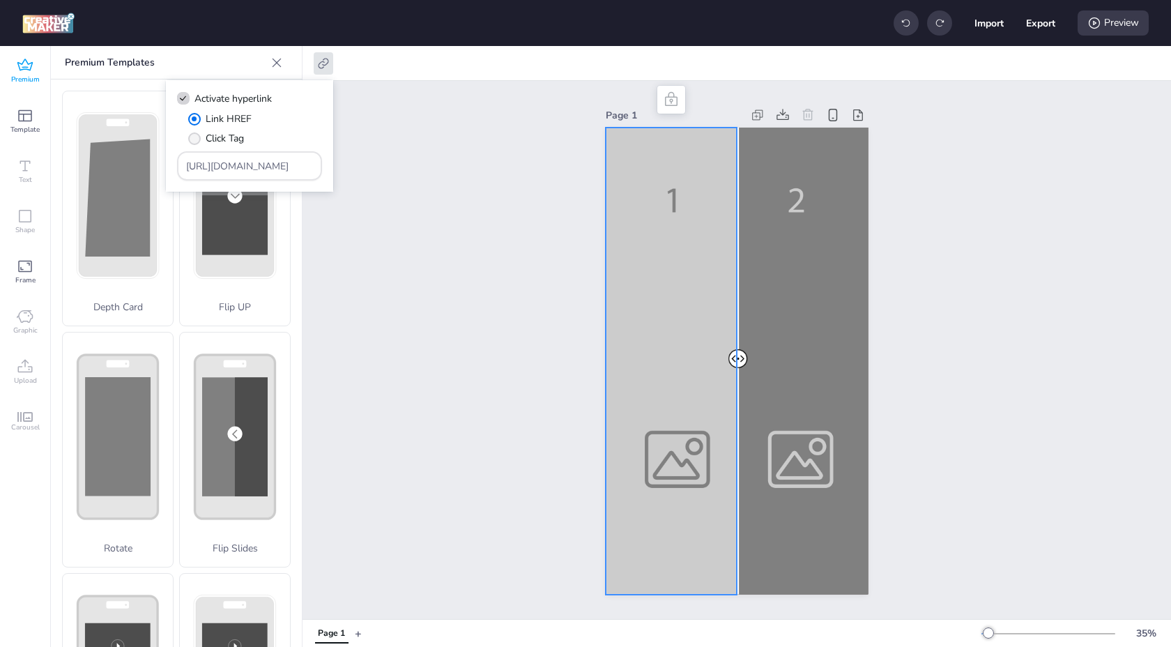
click at [220, 139] on span "Click Tag" at bounding box center [225, 138] width 38 height 15
click at [197, 139] on input "Click Tag" at bounding box center [191, 143] width 9 height 9
radio input "true"
click at [222, 118] on span "Link HREF" at bounding box center [229, 119] width 46 height 15
click at [197, 120] on input "Link HREF" at bounding box center [191, 124] width 9 height 9
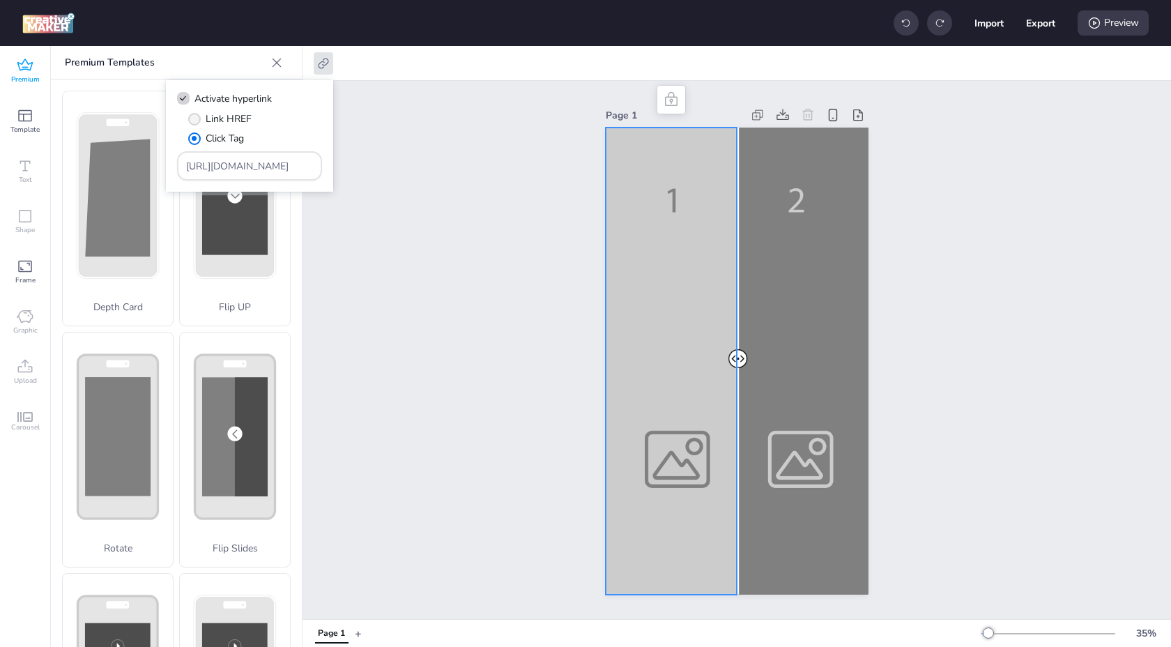
radio input "true"
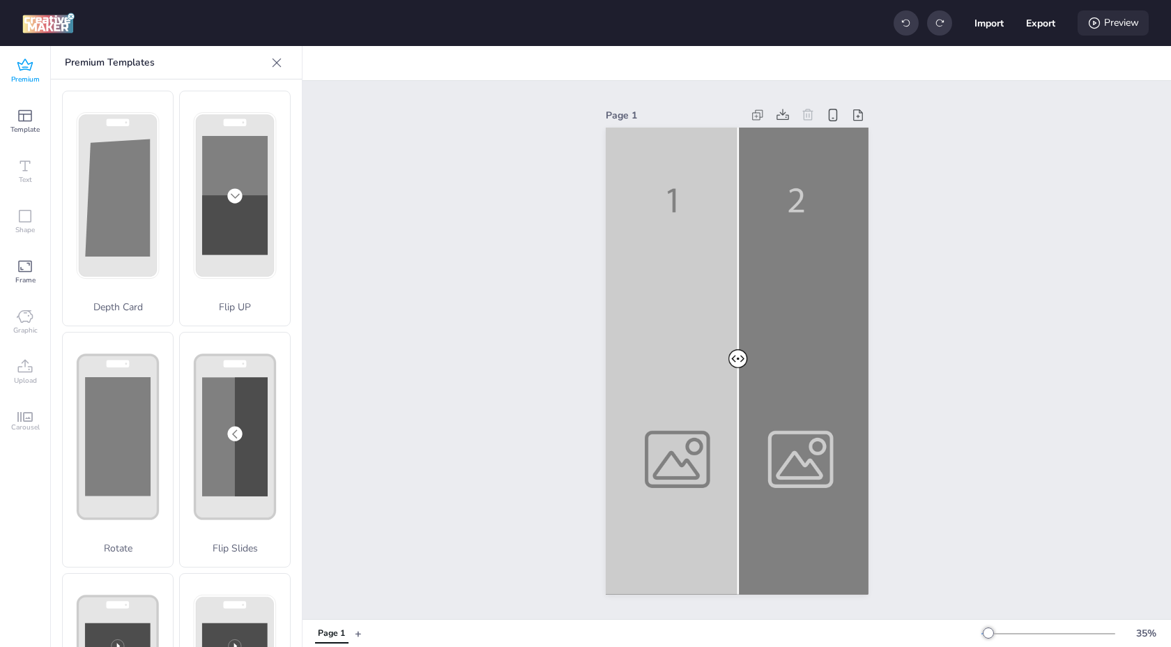
click at [1103, 27] on div "Preview" at bounding box center [1113, 22] width 71 height 25
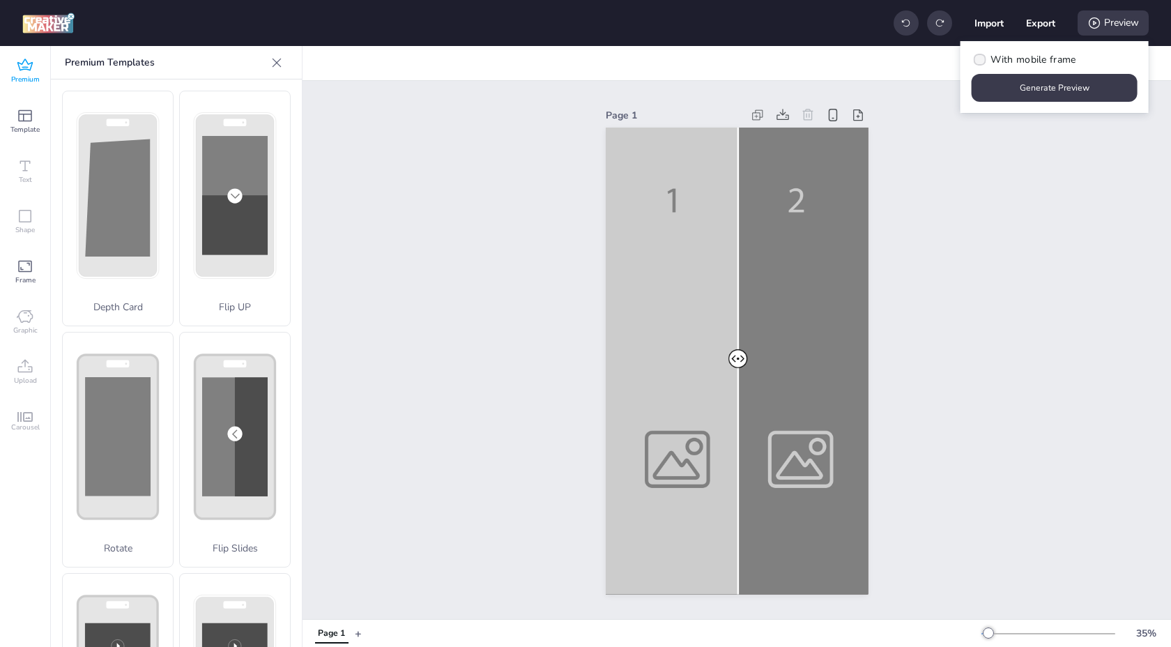
click at [984, 60] on icon at bounding box center [980, 60] width 10 height 8
click at [982, 61] on input "With mobile frame" at bounding box center [977, 65] width 9 height 9
checkbox input "true"
click at [1010, 95] on button "Generate Preview" at bounding box center [1054, 88] width 161 height 27
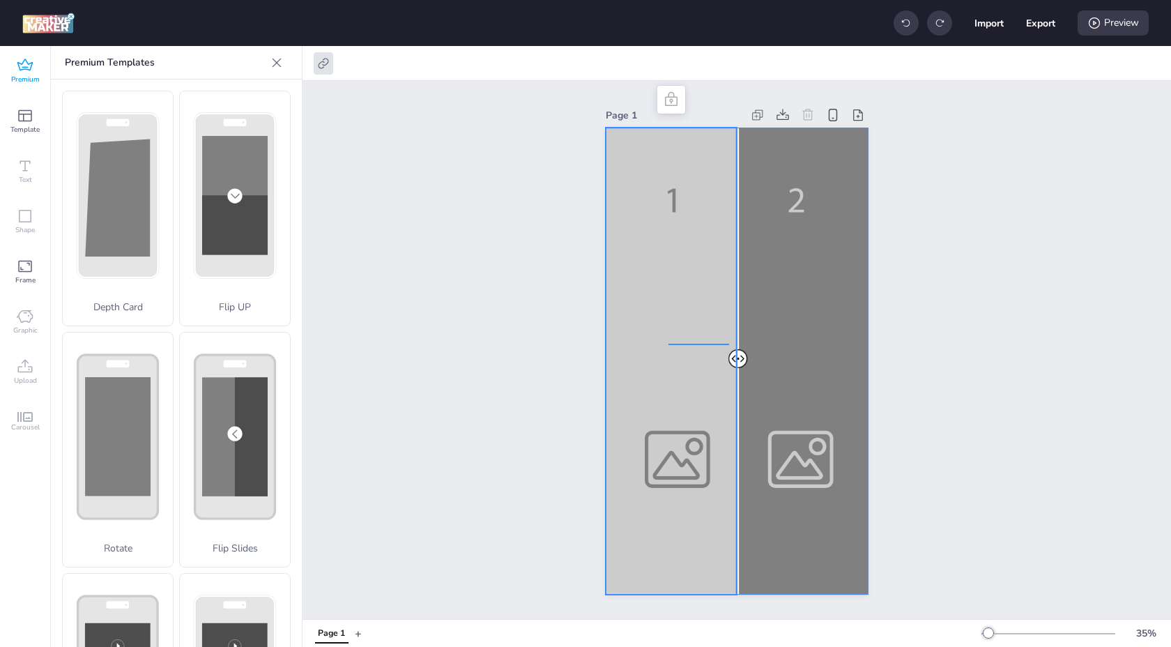
drag, startPoint x: 730, startPoint y: 344, endPoint x: 781, endPoint y: 353, distance: 51.8
click at [775, 128] on div at bounding box center [737, 128] width 263 height 0
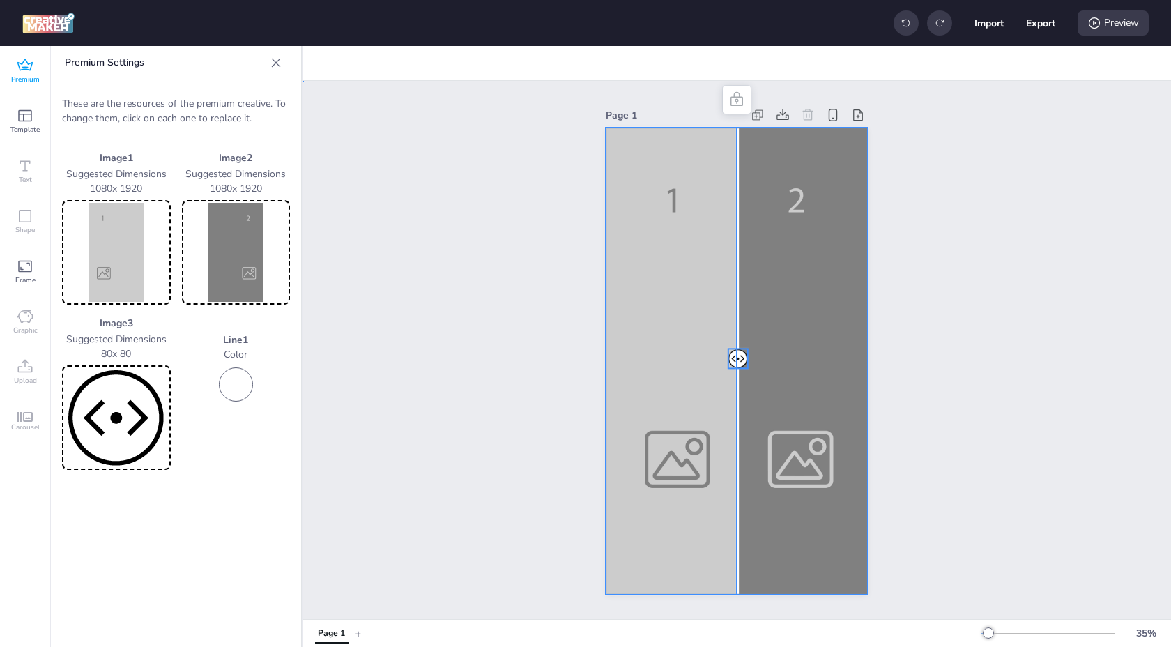
click at [480, 354] on div "Page 1" at bounding box center [737, 350] width 868 height 538
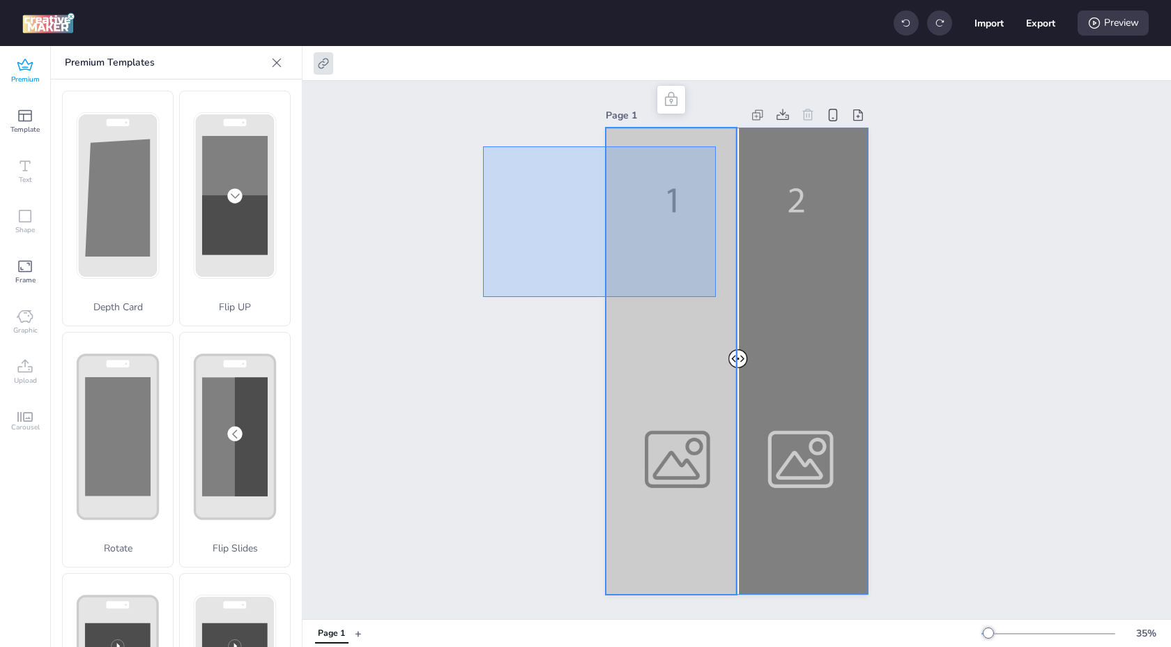
drag, startPoint x: 493, startPoint y: 149, endPoint x: 862, endPoint y: 295, distance: 395.8
click at [864, 295] on div "Page 1" at bounding box center [737, 350] width 868 height 538
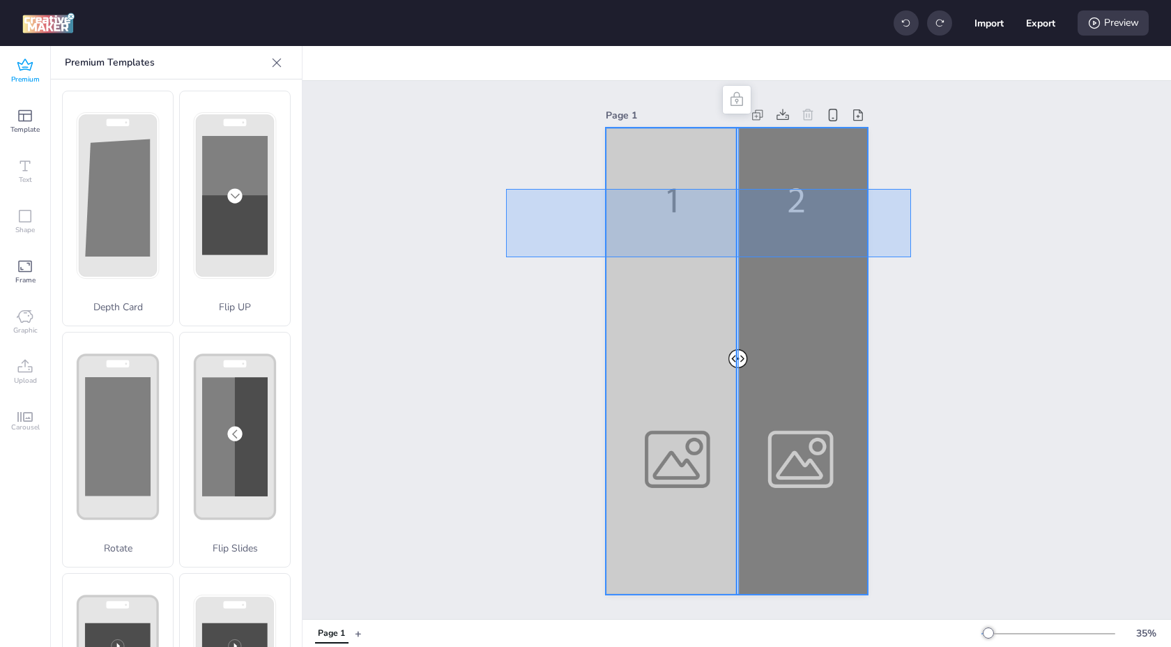
drag, startPoint x: 506, startPoint y: 189, endPoint x: 937, endPoint y: 263, distance: 437.8
click at [937, 263] on div "Page 1" at bounding box center [737, 350] width 868 height 538
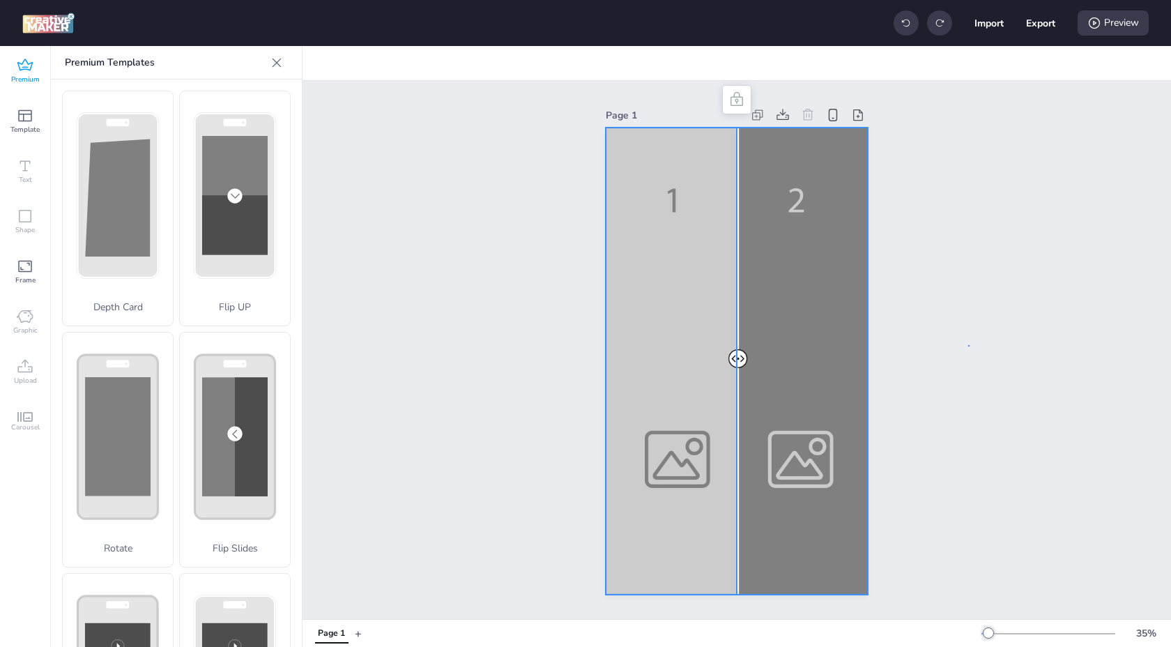
drag, startPoint x: 968, startPoint y: 345, endPoint x: 420, endPoint y: 344, distance: 547.9
click at [615, 402] on div at bounding box center [737, 361] width 263 height 467
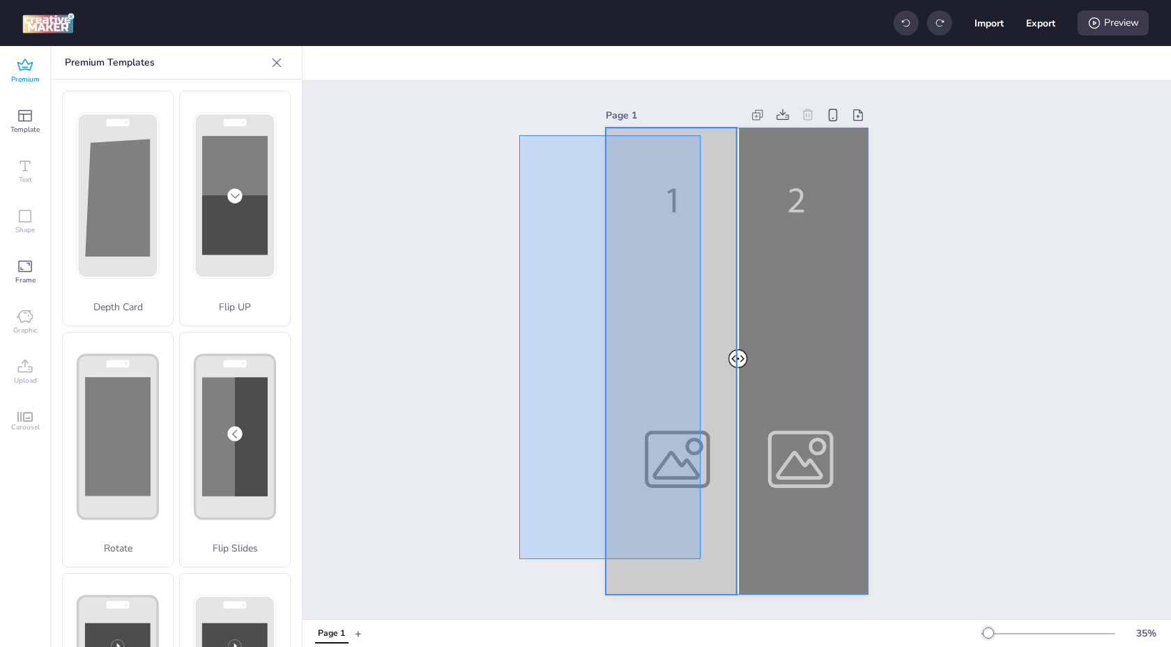
drag, startPoint x: 519, startPoint y: 135, endPoint x: 643, endPoint y: 606, distance: 487.2
click at [643, 606] on div "Page 1" at bounding box center [737, 350] width 868 height 538
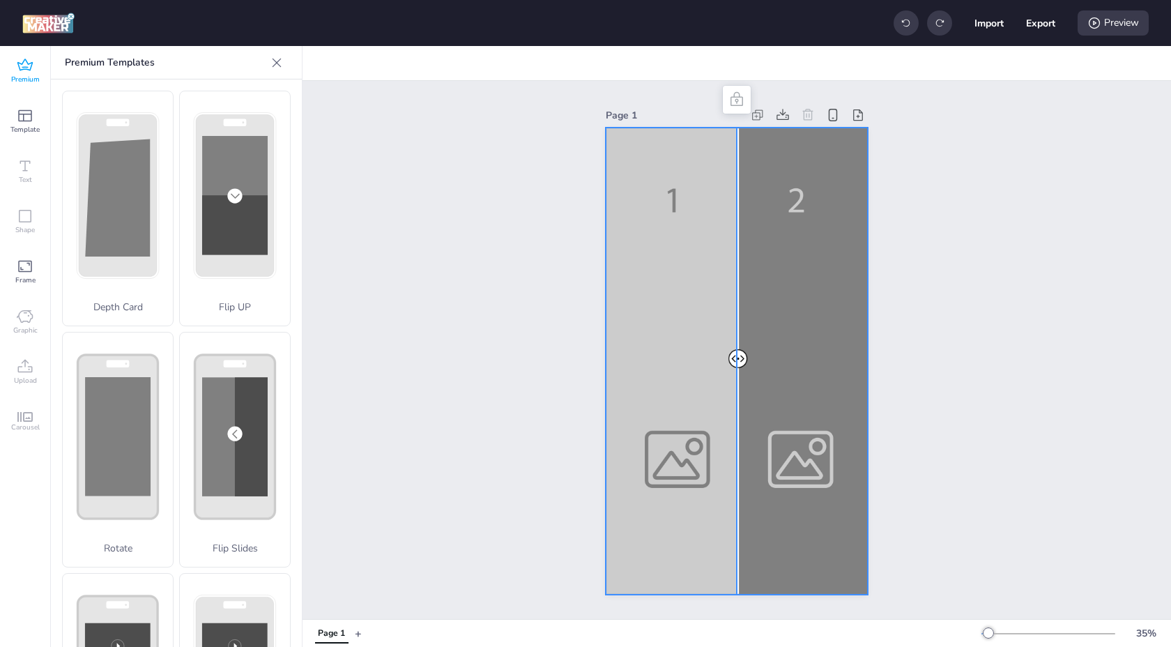
click at [695, 425] on div at bounding box center [737, 361] width 263 height 467
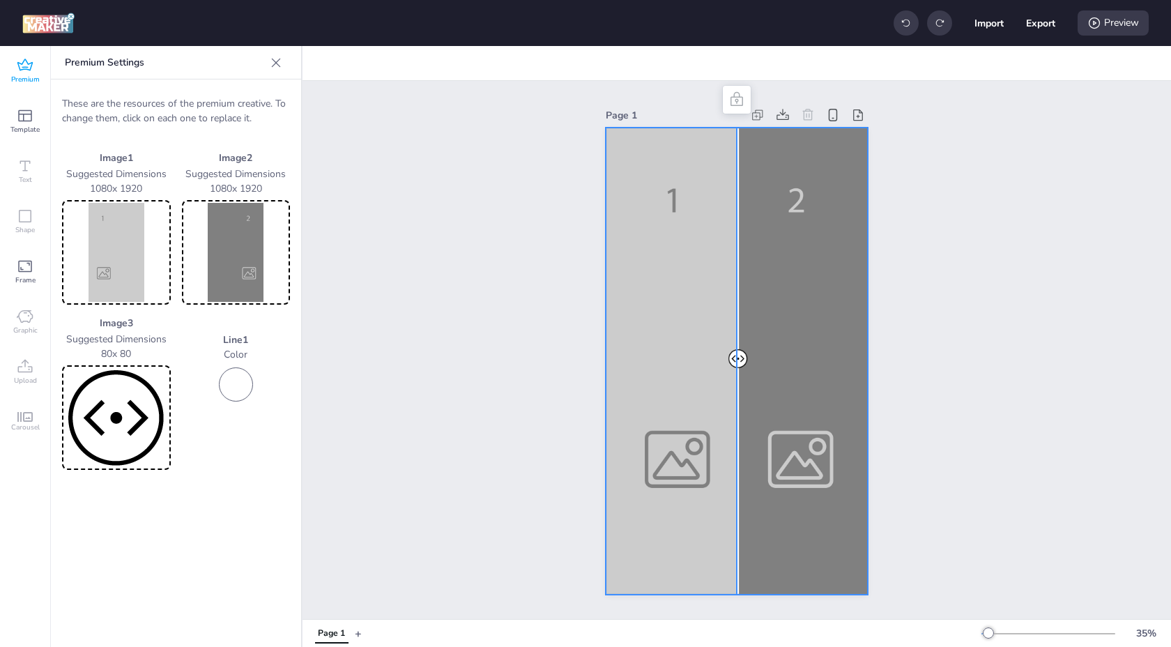
click at [836, 401] on div at bounding box center [737, 361] width 263 height 467
click at [667, 381] on div at bounding box center [737, 361] width 263 height 467
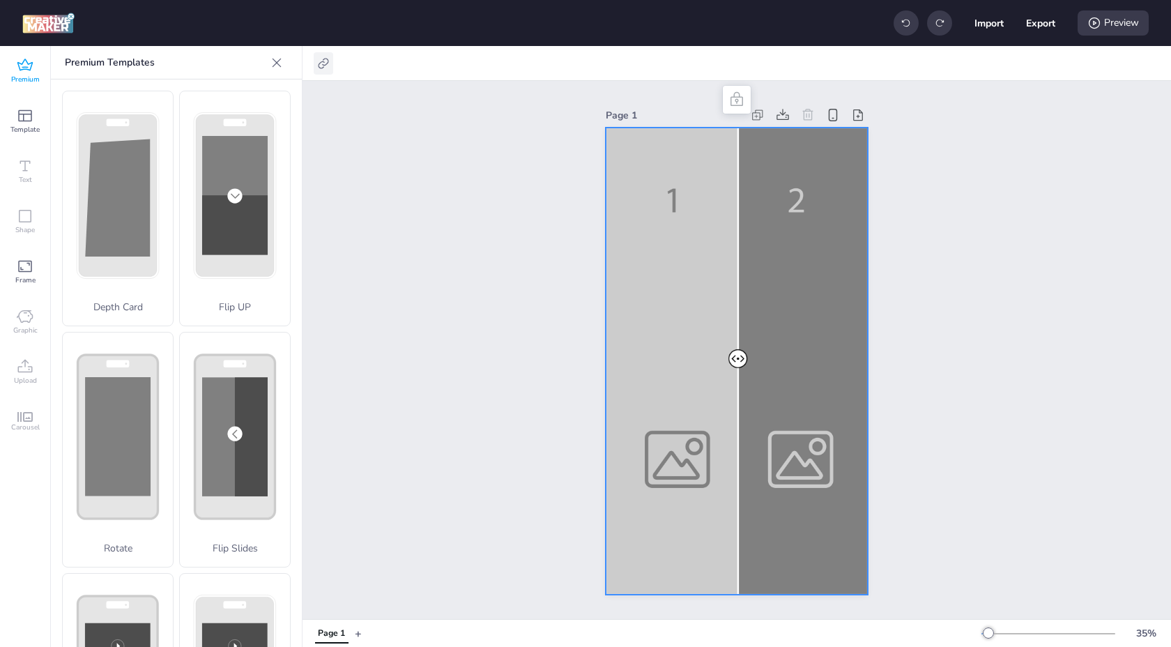
click at [322, 61] on icon at bounding box center [323, 63] width 14 height 14
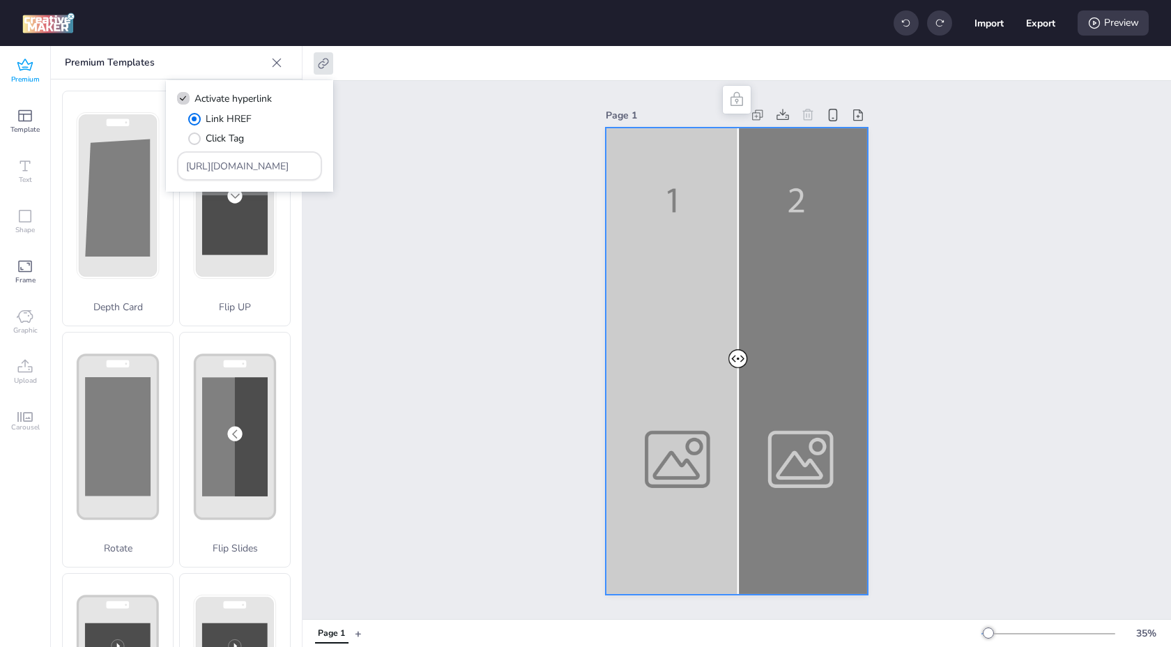
click at [369, 167] on div "Page 1" at bounding box center [737, 350] width 868 height 538
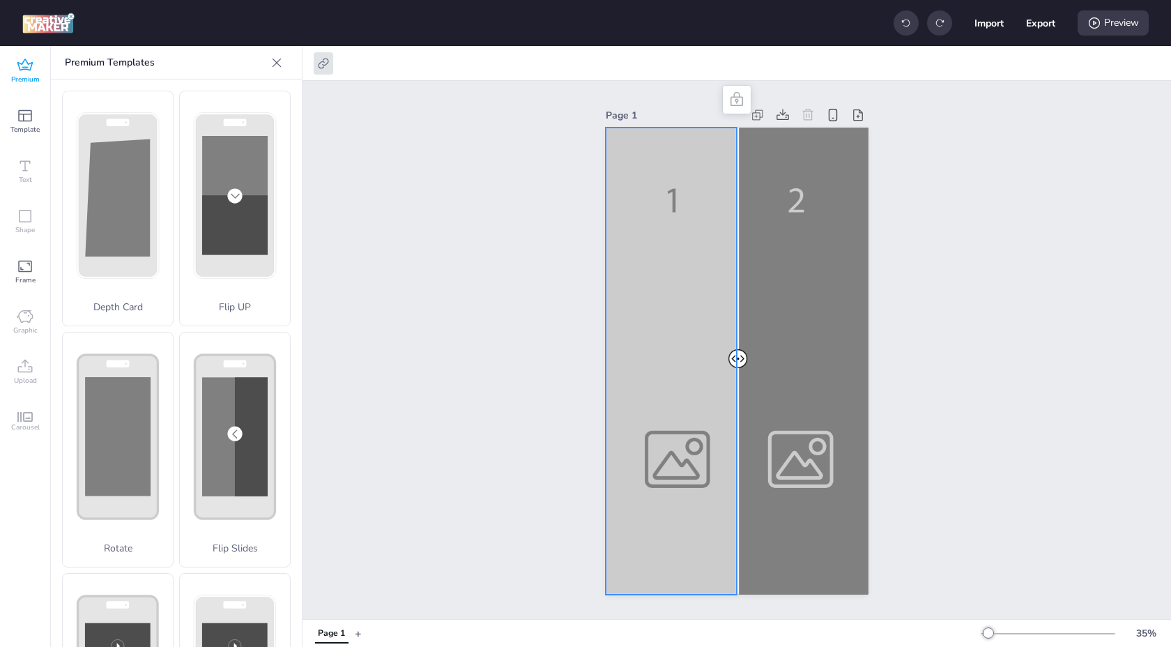
click at [702, 251] on div at bounding box center [737, 361] width 263 height 467
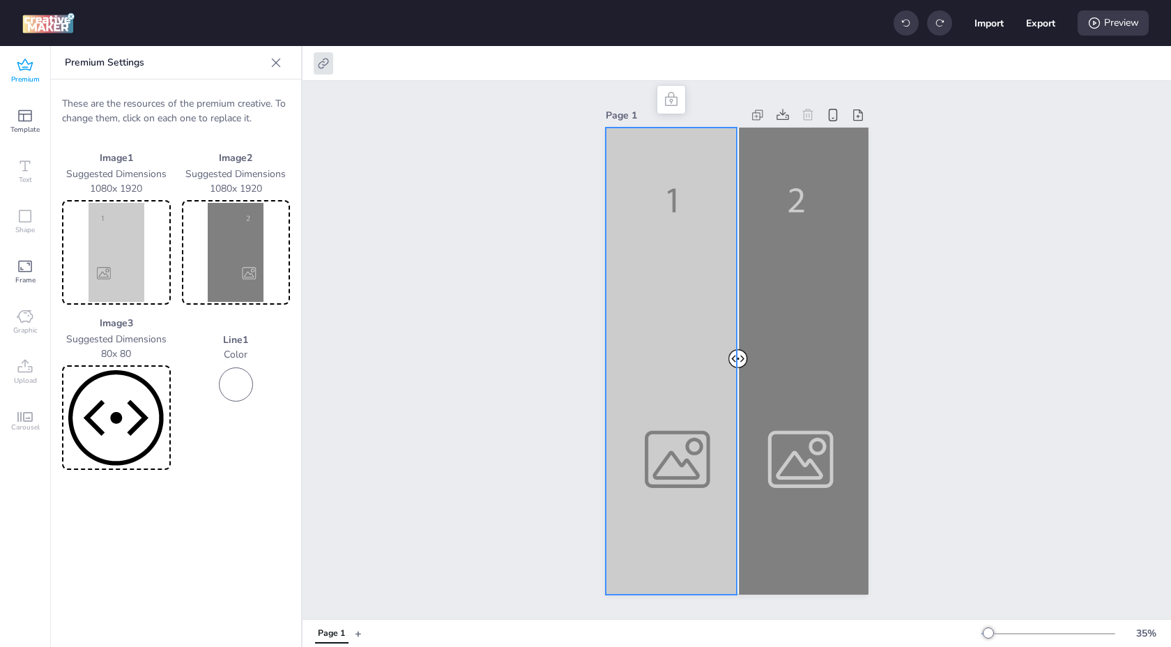
click at [116, 265] on img at bounding box center [116, 252] width 103 height 99
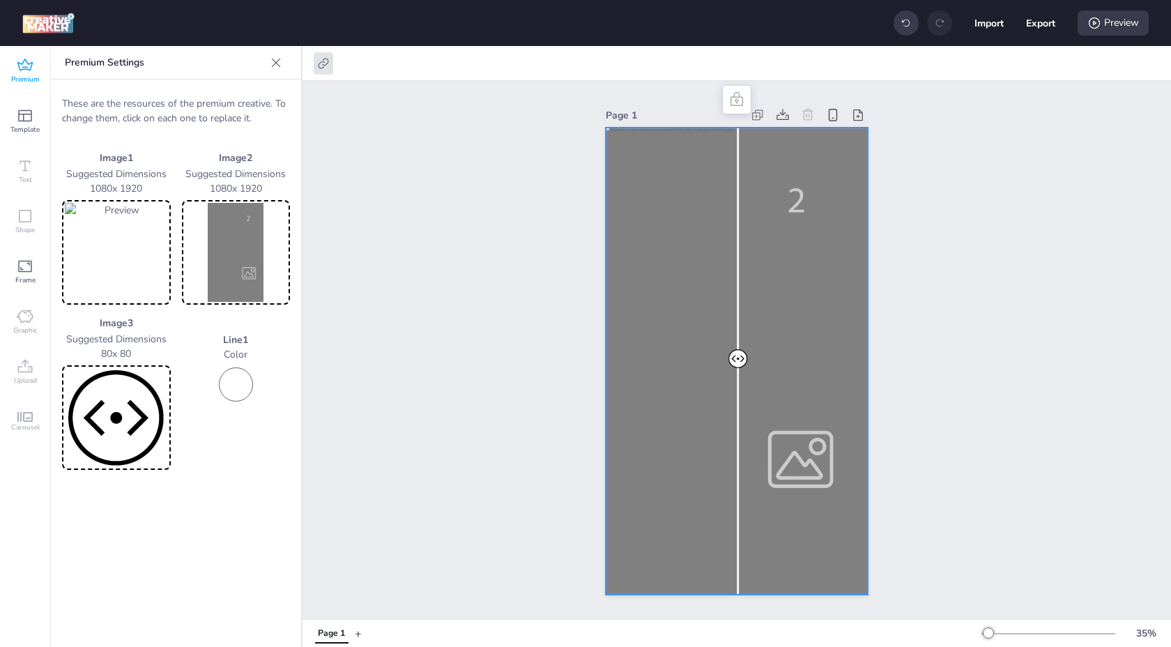
click at [768, 347] on div at bounding box center [737, 361] width 263 height 467
click at [808, 255] on div at bounding box center [737, 361] width 263 height 467
click at [223, 248] on img at bounding box center [236, 252] width 103 height 99
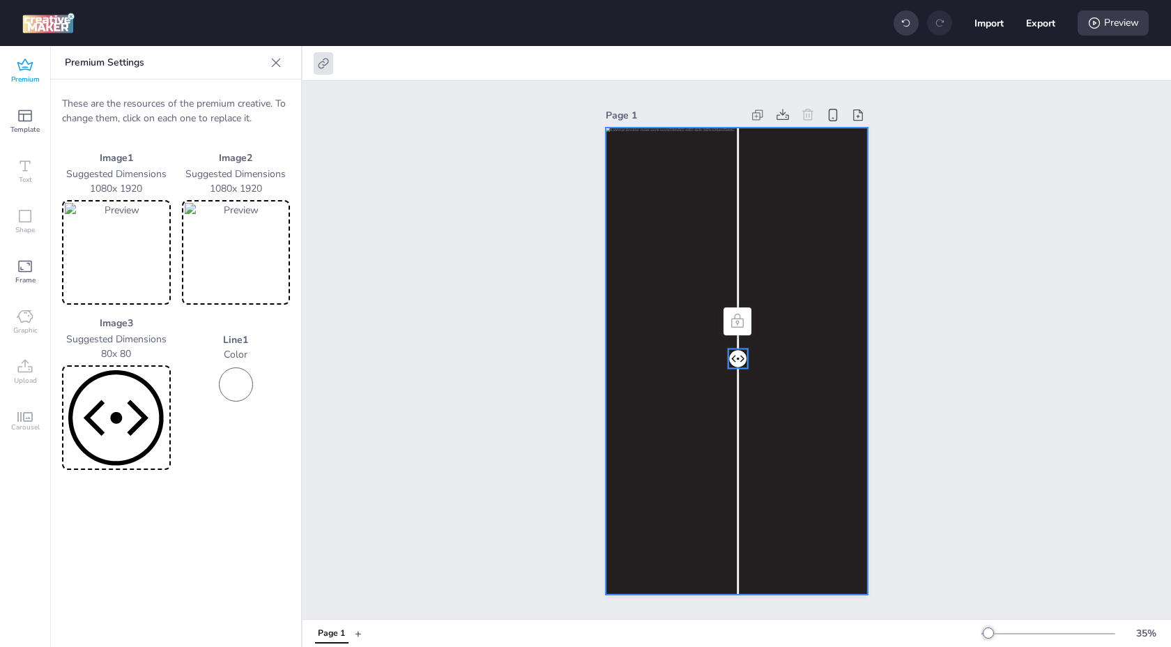
drag, startPoint x: 730, startPoint y: 362, endPoint x: 753, endPoint y: 347, distance: 27.6
click at [753, 128] on div at bounding box center [737, 128] width 263 height 0
drag, startPoint x: 740, startPoint y: 353, endPoint x: 824, endPoint y: 352, distance: 83.7
click at [825, 128] on div at bounding box center [737, 128] width 263 height 0
click at [781, 242] on div at bounding box center [737, 361] width 263 height 467
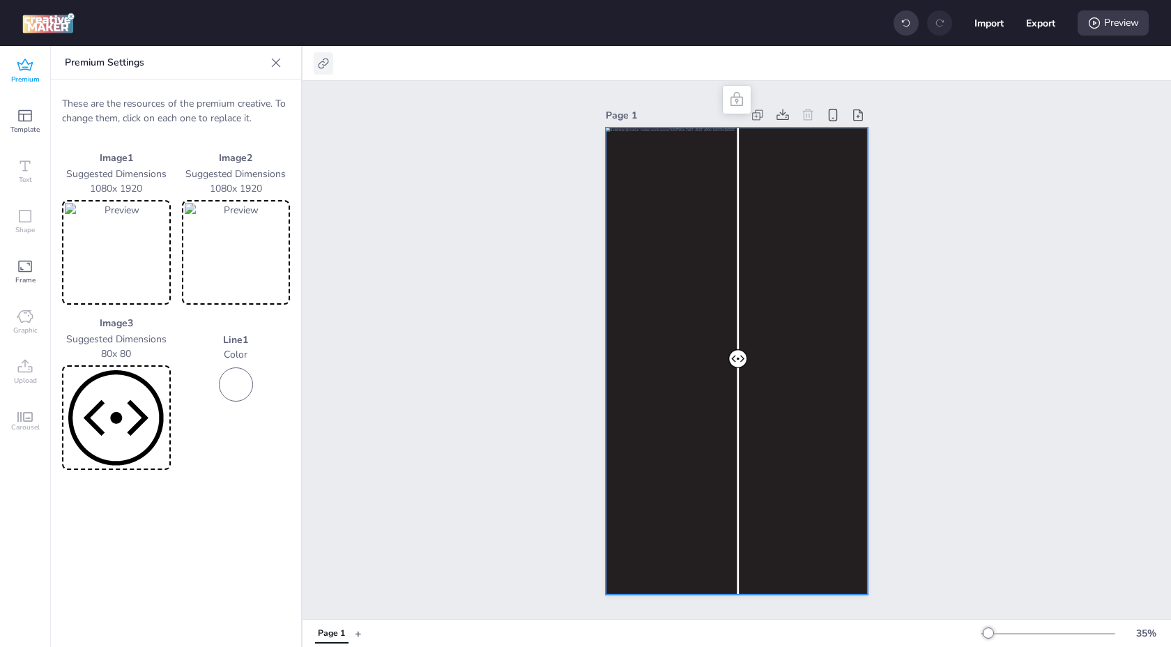
click at [326, 66] on icon at bounding box center [323, 63] width 14 height 14
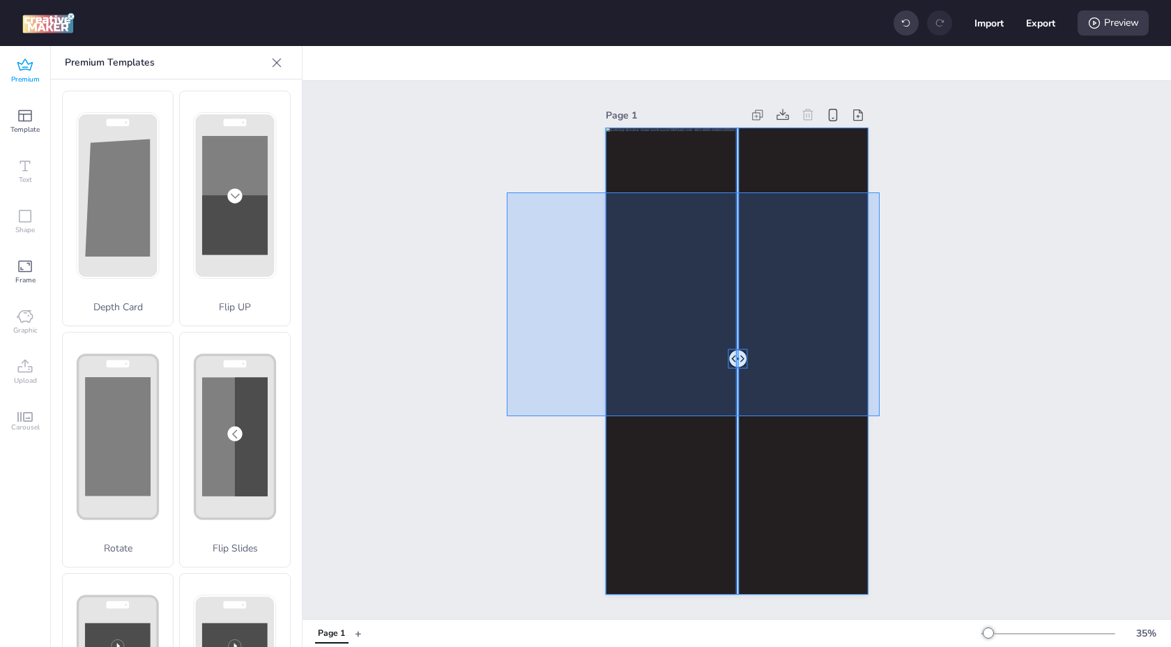
drag, startPoint x: 507, startPoint y: 192, endPoint x: 894, endPoint y: 461, distance: 471.2
click at [894, 461] on div "Page 1" at bounding box center [737, 350] width 868 height 538
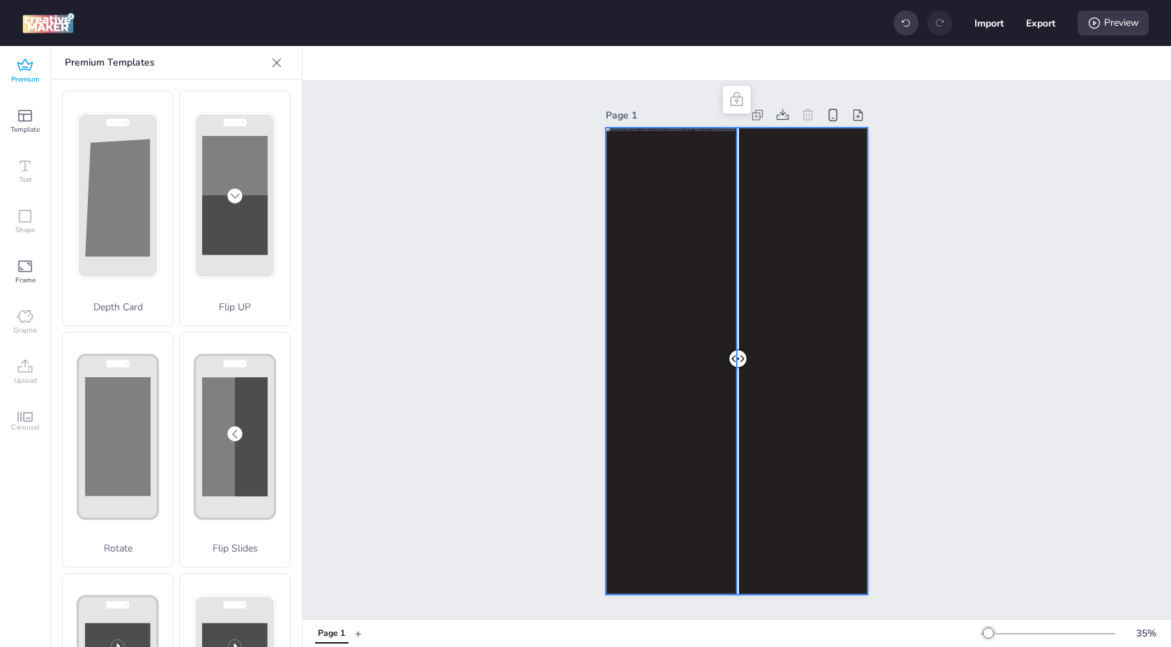
click at [666, 255] on div at bounding box center [737, 361] width 263 height 467
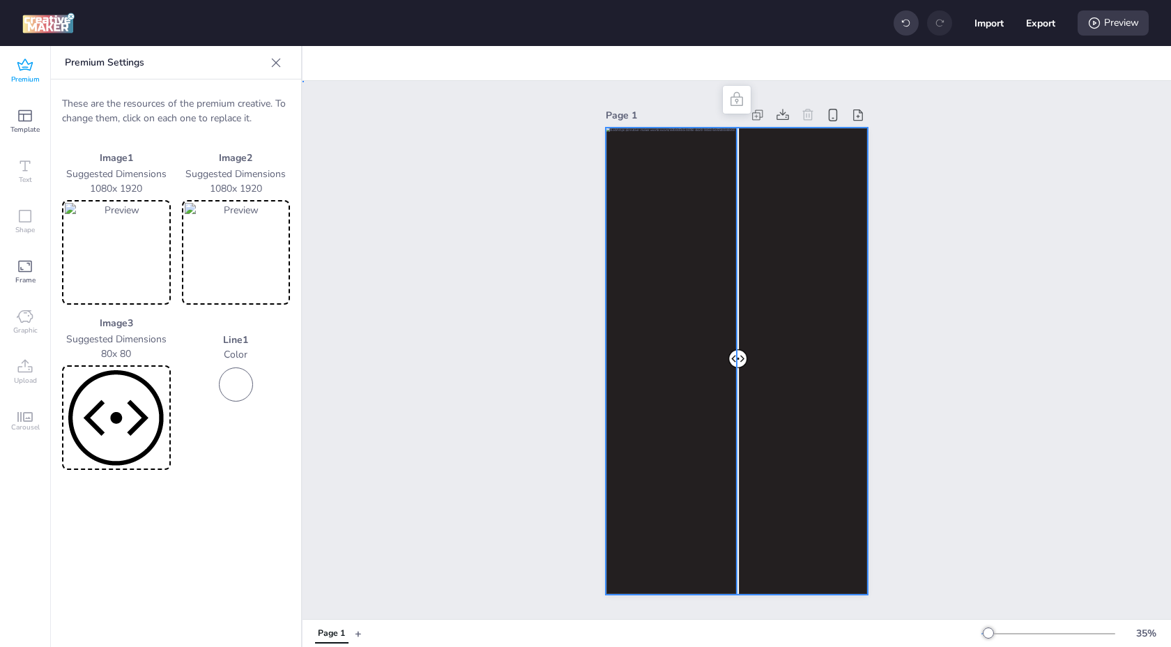
click at [500, 254] on div "Page 1" at bounding box center [737, 350] width 868 height 538
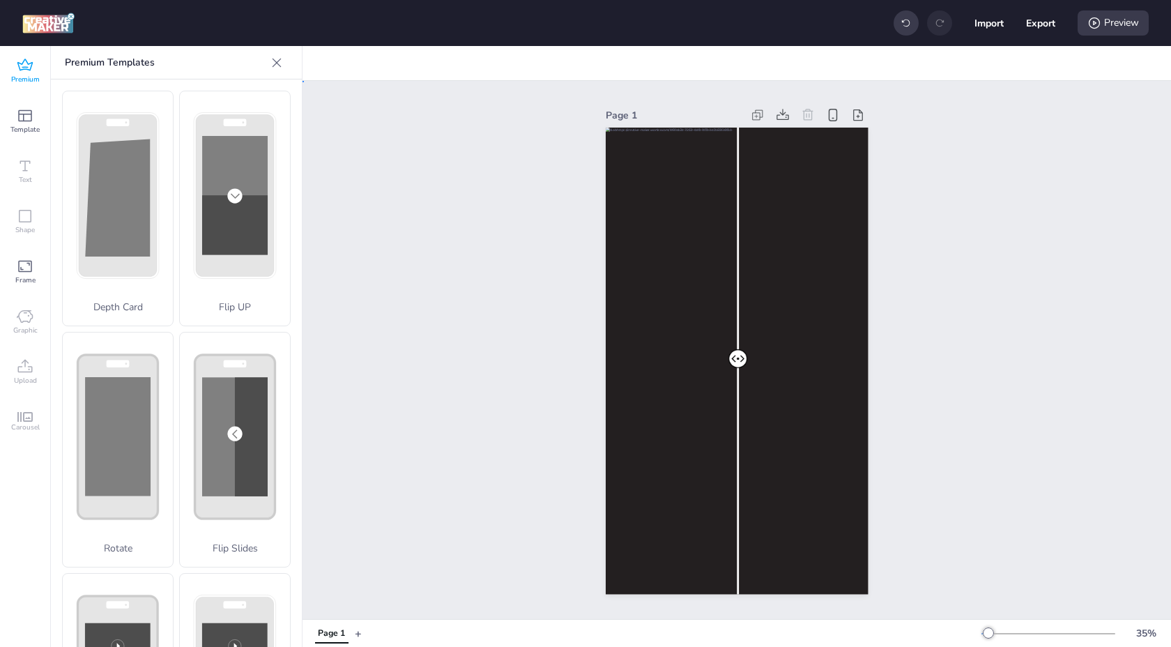
click at [500, 254] on div "Page 1" at bounding box center [737, 350] width 868 height 538
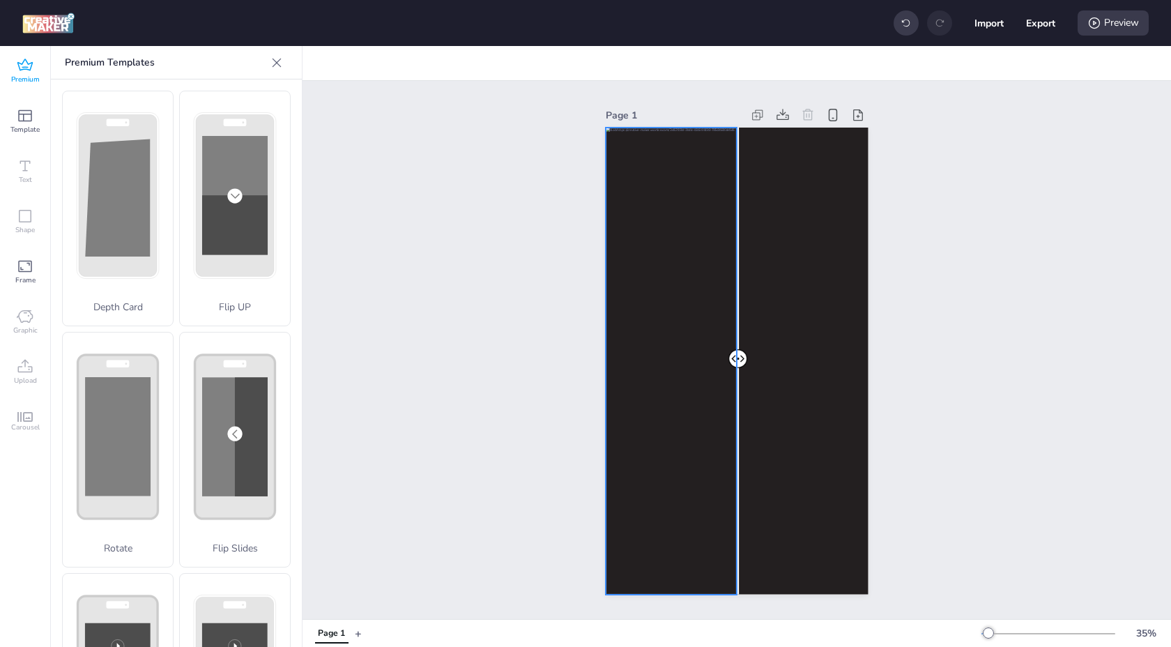
click at [678, 261] on div at bounding box center [737, 361] width 263 height 467
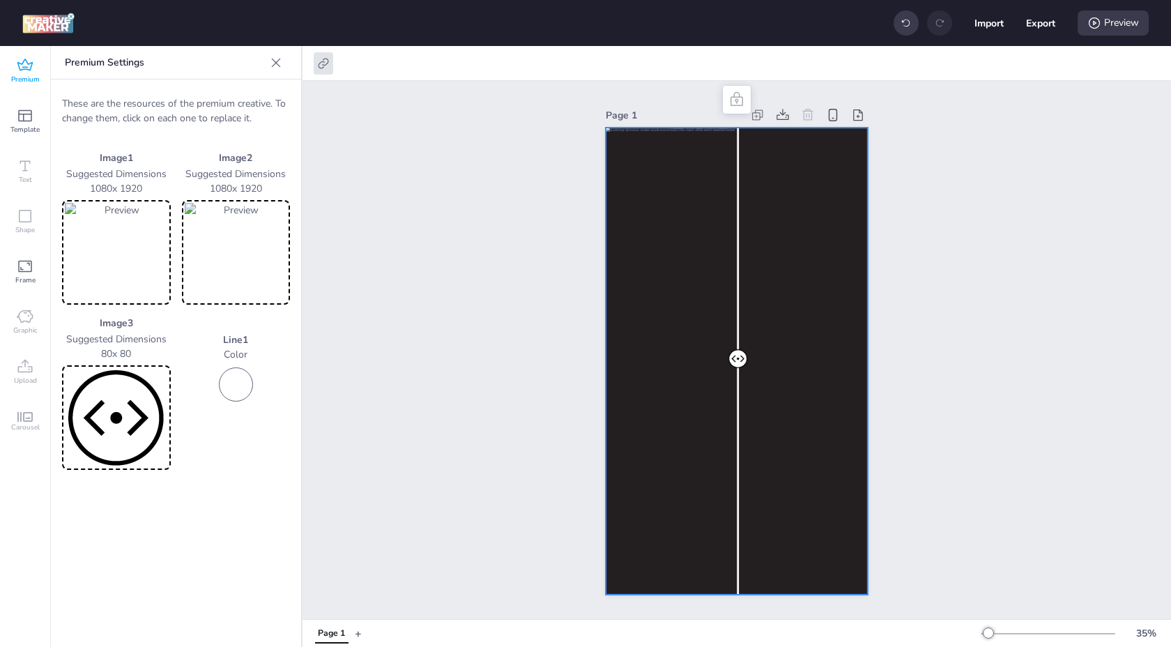
click at [543, 263] on div "Page 1" at bounding box center [737, 350] width 868 height 538
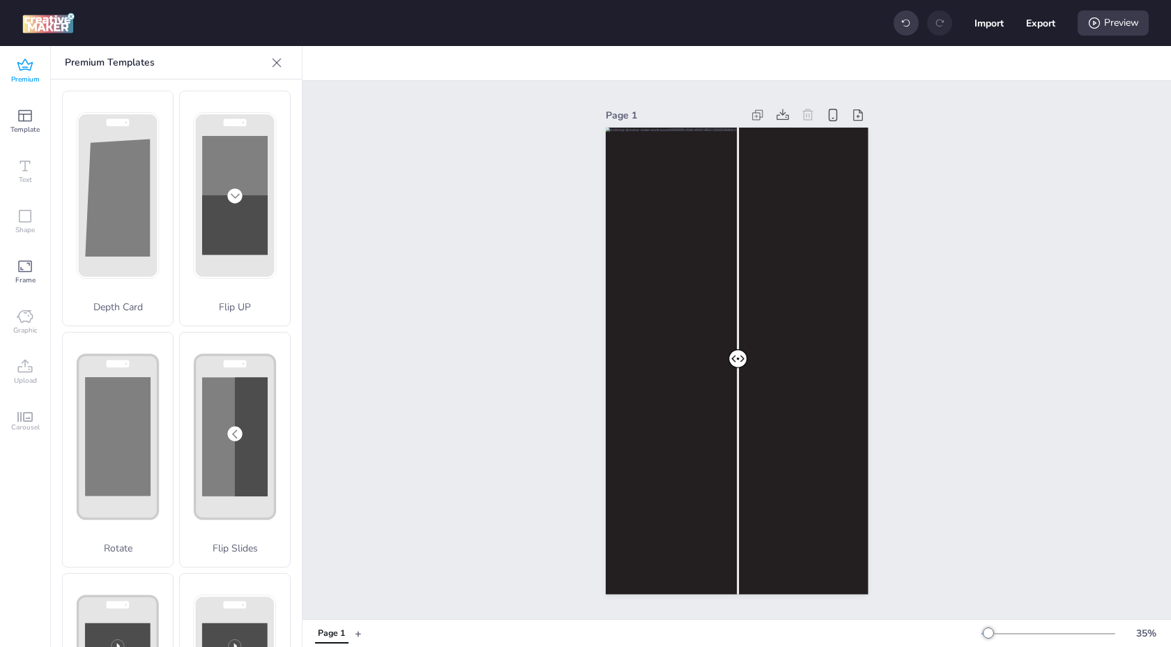
click at [986, 138] on div "Page 1" at bounding box center [737, 350] width 868 height 538
